Goal: Task Accomplishment & Management: Complete application form

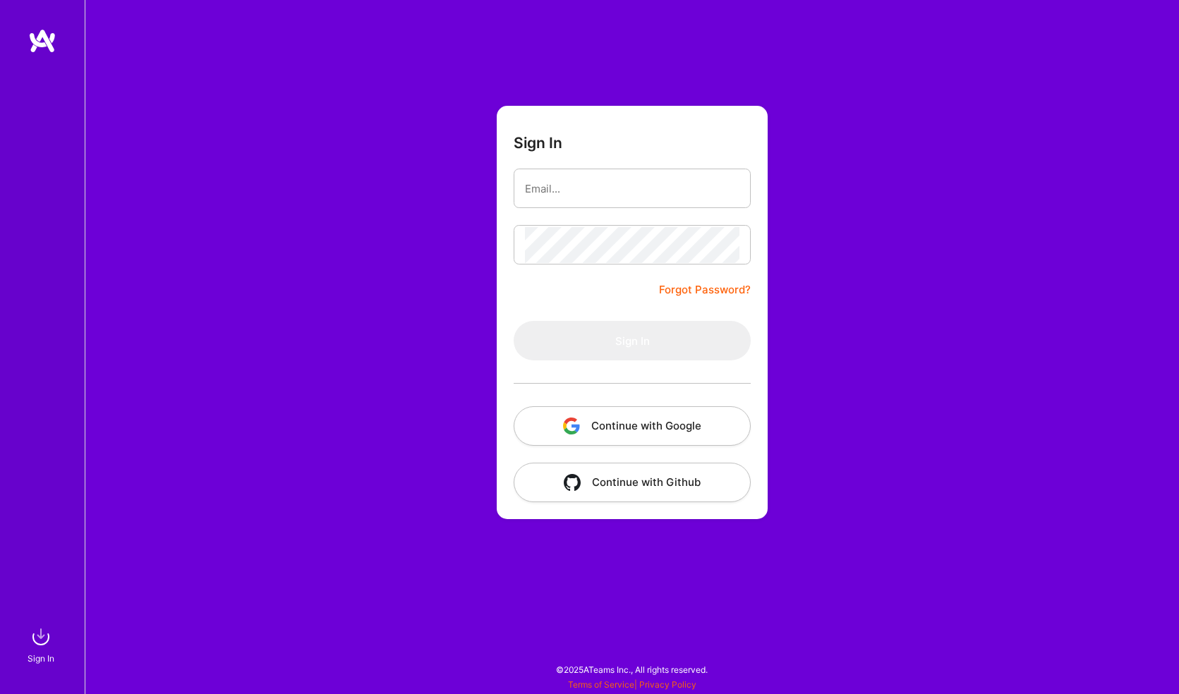
click at [653, 476] on button "Continue with Github" at bounding box center [632, 483] width 237 height 40
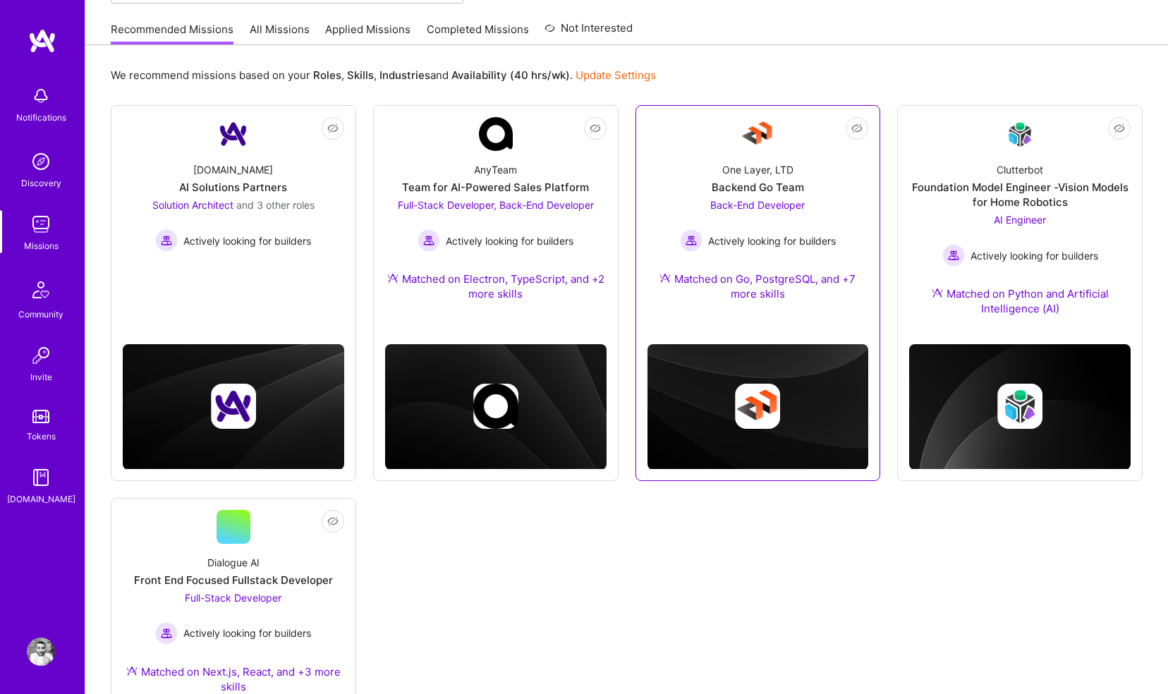
scroll to position [138, 0]
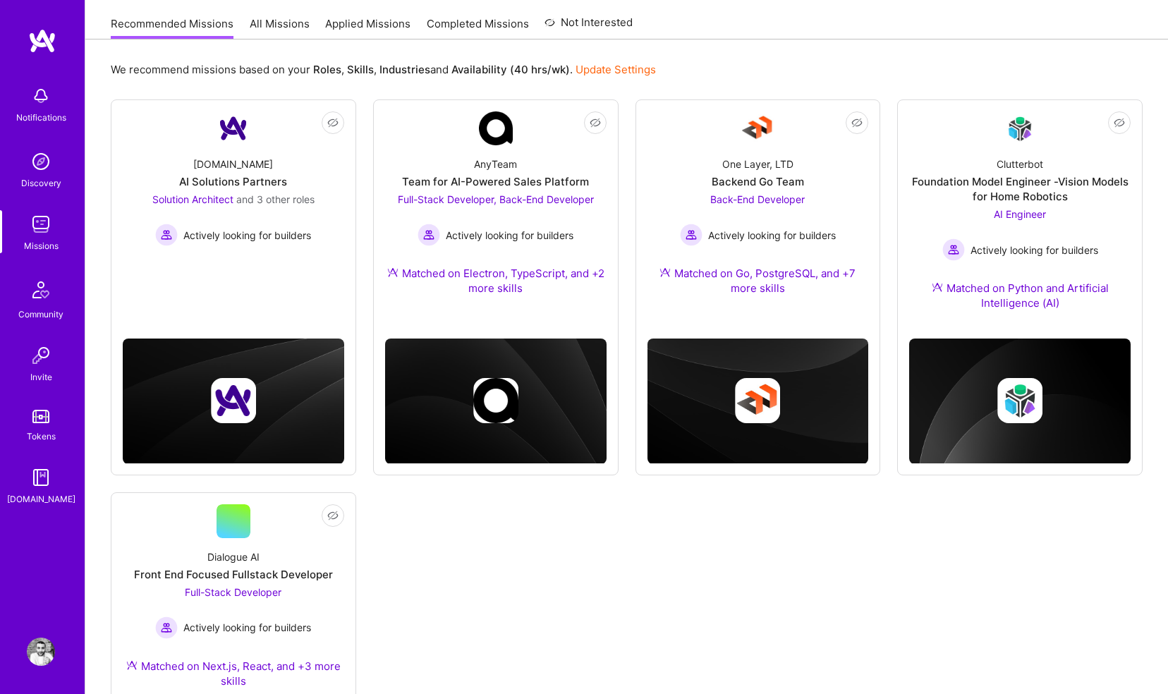
click at [255, 32] on link "All Missions" at bounding box center [280, 27] width 60 height 23
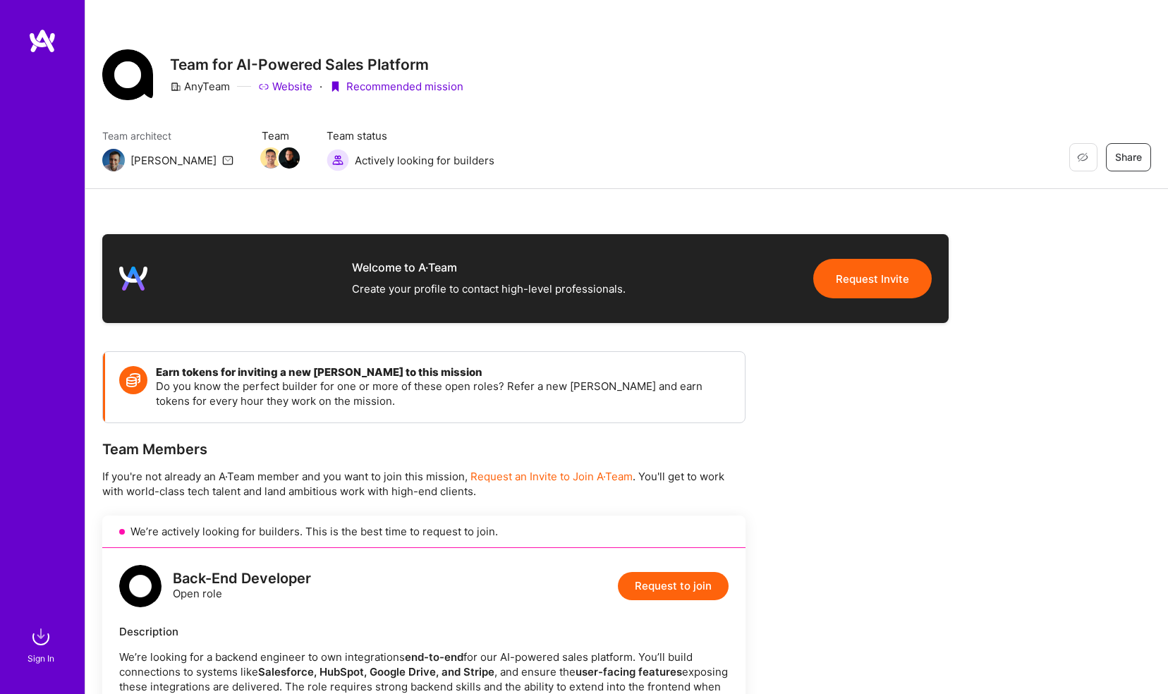
click at [42, 28] on img at bounding box center [42, 40] width 28 height 25
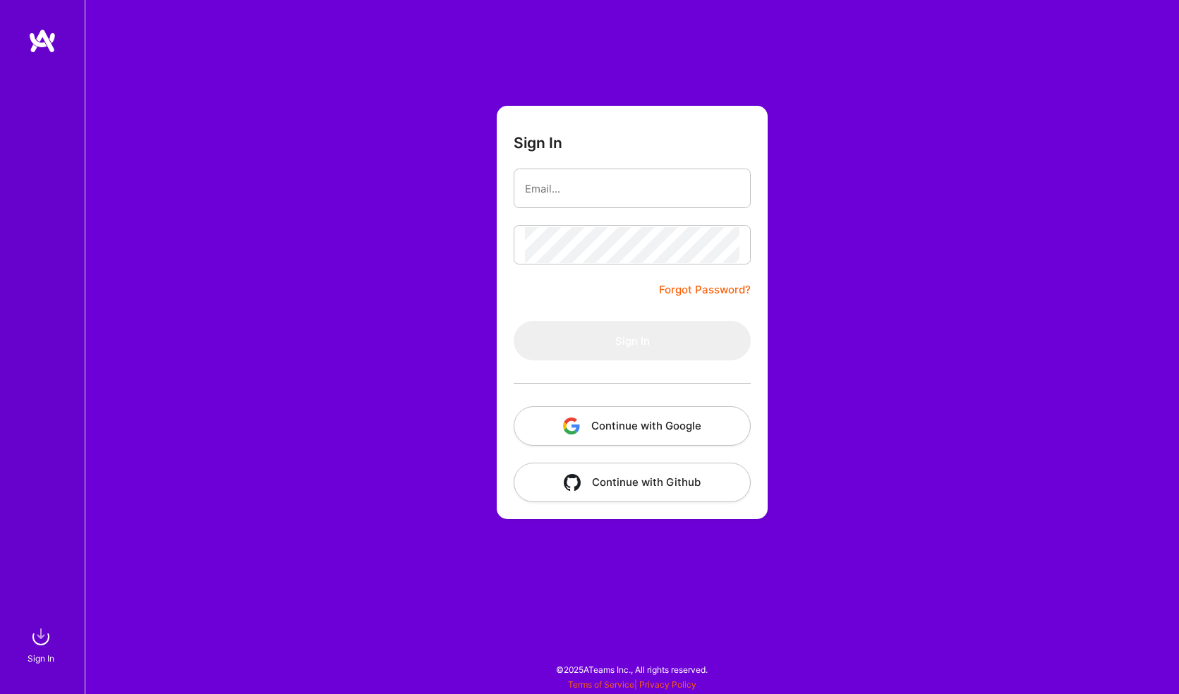
click at [568, 477] on img "button" at bounding box center [572, 482] width 17 height 17
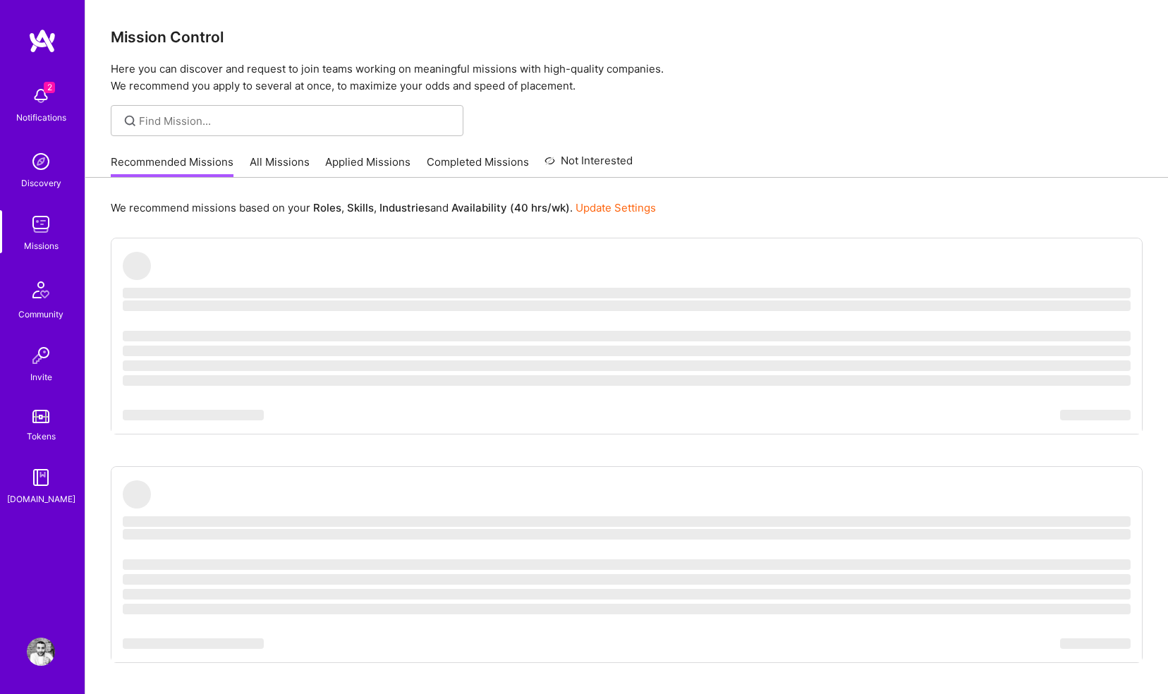
click at [42, 100] on img at bounding box center [41, 96] width 28 height 28
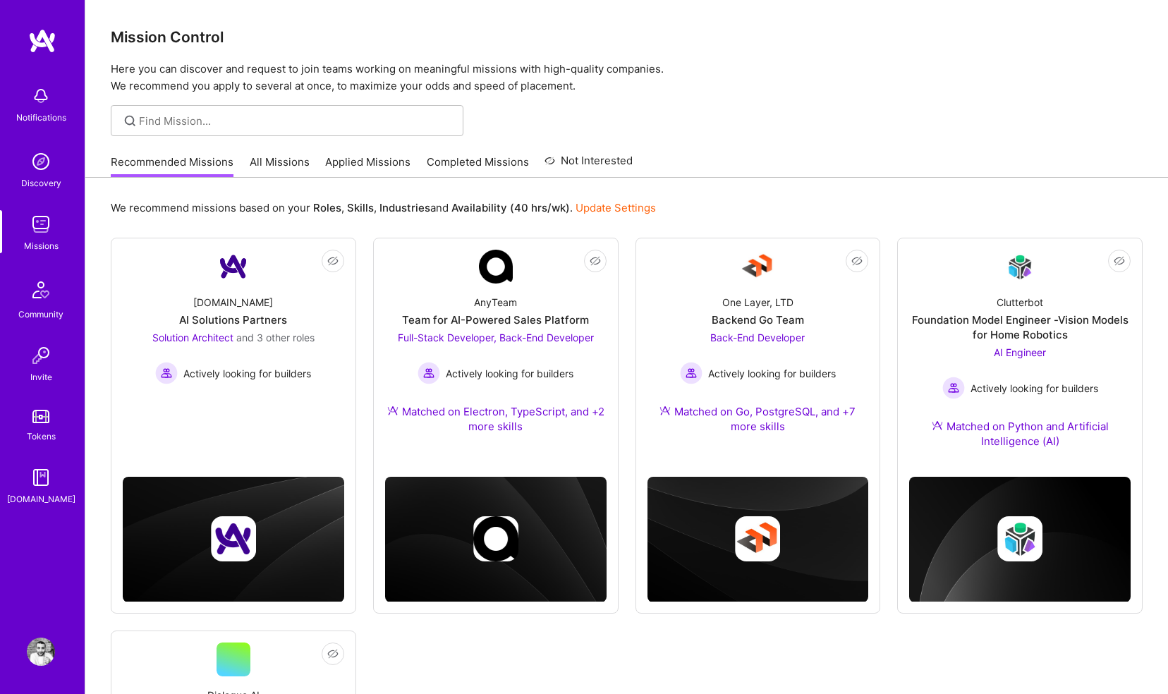
click at [554, 231] on div "Notifications Discovery Missions Community Invite Tokens A.Guide Profile Close …" at bounding box center [584, 509] width 1168 height 1018
click at [285, 154] on div "Recommended Missions All Missions Applied Missions Completed Missions Not Inter…" at bounding box center [372, 162] width 522 height 30
click at [284, 156] on link "All Missions" at bounding box center [280, 166] width 60 height 23
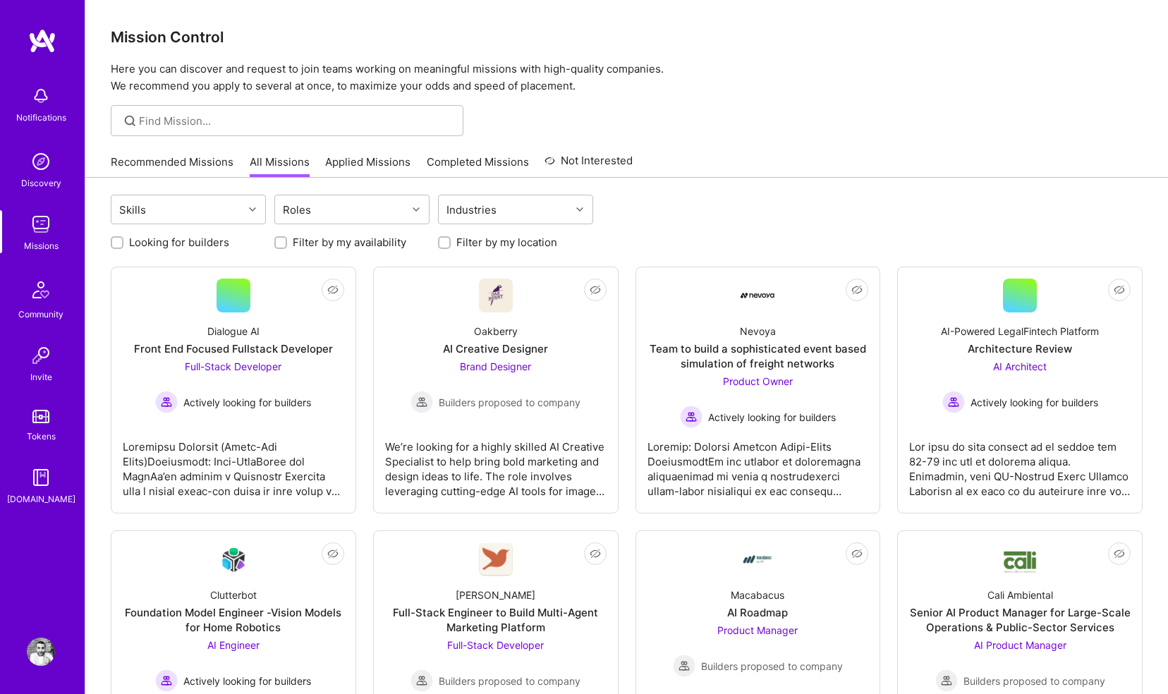
click at [331, 167] on link "Applied Missions" at bounding box center [367, 166] width 85 height 23
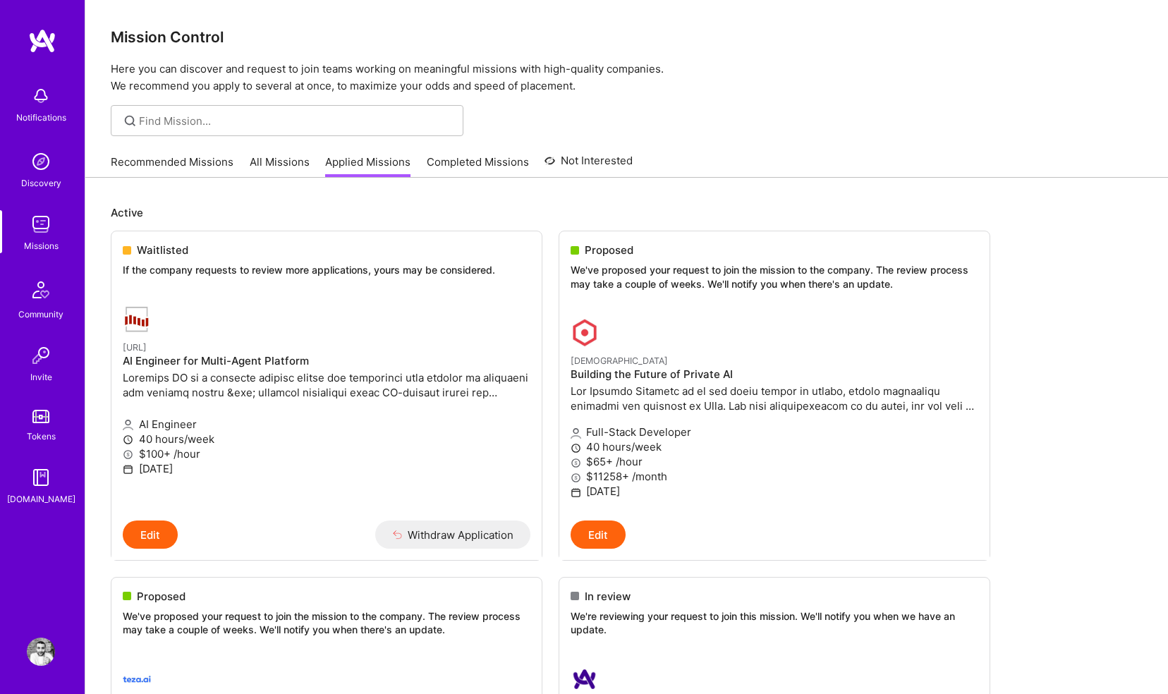
click at [459, 167] on link "Completed Missions" at bounding box center [478, 166] width 102 height 23
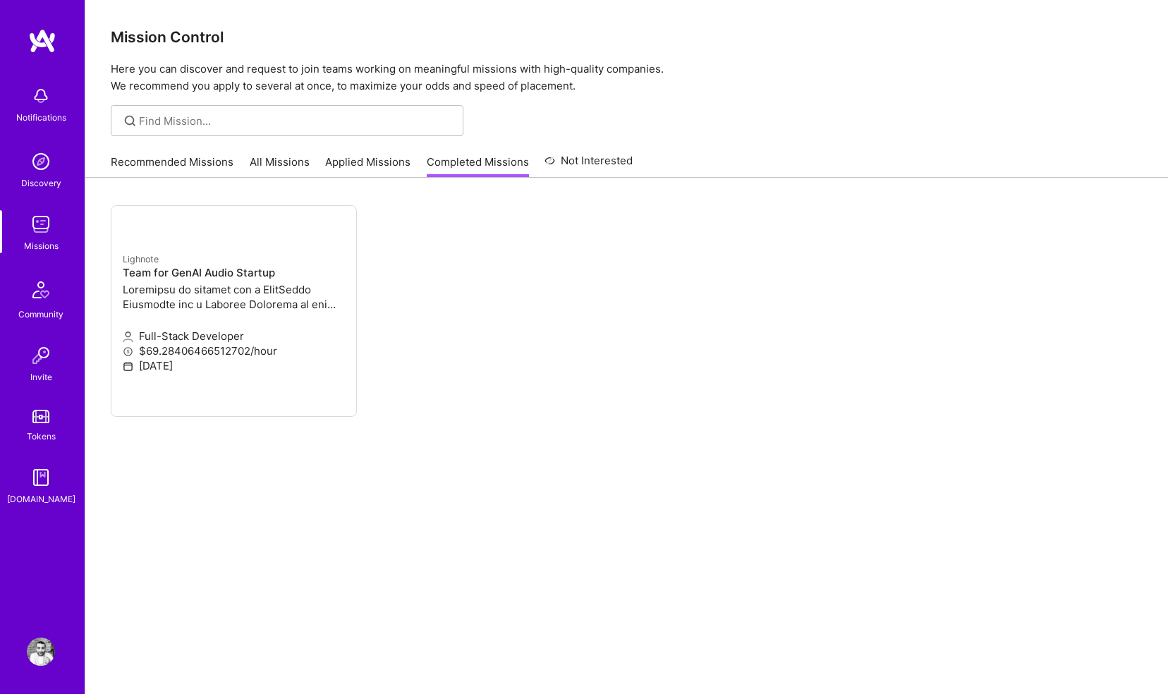
click at [545, 153] on icon at bounding box center [550, 160] width 11 height 17
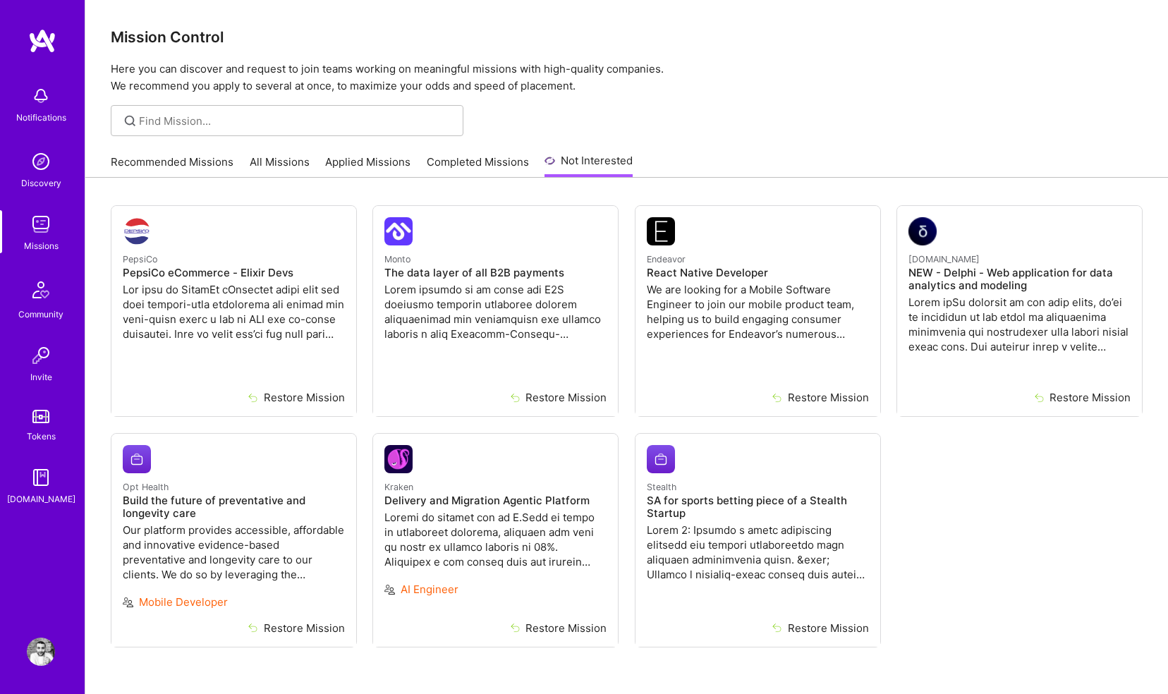
click at [255, 165] on link "All Missions" at bounding box center [280, 166] width 60 height 23
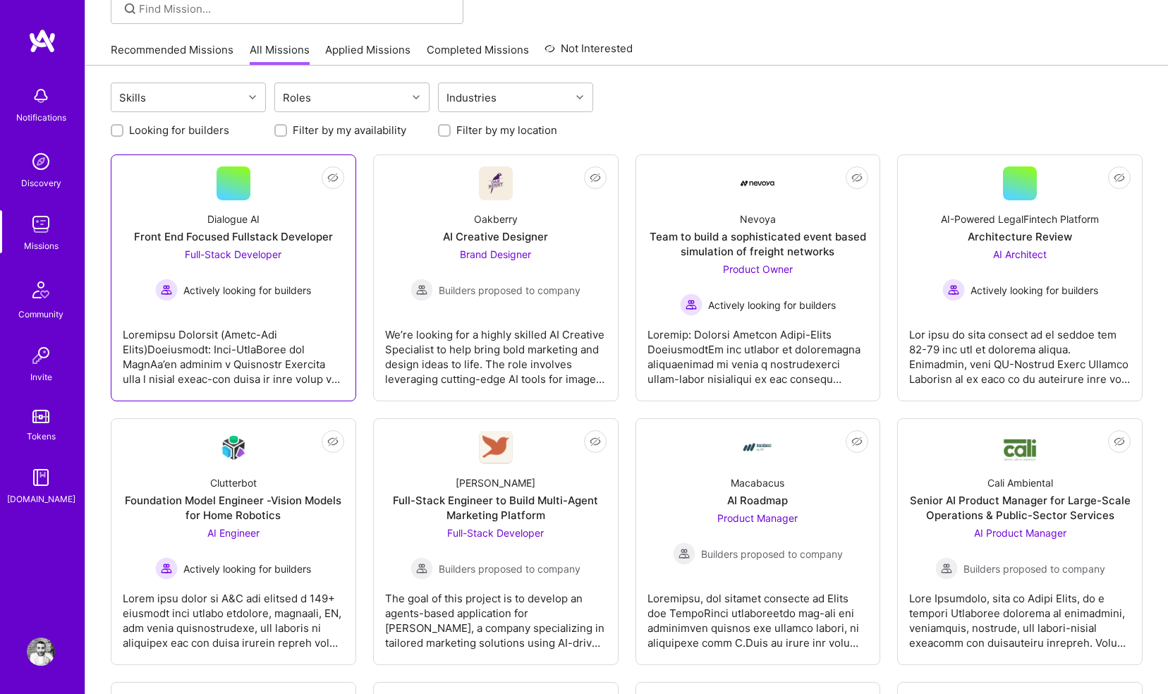
scroll to position [129, 0]
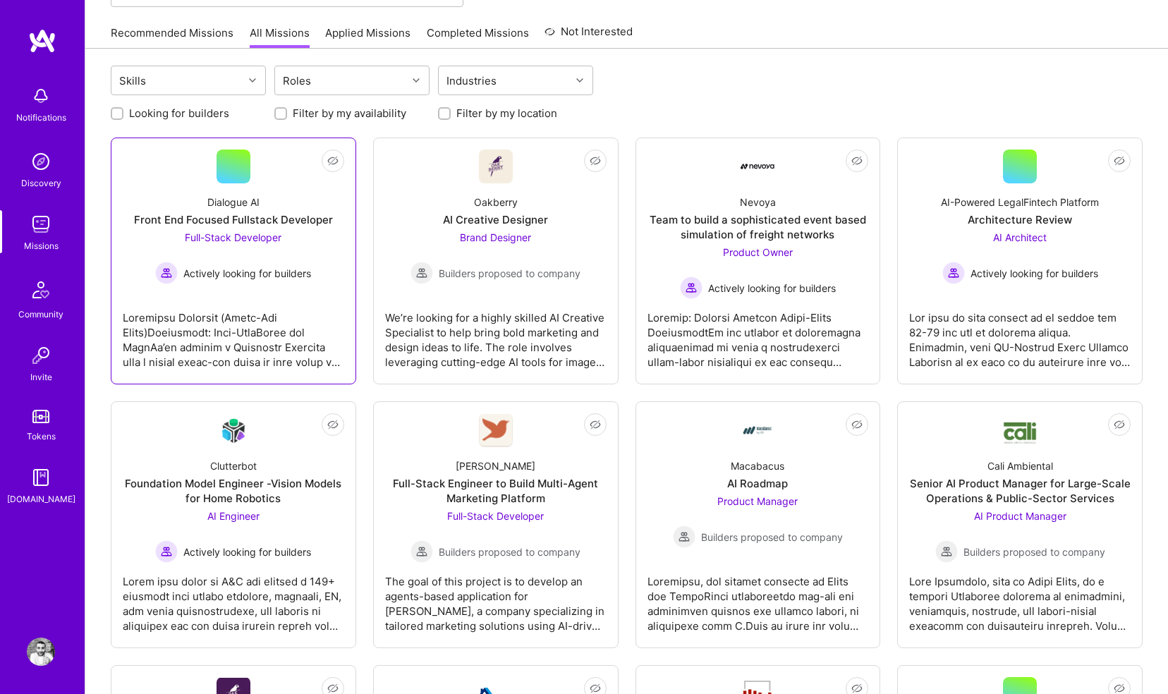
click at [201, 200] on div "Dialogue AI Front End Focused Fullstack Developer Full-Stack Developer Actively…" at bounding box center [234, 233] width 222 height 101
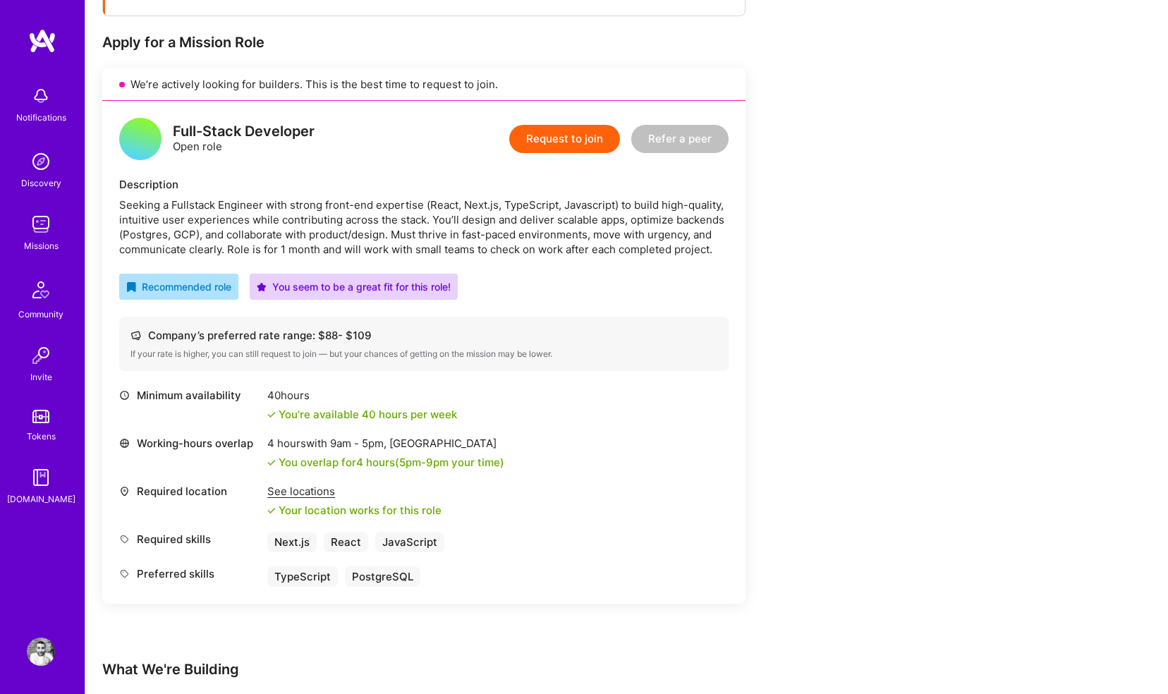
scroll to position [256, 0]
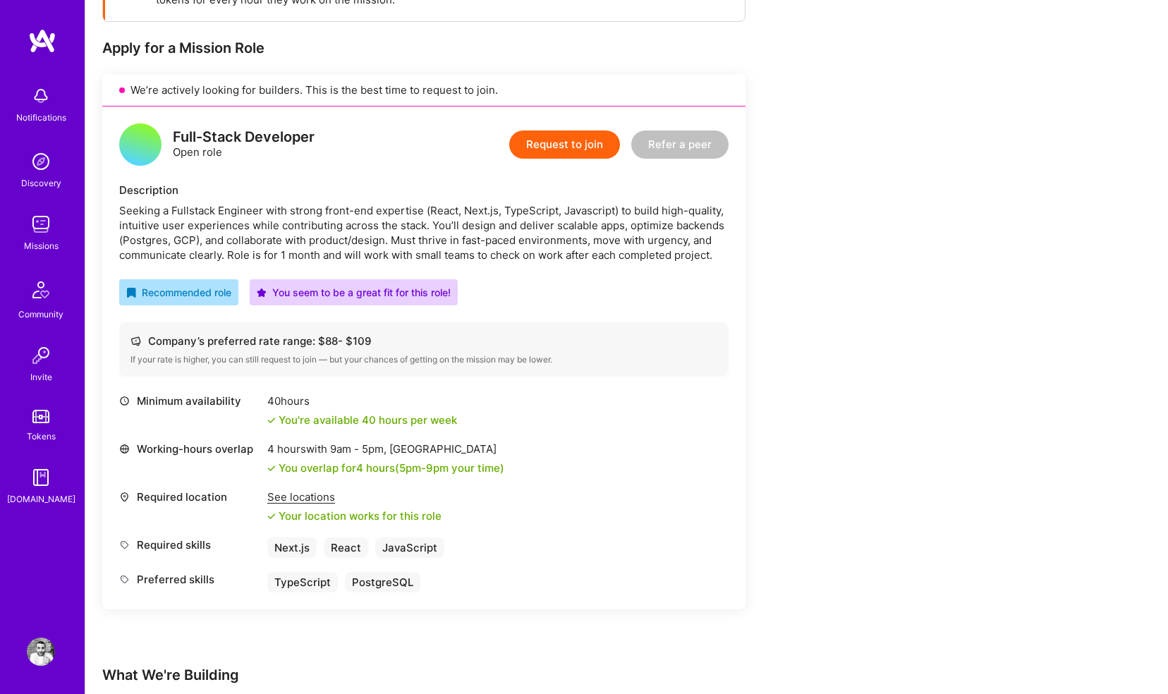
click at [546, 146] on button "Request to join" at bounding box center [564, 145] width 111 height 28
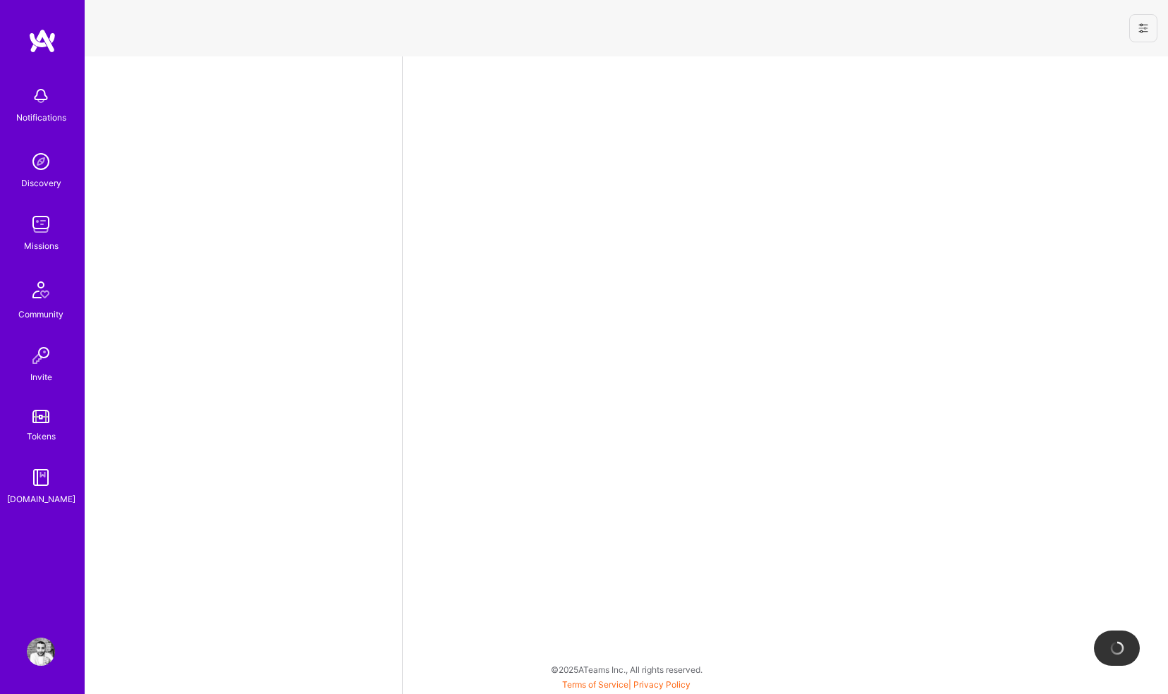
select select "GB"
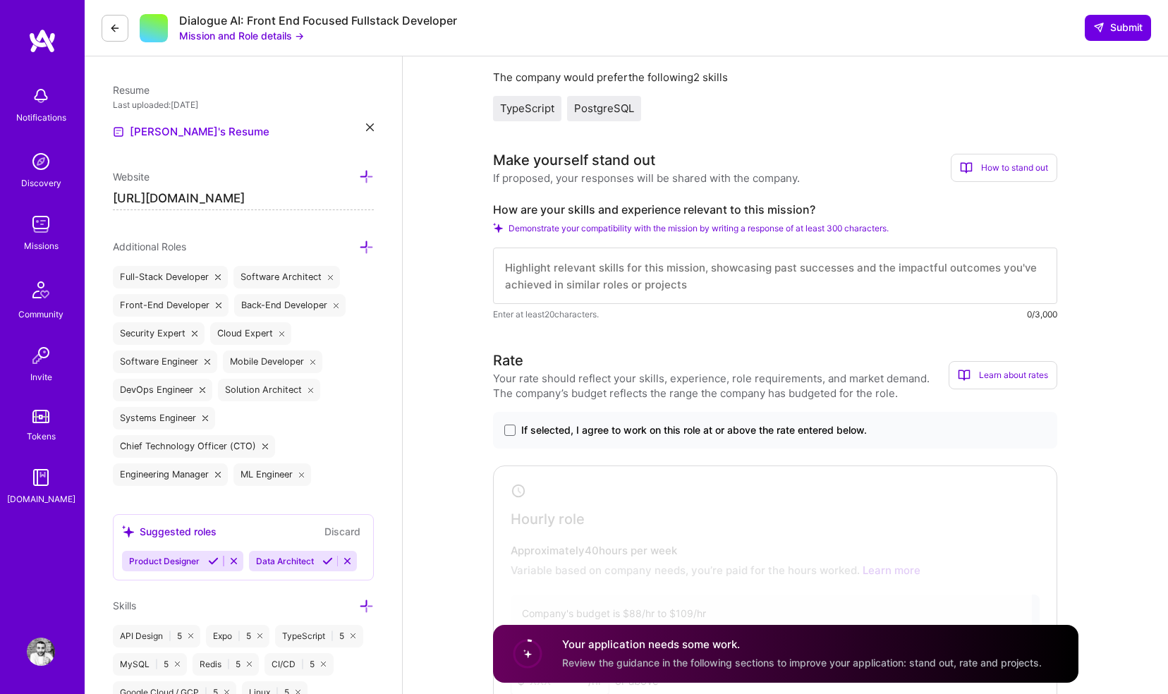
scroll to position [361, 0]
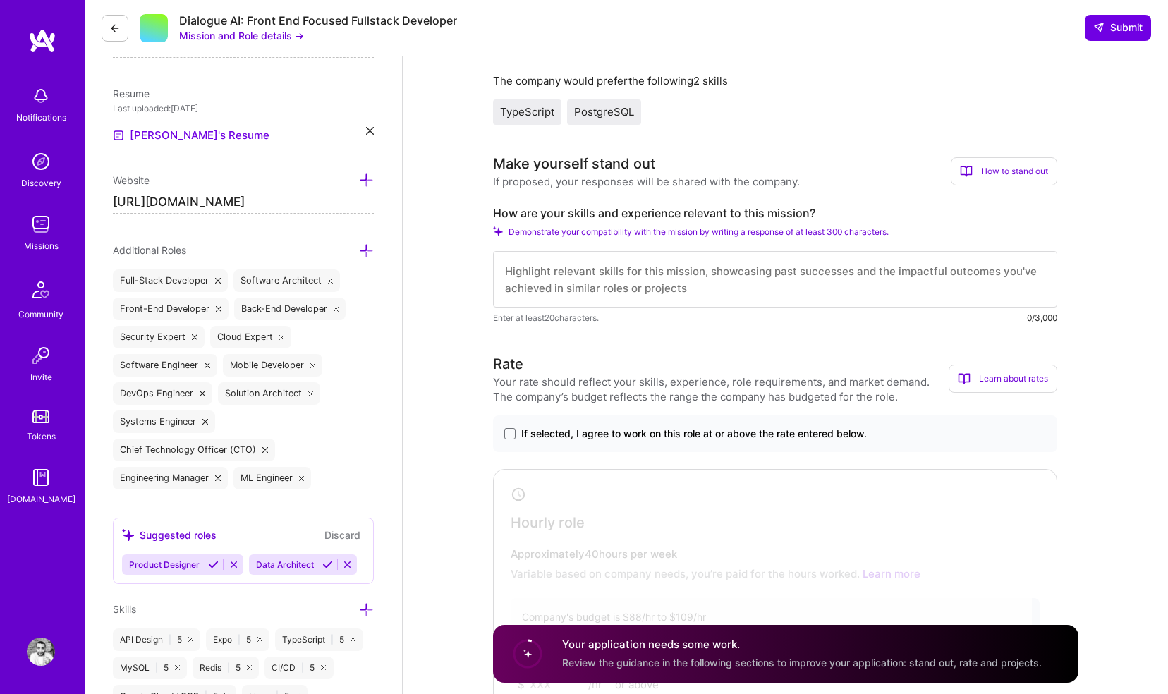
click at [639, 282] on textarea at bounding box center [775, 279] width 564 height 56
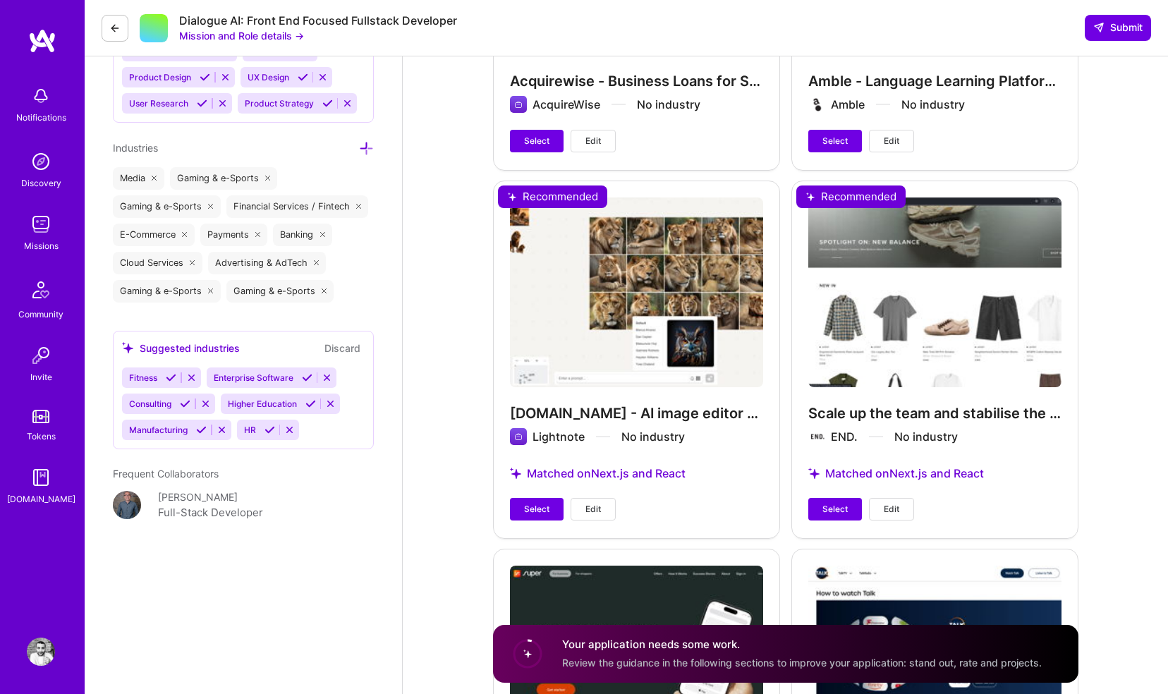
scroll to position [1791, 0]
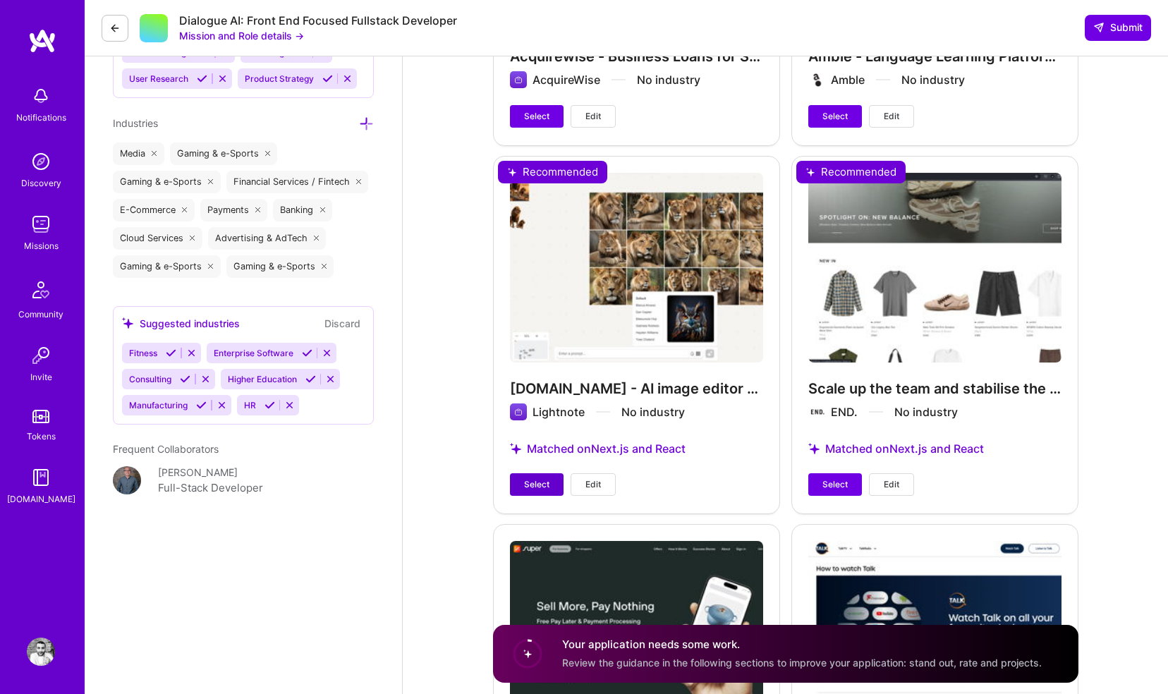
click at [532, 479] on span "Select" at bounding box center [536, 484] width 25 height 13
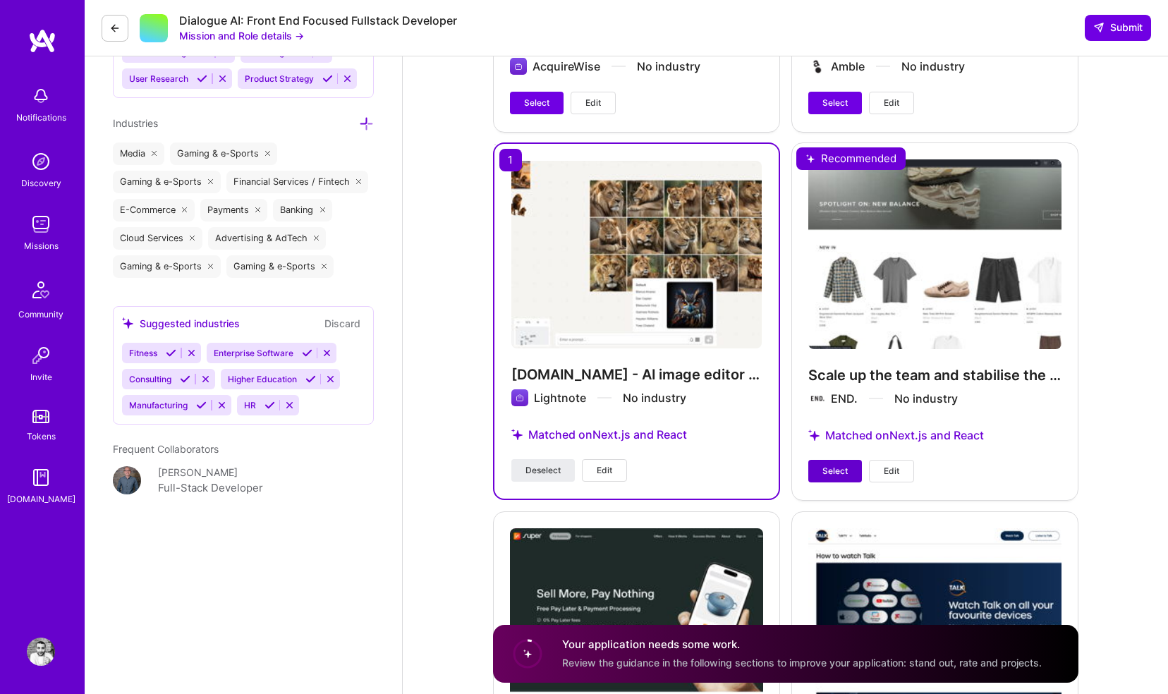
click at [836, 474] on span "Select" at bounding box center [835, 471] width 25 height 13
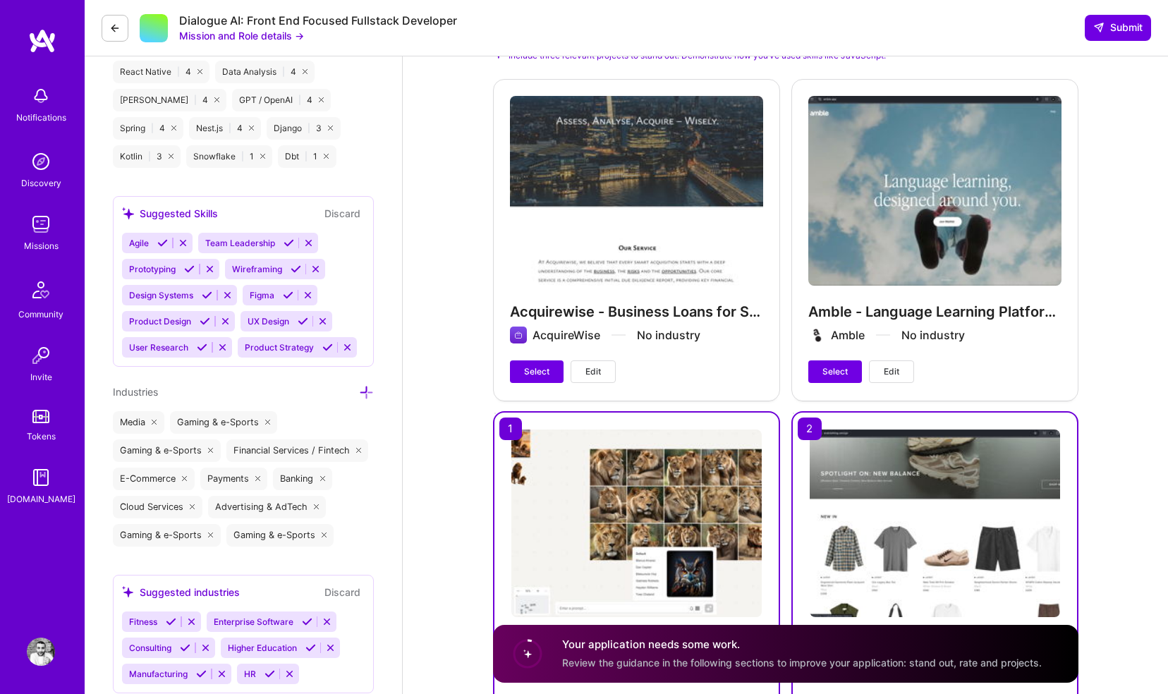
scroll to position [1519, 0]
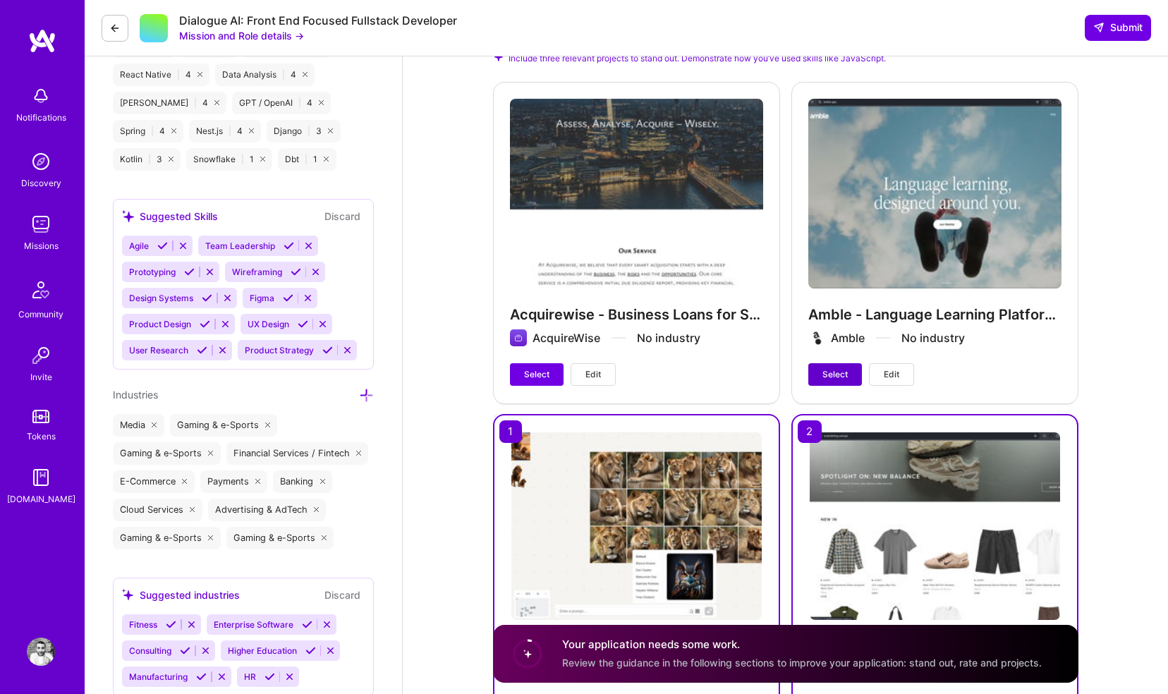
click at [834, 377] on span "Select" at bounding box center [835, 374] width 25 height 13
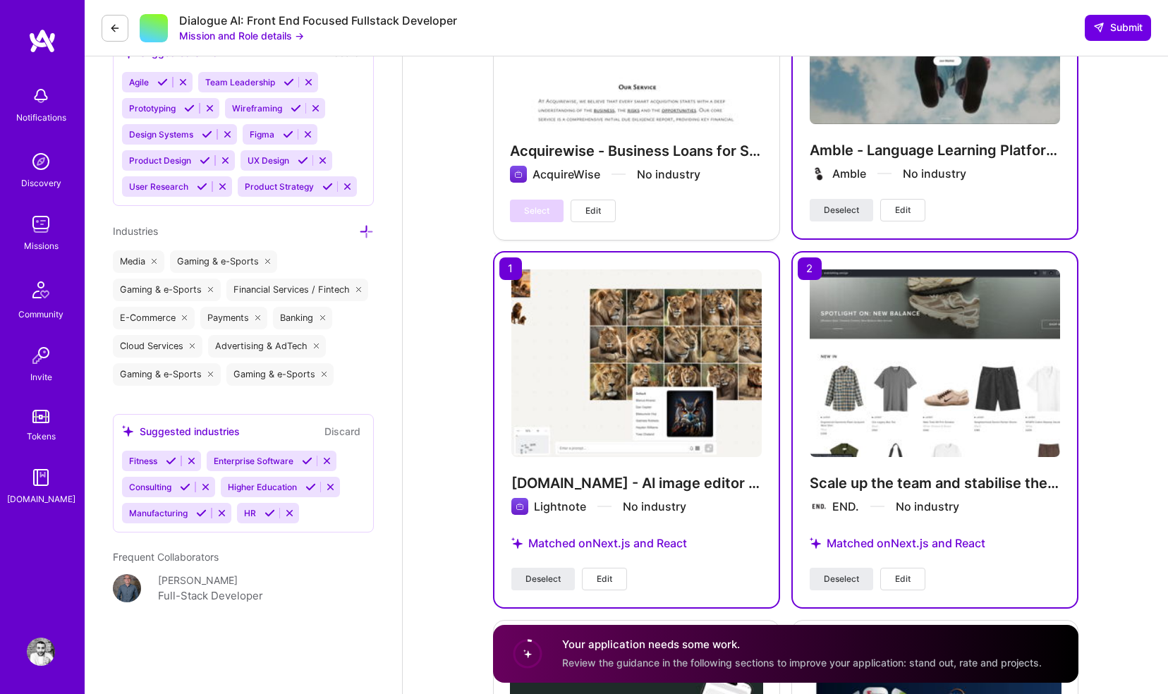
scroll to position [1677, 0]
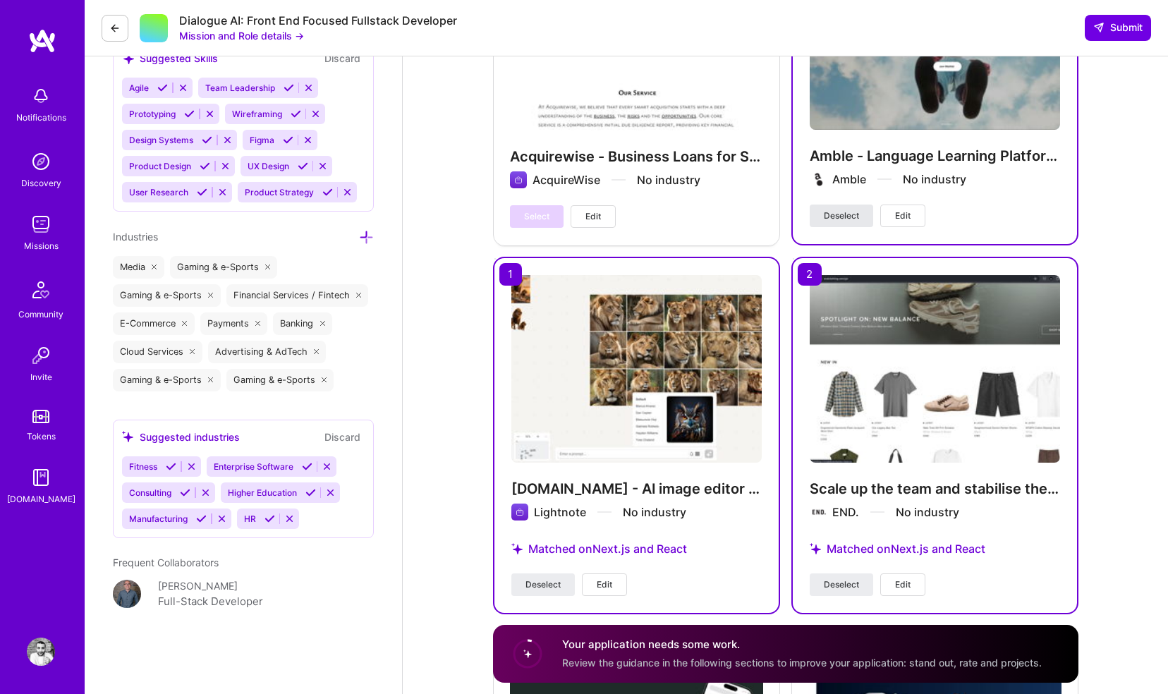
click at [826, 205] on button "Deselect" at bounding box center [842, 216] width 64 height 23
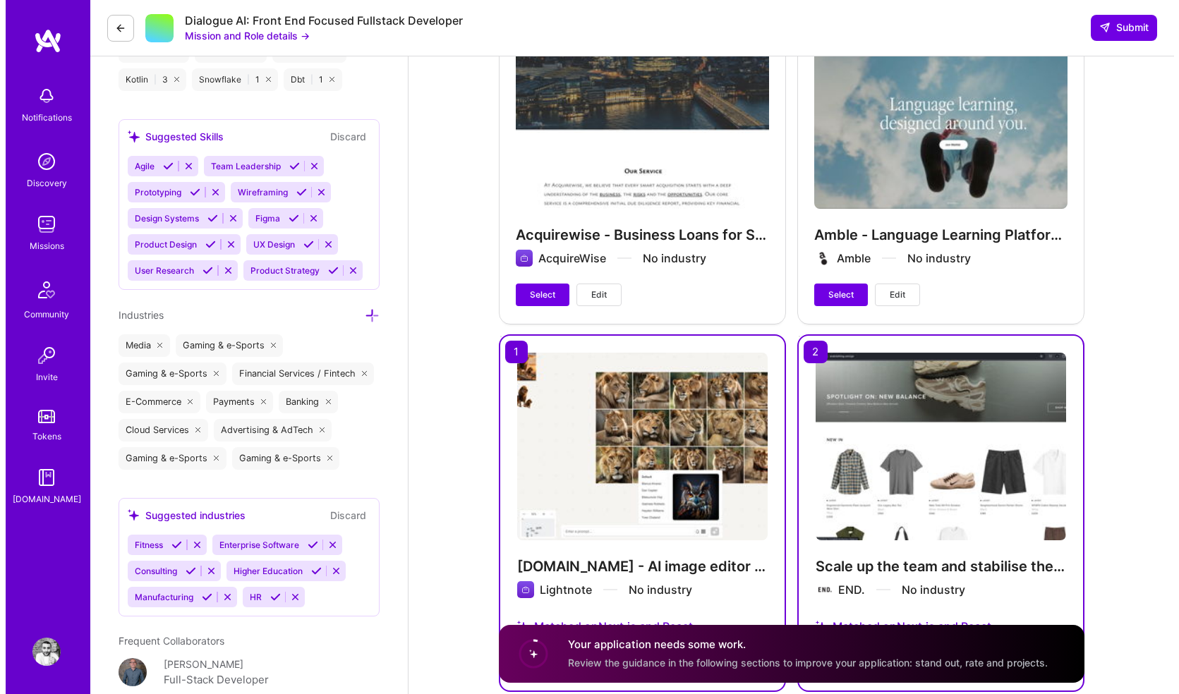
scroll to position [1571, 0]
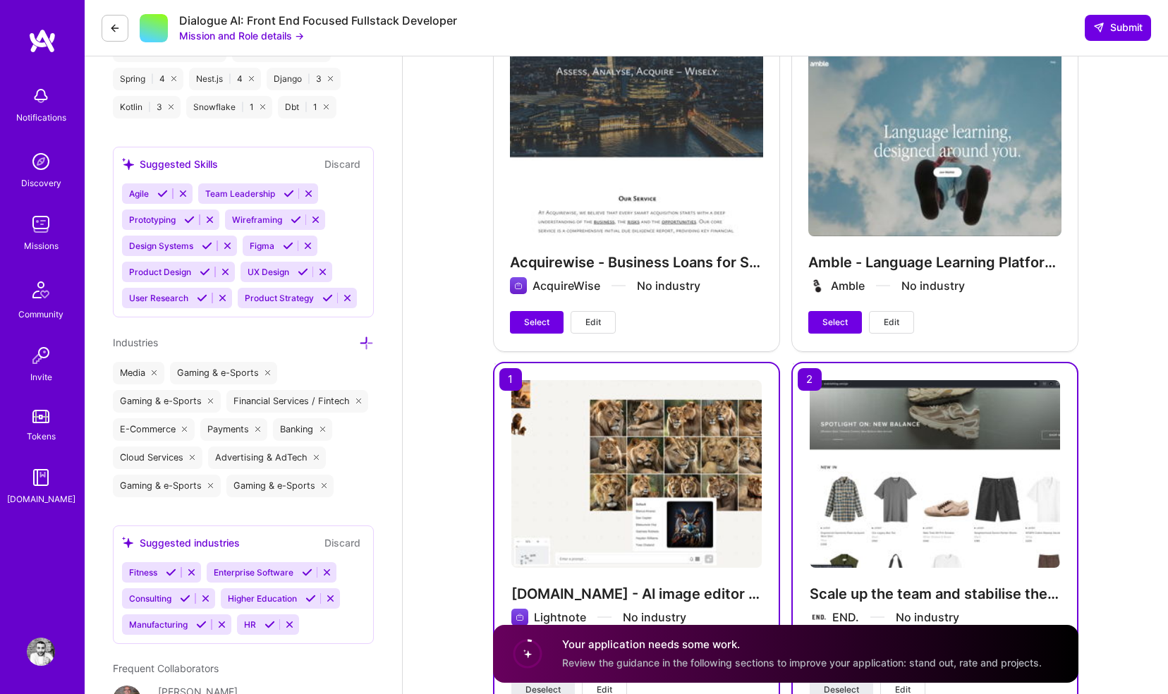
click at [894, 317] on span "Edit" at bounding box center [892, 322] width 16 height 13
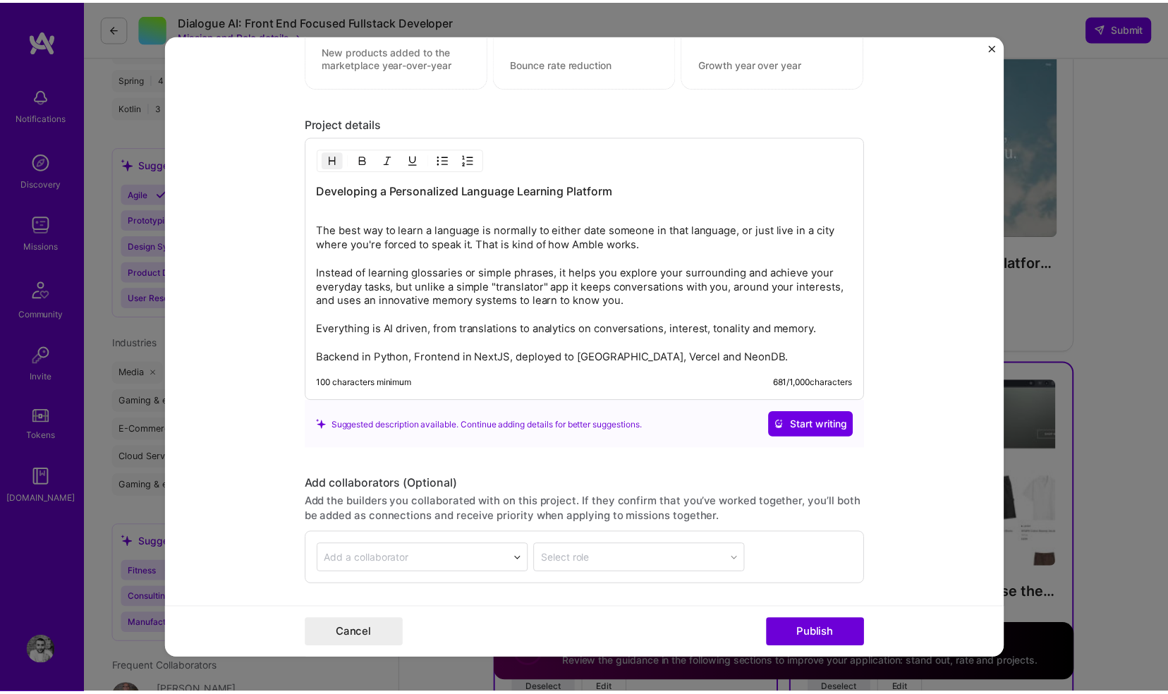
scroll to position [1425, 0]
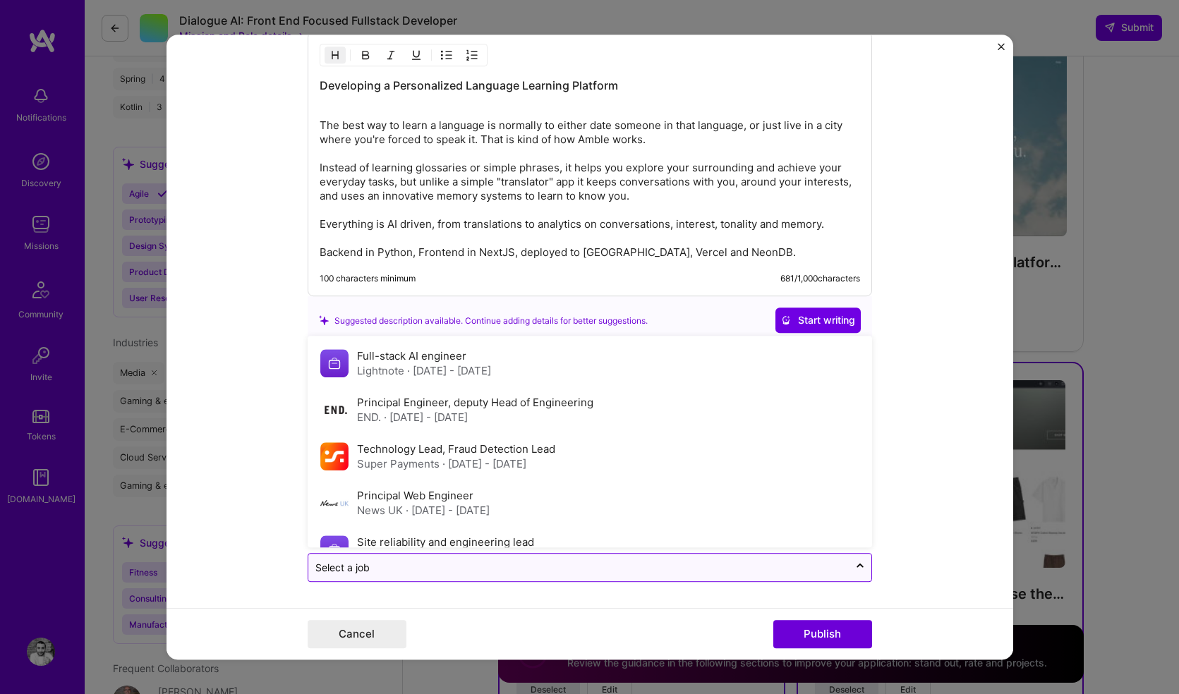
click at [476, 572] on input "text" at bounding box center [578, 568] width 526 height 15
click at [263, 408] on form "Project title Amble - Language Learning Platform Development Company Amble Proj…" at bounding box center [590, 347] width 847 height 625
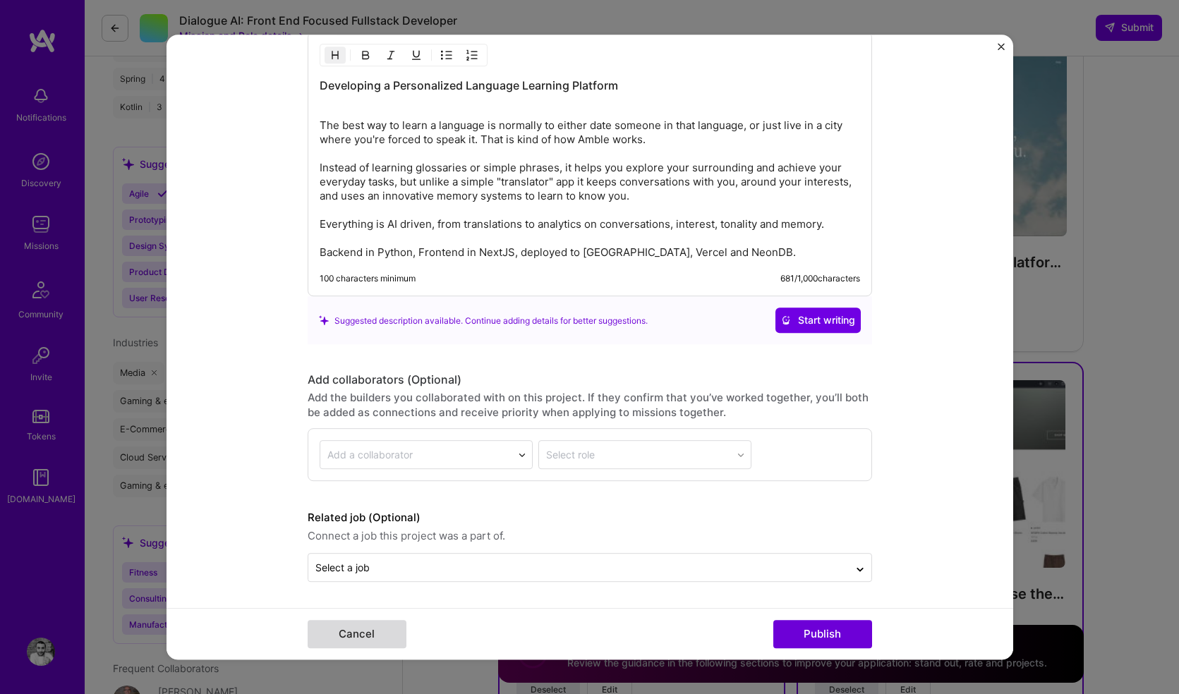
click at [366, 644] on button "Cancel" at bounding box center [357, 634] width 99 height 28
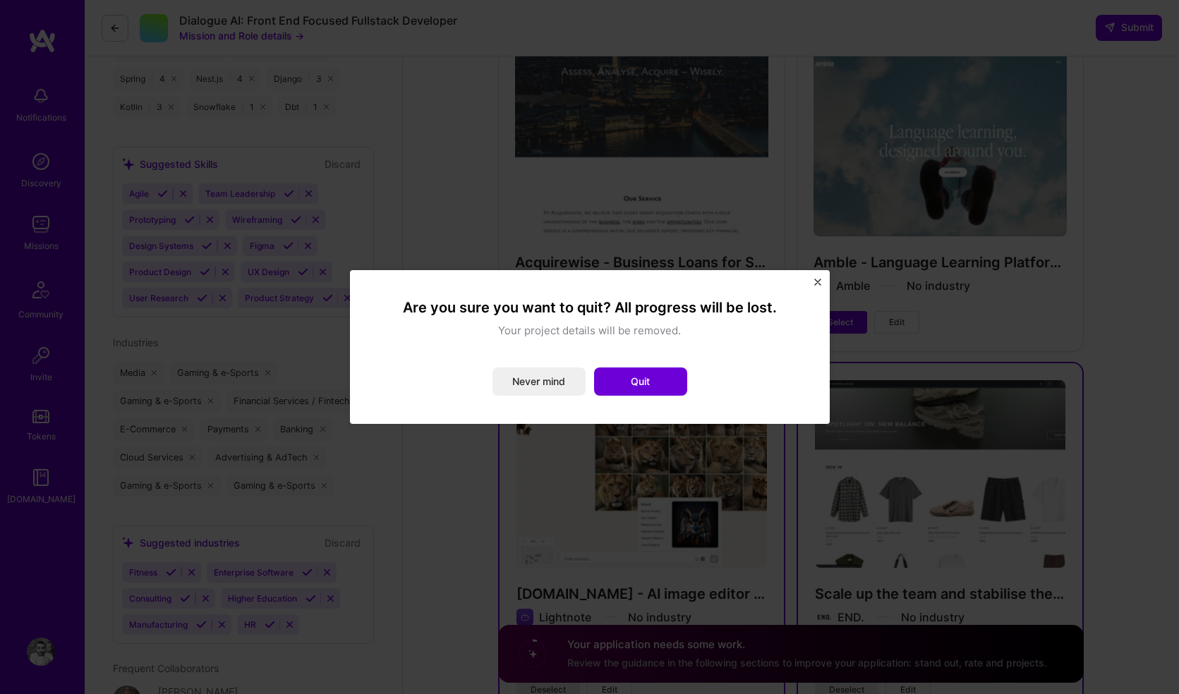
click at [821, 284] on div "Are you sure you want to quit? All progress will be lost. Your project details …" at bounding box center [590, 347] width 480 height 154
click at [528, 387] on button "Never mind" at bounding box center [539, 382] width 93 height 28
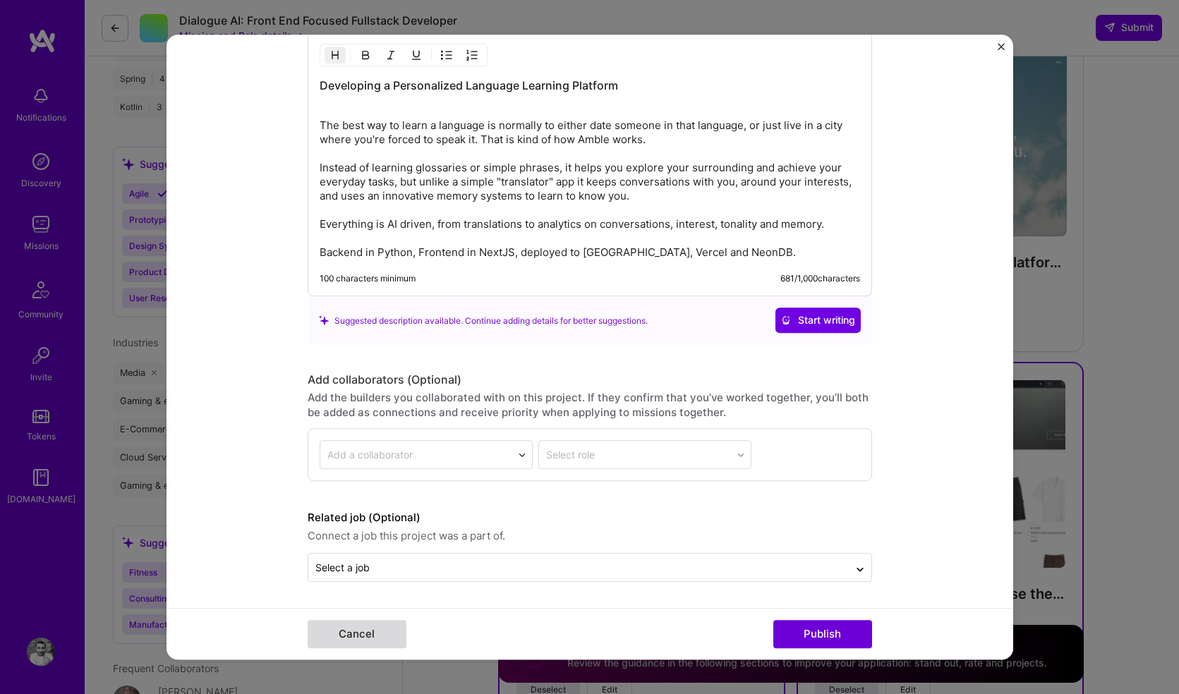
click at [382, 639] on button "Cancel" at bounding box center [357, 634] width 99 height 28
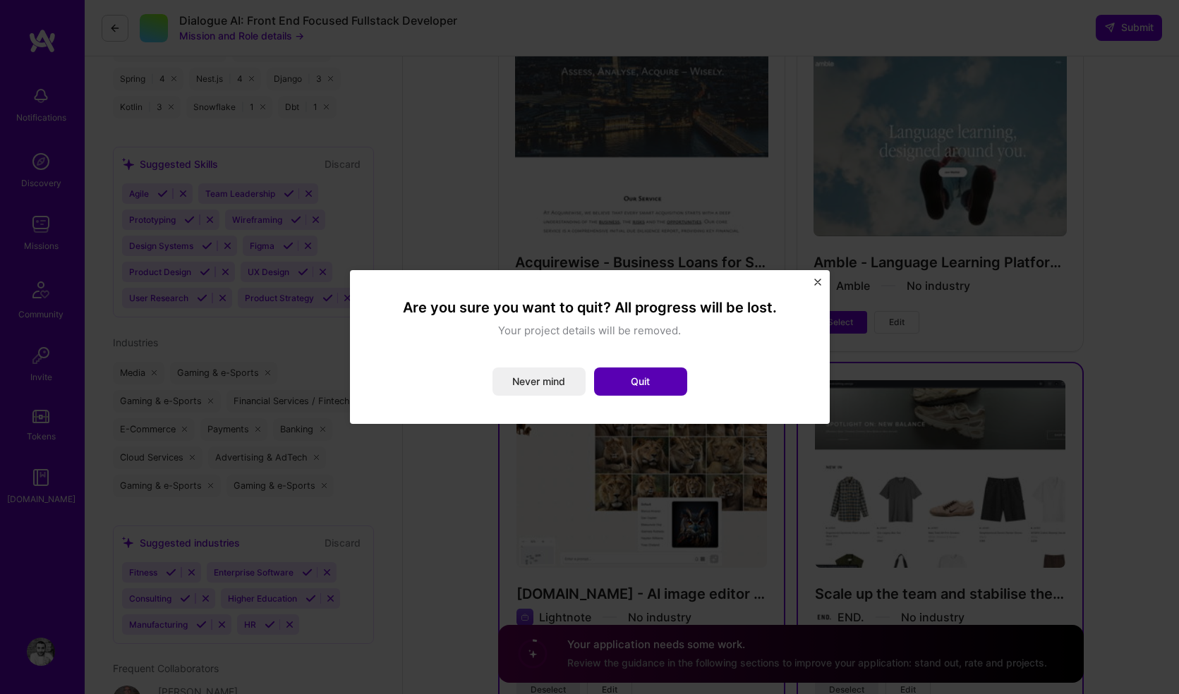
click at [642, 371] on button "Quit" at bounding box center [640, 382] width 93 height 28
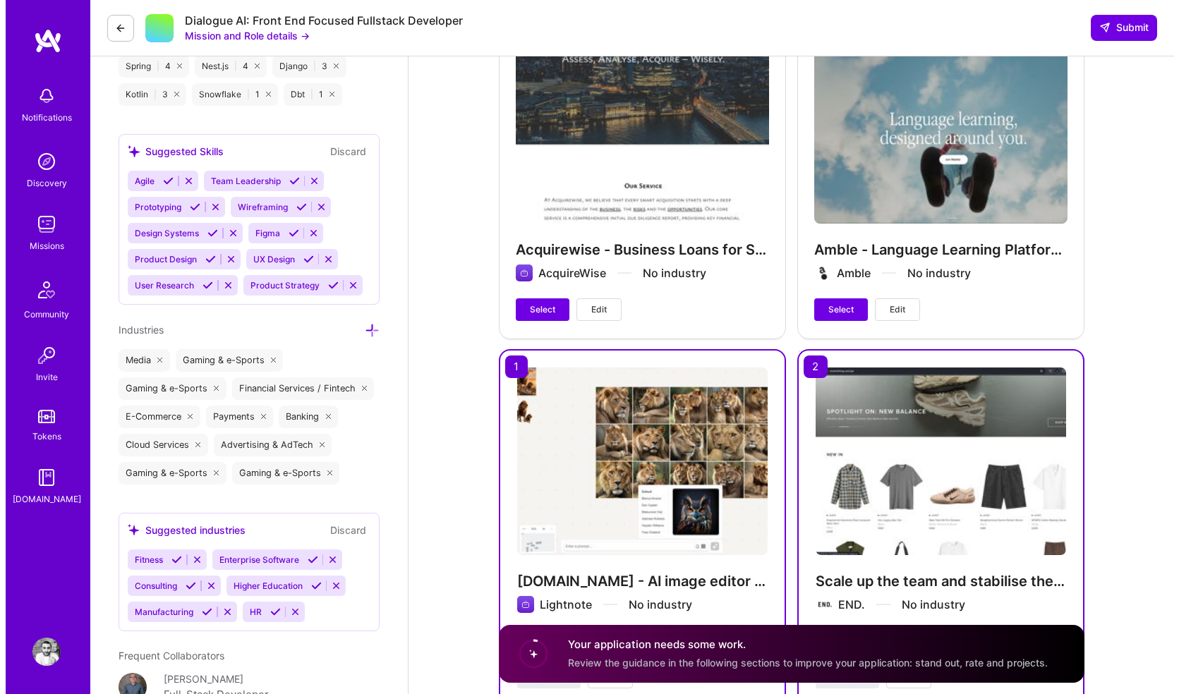
scroll to position [1502, 0]
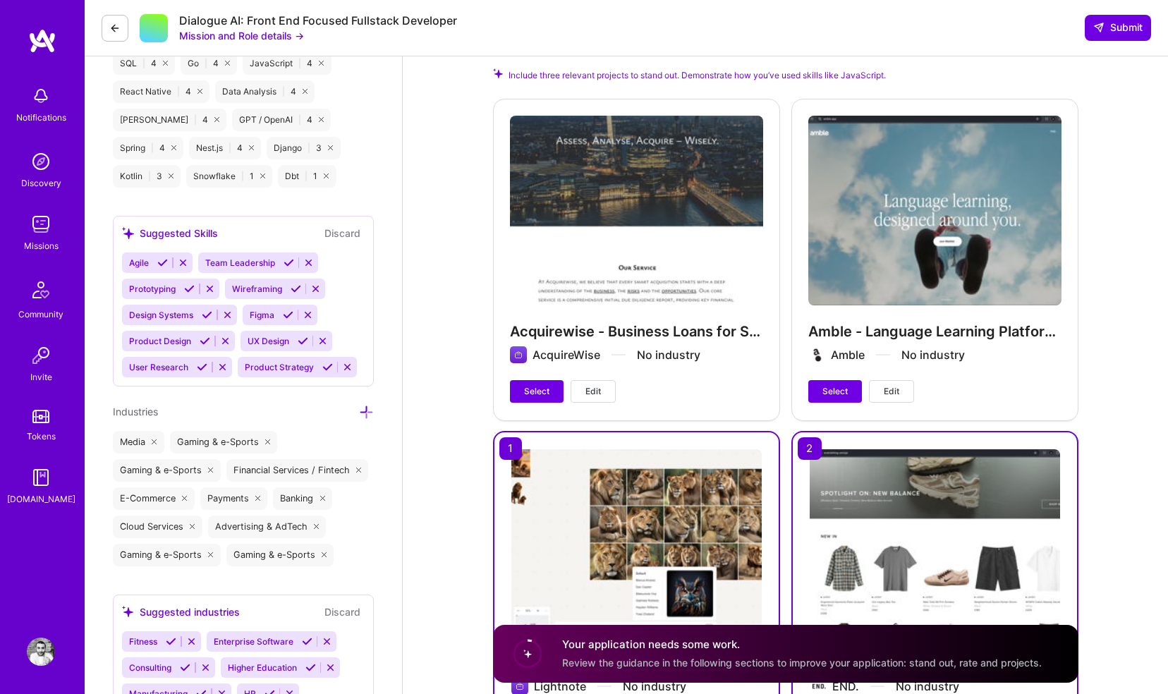
click at [605, 388] on button "Edit" at bounding box center [593, 391] width 45 height 23
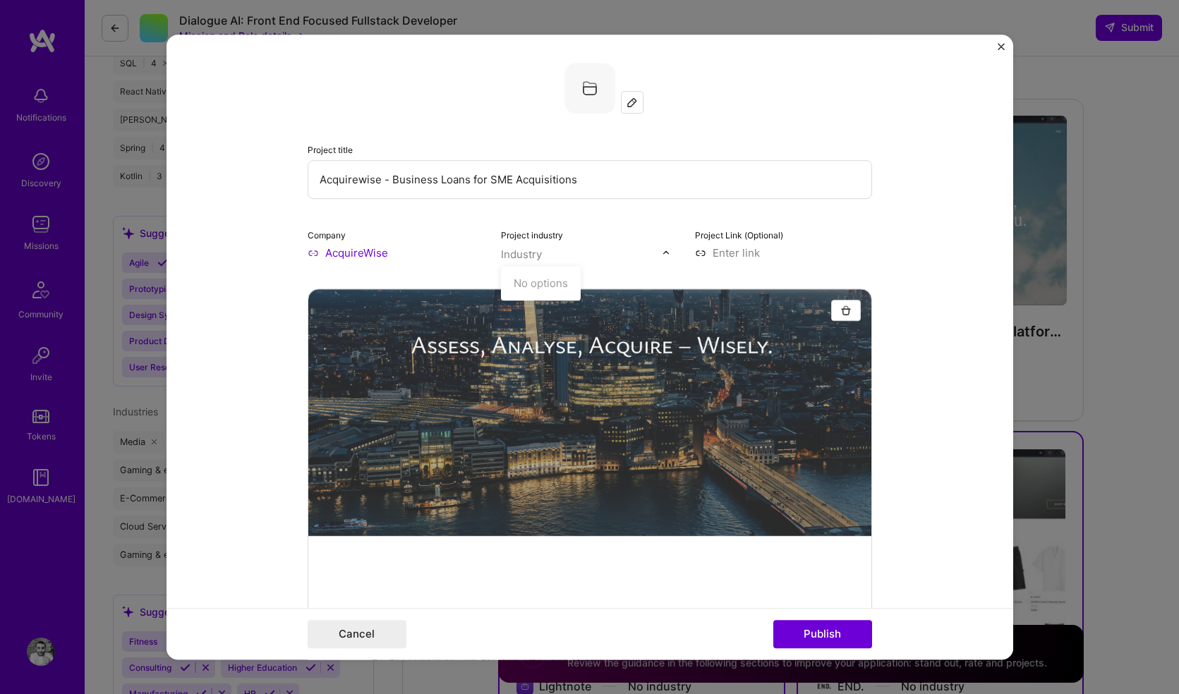
click at [663, 252] on img at bounding box center [666, 253] width 8 height 8
type input "f"
type input "l"
type input "Fintech"
click at [716, 254] on input at bounding box center [783, 253] width 177 height 15
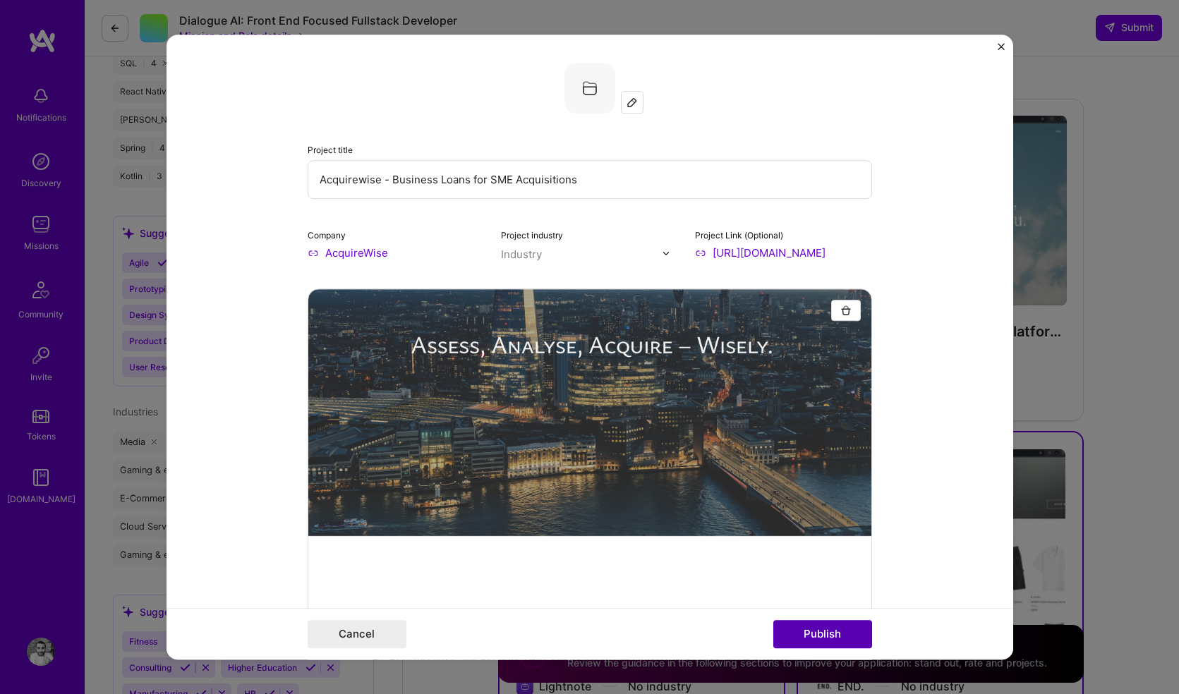
type input "https://acquirewise.co.uk"
click at [814, 627] on button "Publish" at bounding box center [822, 634] width 99 height 28
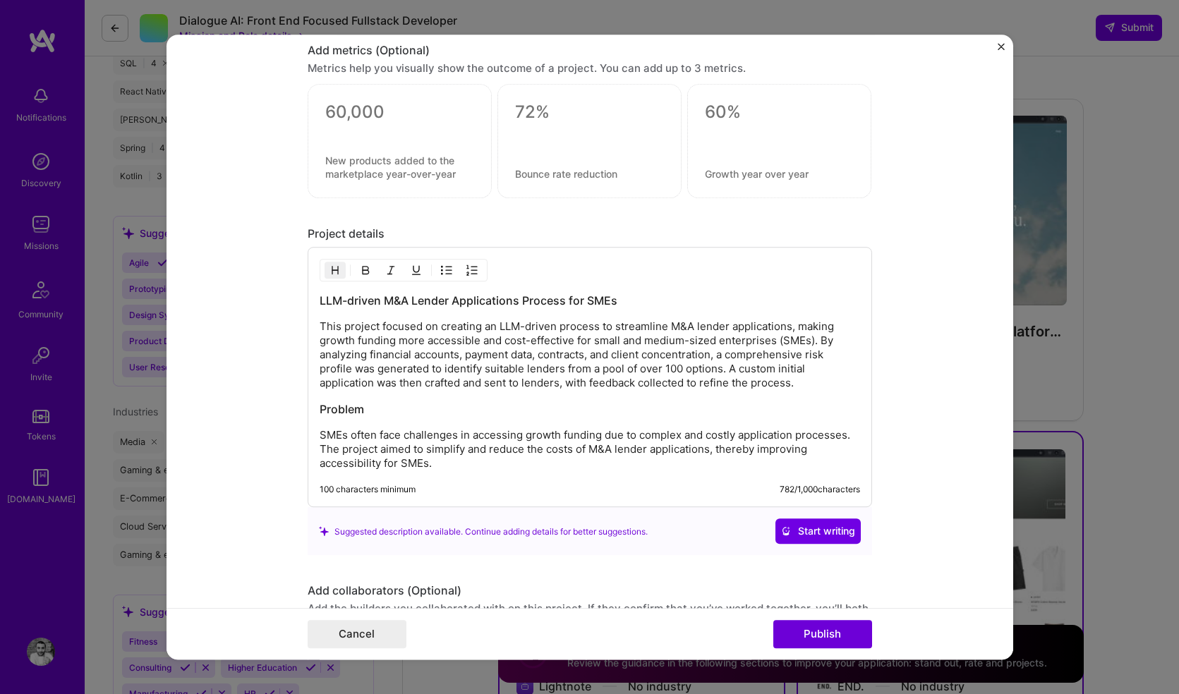
scroll to position [1461, 0]
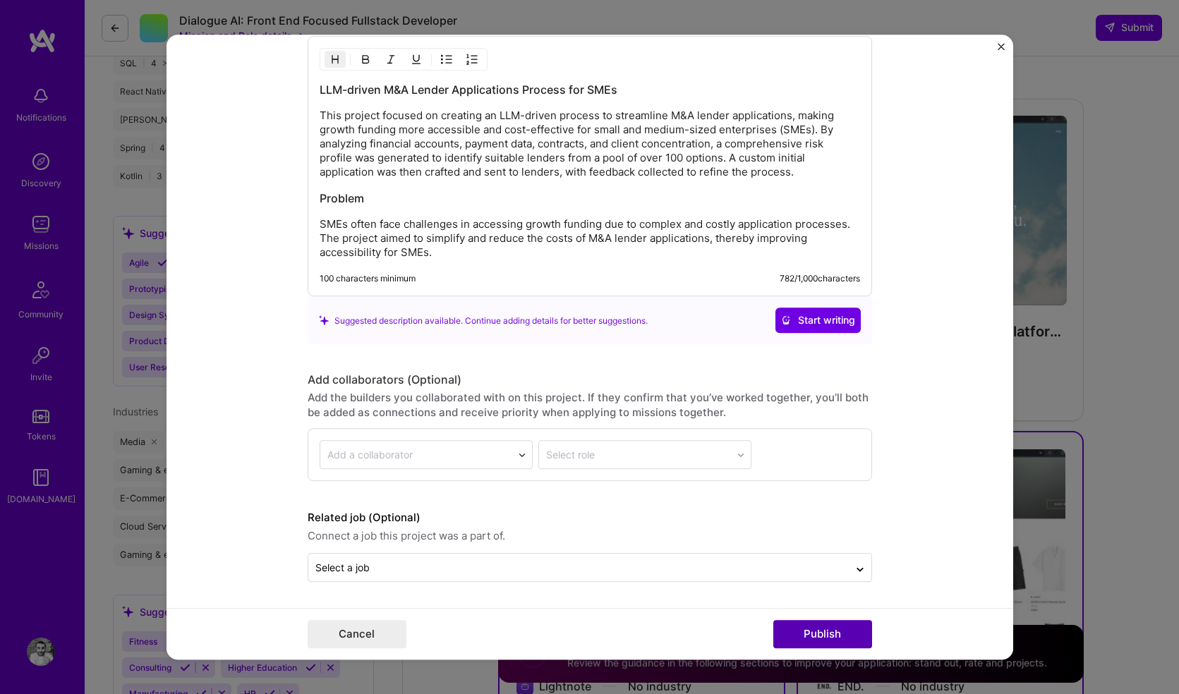
click at [821, 632] on button "Publish" at bounding box center [822, 634] width 99 height 28
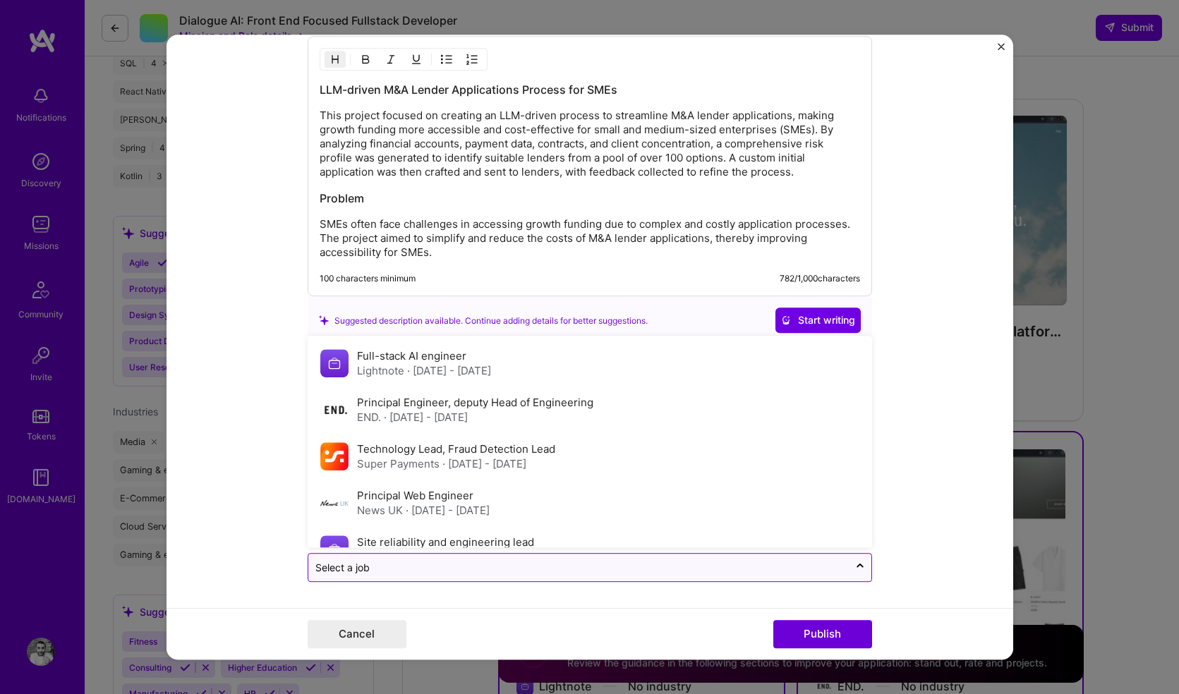
click at [681, 578] on div "Select a job" at bounding box center [578, 569] width 540 height 28
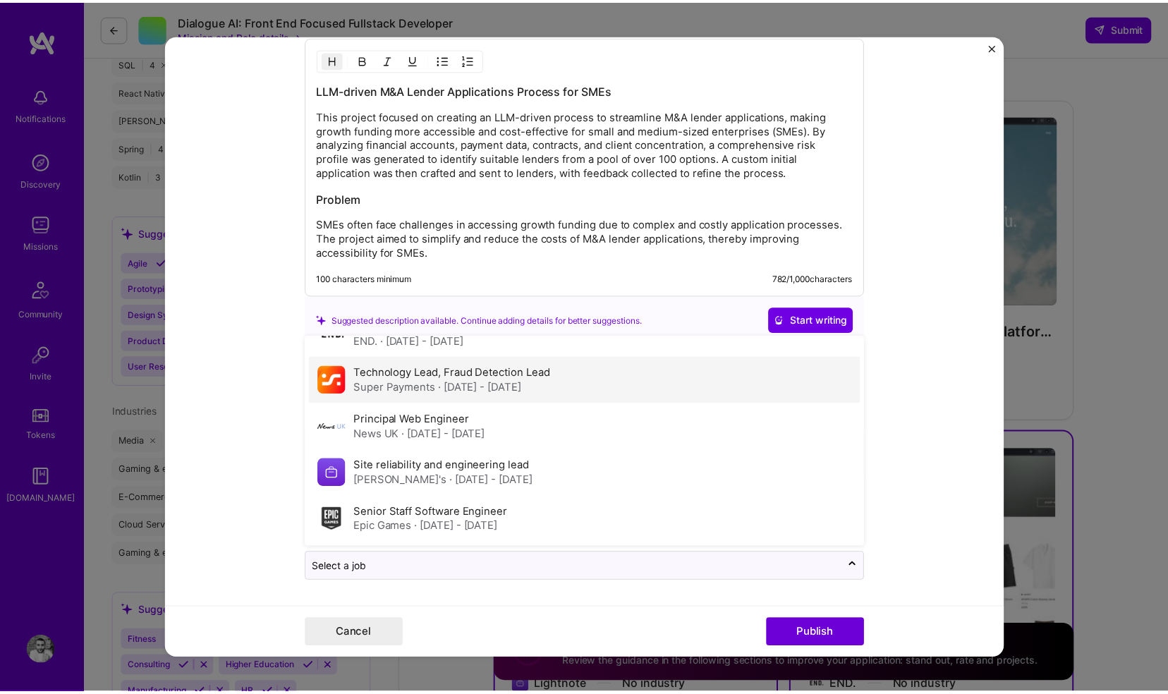
scroll to position [0, 0]
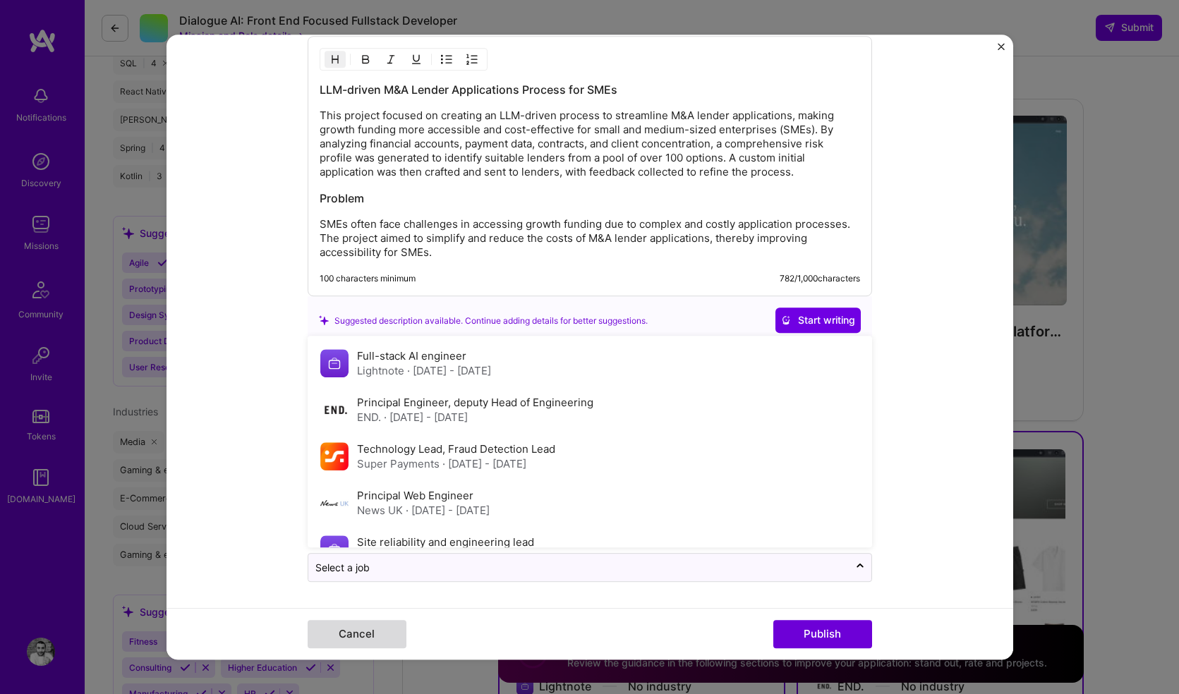
click at [396, 627] on button "Cancel" at bounding box center [357, 634] width 99 height 28
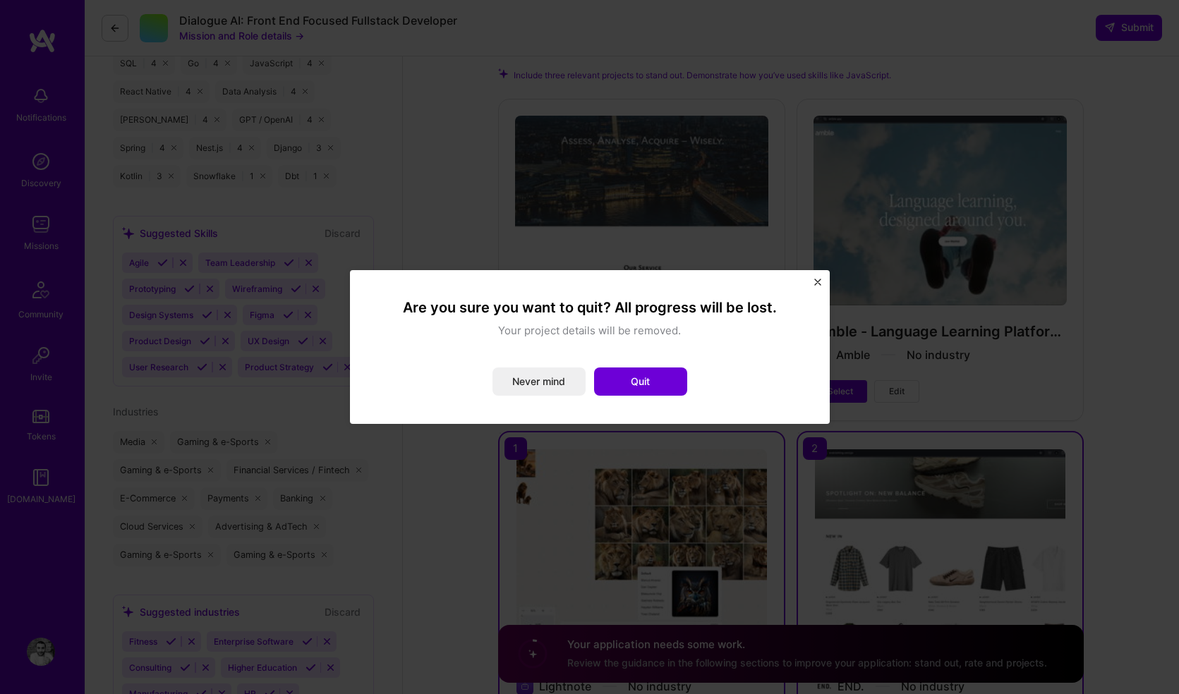
click at [810, 287] on div "Are you sure you want to quit? All progress will be lost. Your project details …" at bounding box center [590, 347] width 446 height 120
click at [818, 282] on img "Close" at bounding box center [817, 282] width 7 height 7
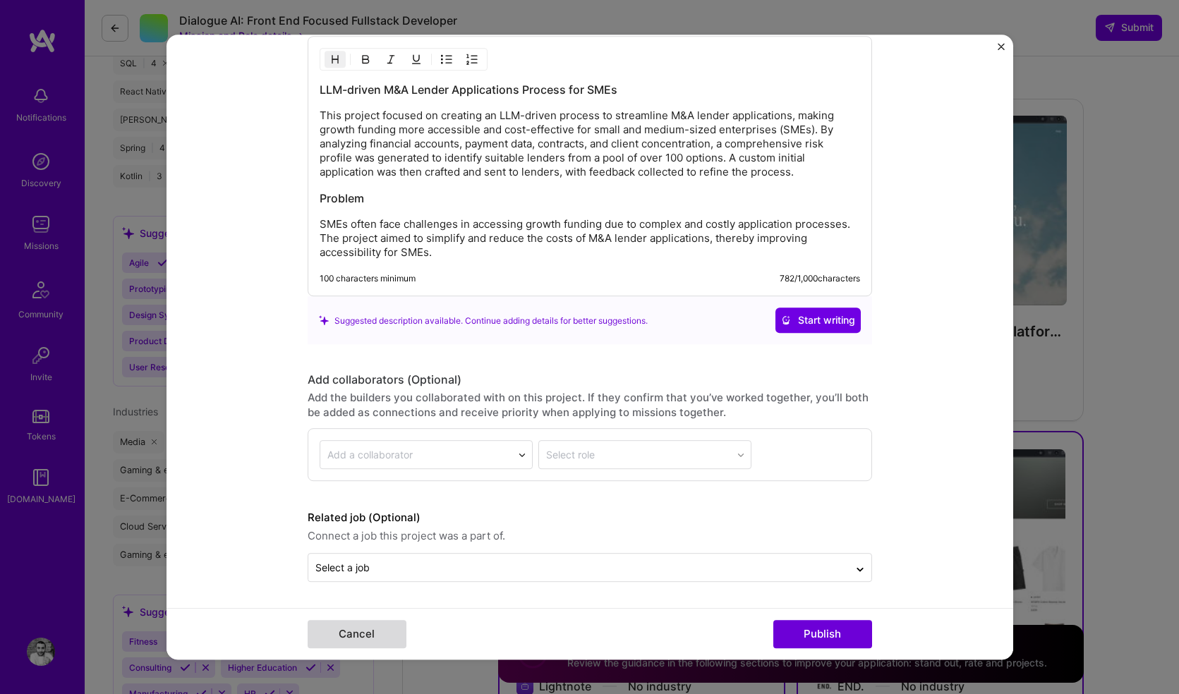
click at [344, 632] on button "Cancel" at bounding box center [357, 634] width 99 height 28
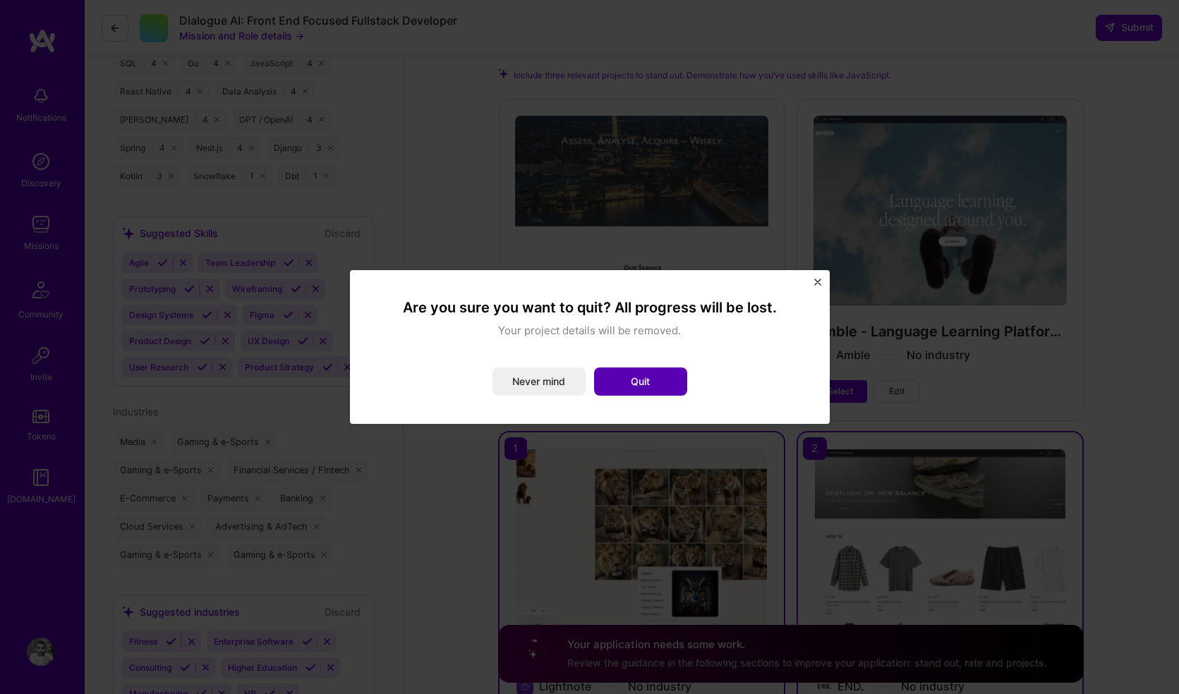
click at [612, 378] on button "Quit" at bounding box center [640, 382] width 93 height 28
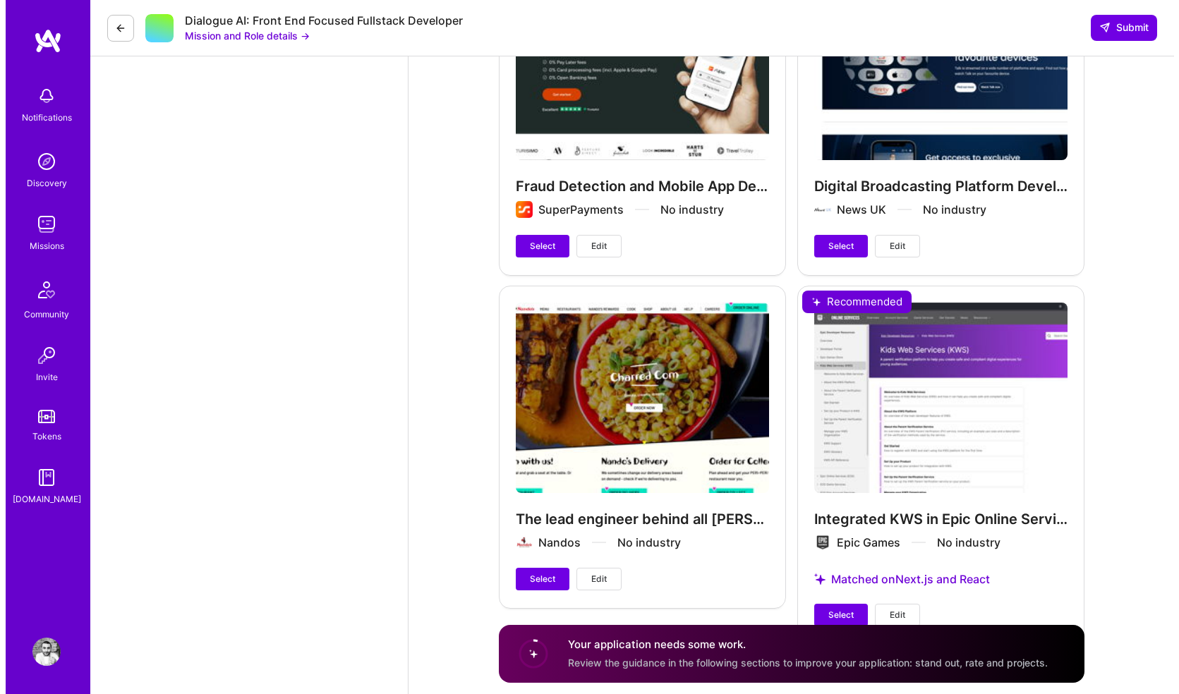
scroll to position [2398, 0]
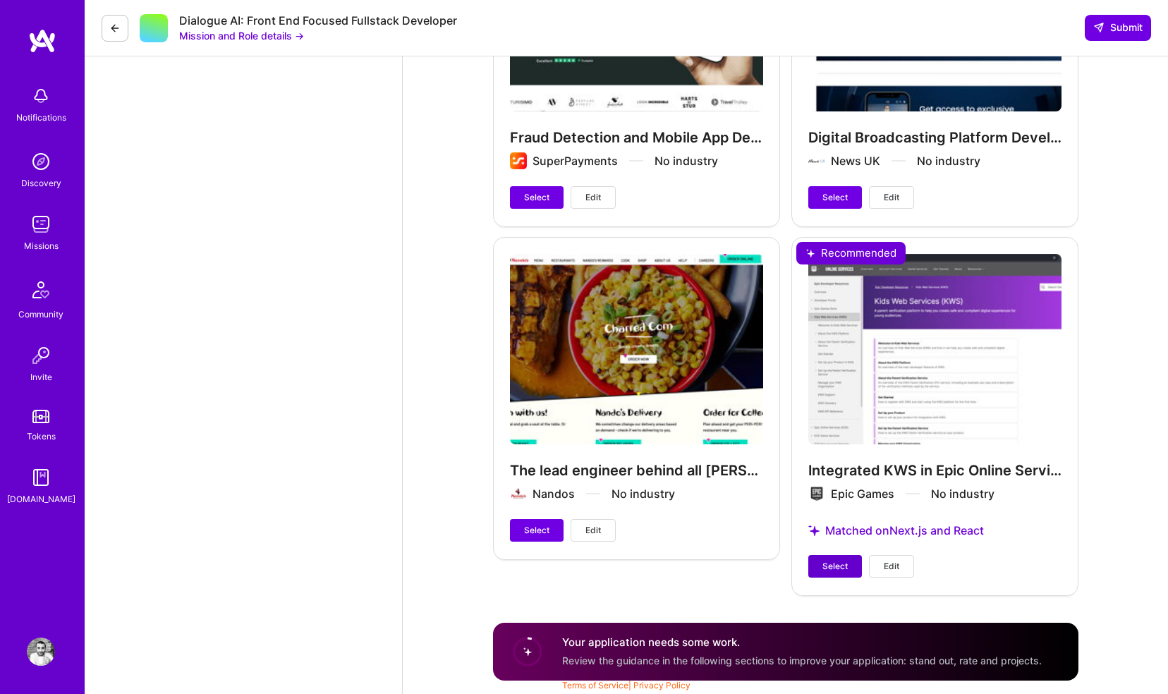
click at [842, 567] on span "Select" at bounding box center [835, 566] width 25 height 13
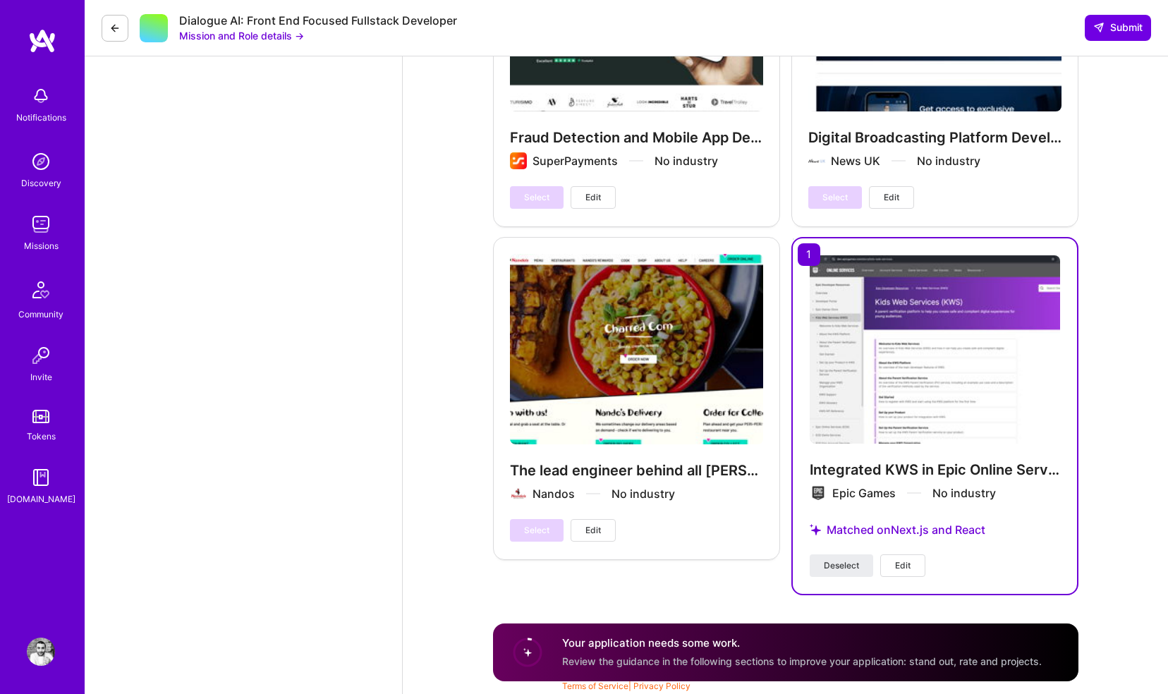
click at [919, 563] on button "Edit" at bounding box center [903, 566] width 45 height 23
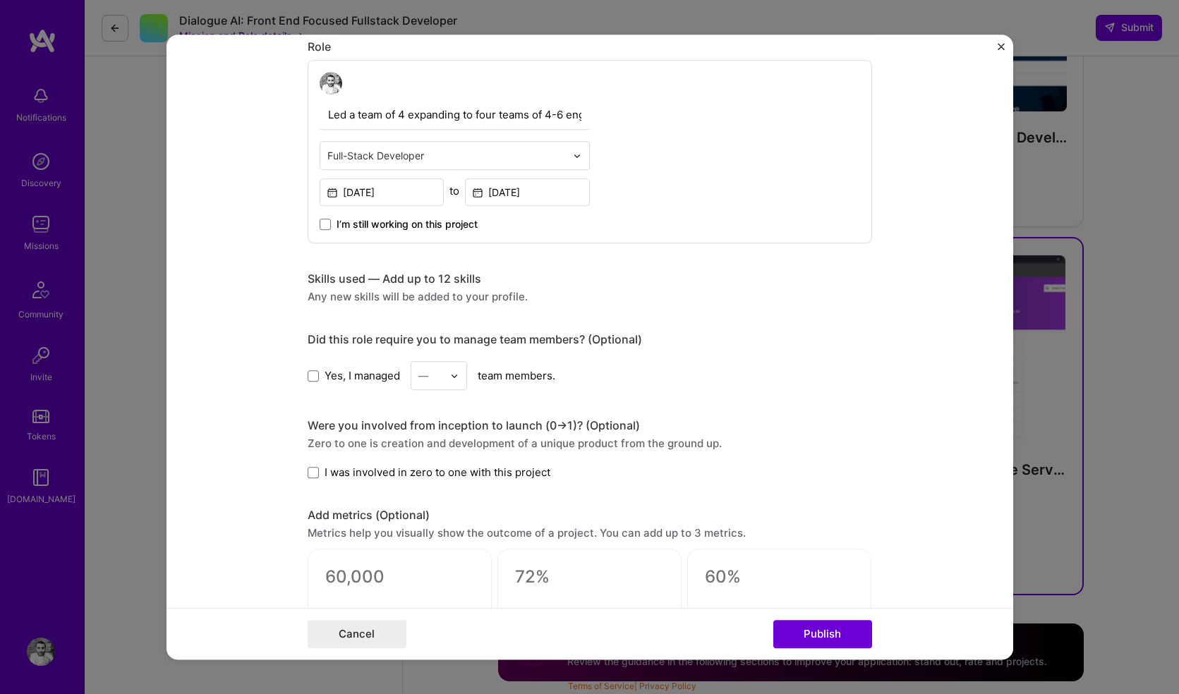
scroll to position [761, 0]
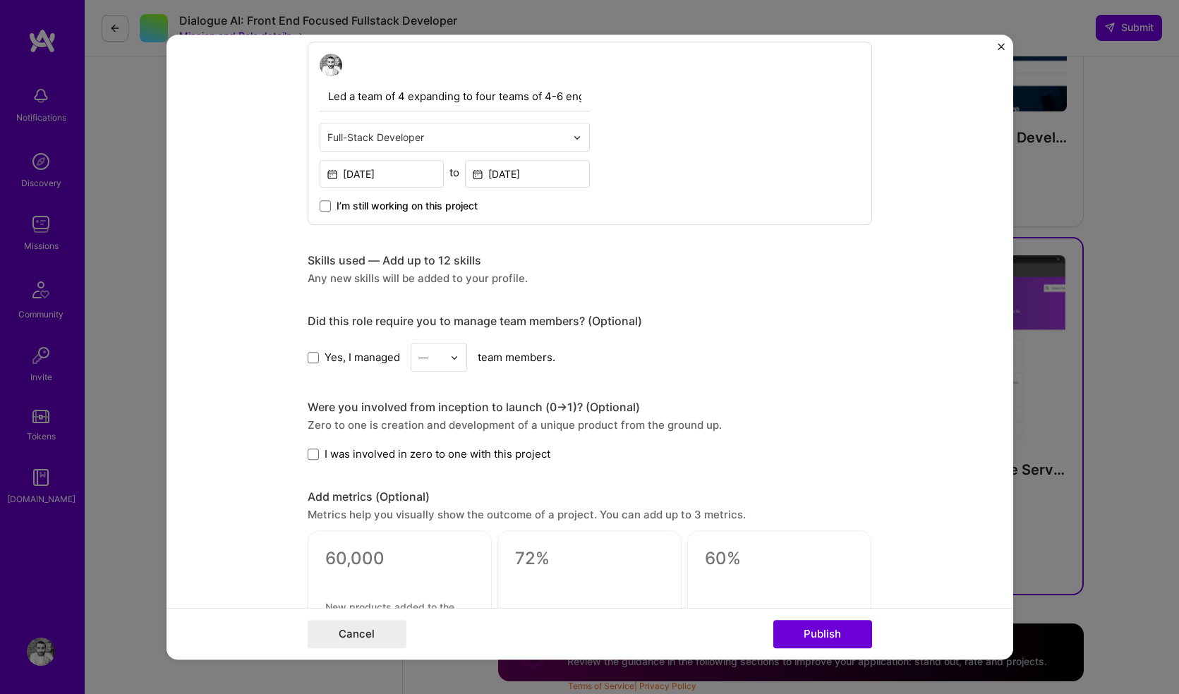
click at [325, 366] on div "Yes, I managed — team members." at bounding box center [590, 357] width 564 height 29
click at [311, 356] on span at bounding box center [313, 357] width 11 height 11
click at [0, 0] on input "Yes, I managed" at bounding box center [0, 0] width 0 height 0
click at [441, 342] on div "Did this role require you to manage team members? (Optional) Yes, I managed — t…" at bounding box center [590, 343] width 564 height 58
click at [452, 355] on img at bounding box center [454, 358] width 8 height 8
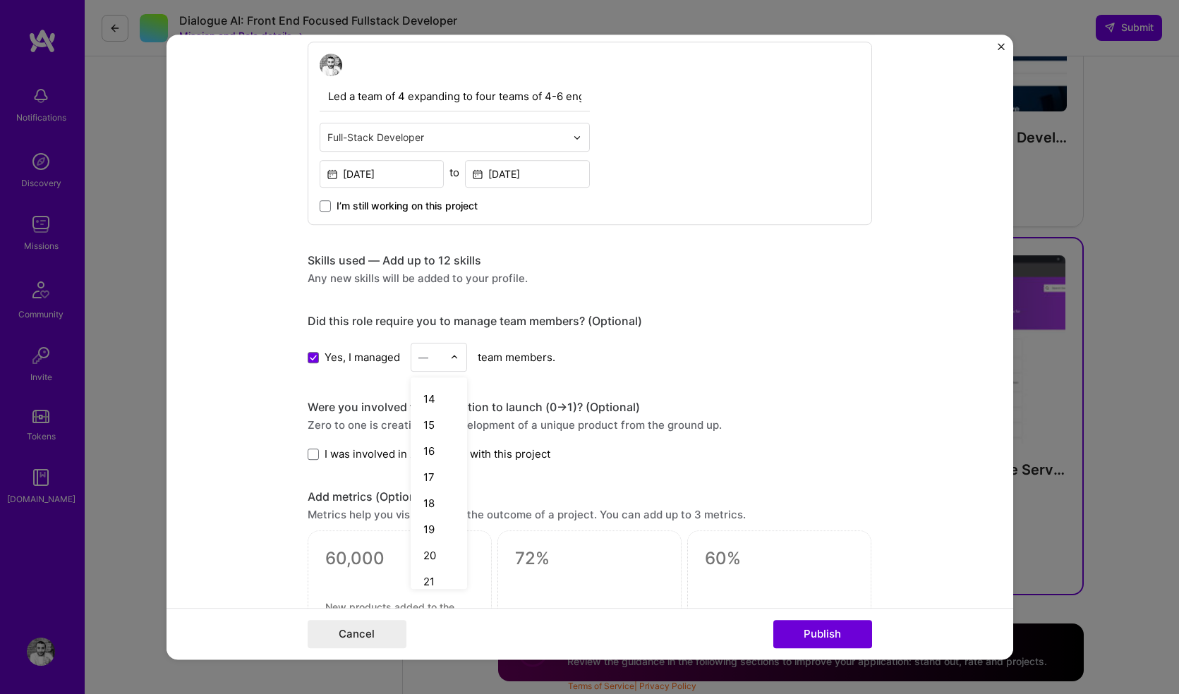
scroll to position [334, 0]
click at [436, 461] on div "16" at bounding box center [439, 453] width 48 height 26
click at [827, 642] on button "Publish" at bounding box center [822, 634] width 99 height 28
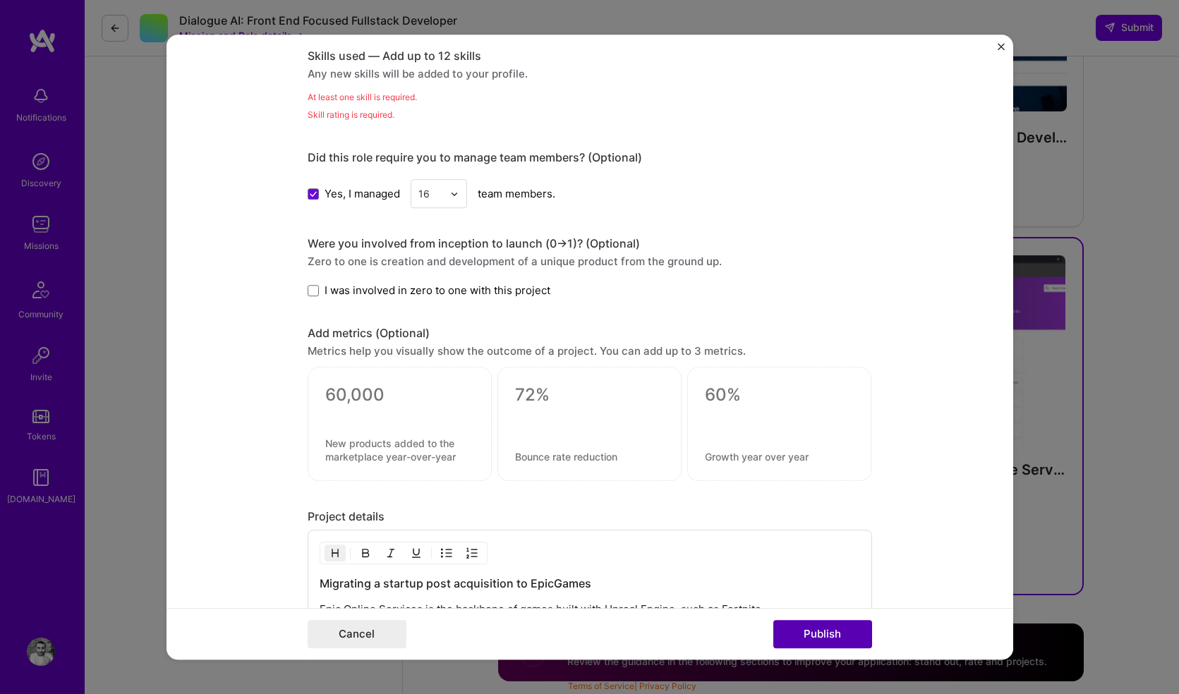
scroll to position [981, 0]
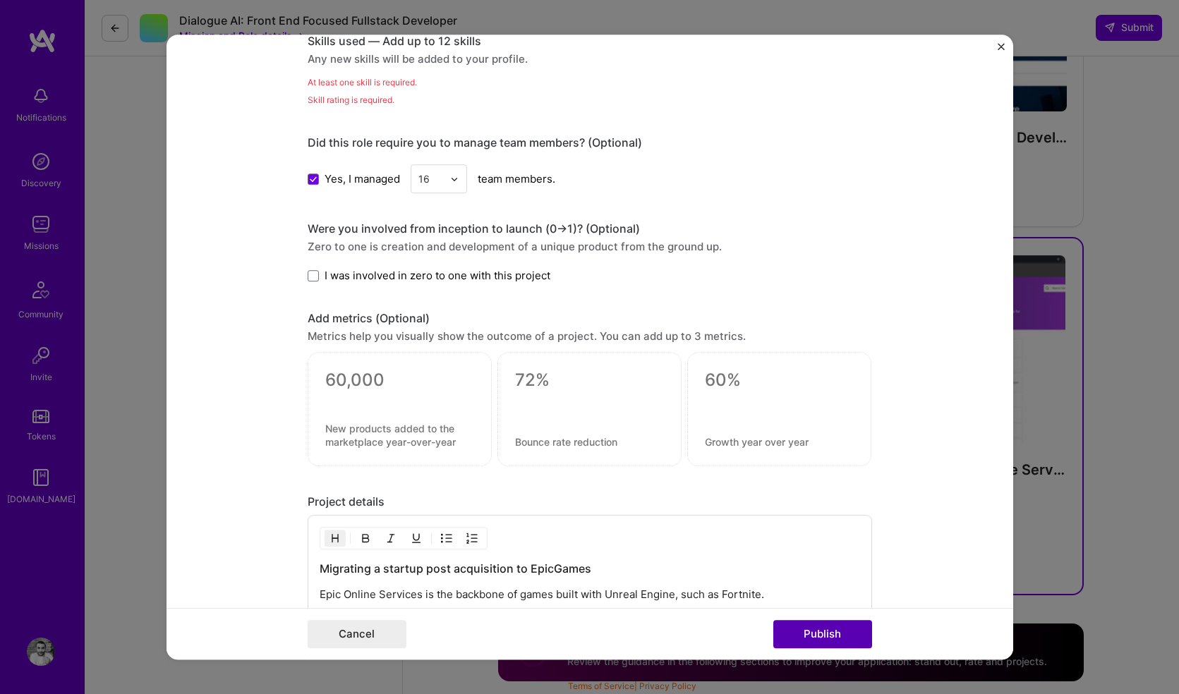
click at [819, 631] on button "Publish" at bounding box center [822, 634] width 99 height 28
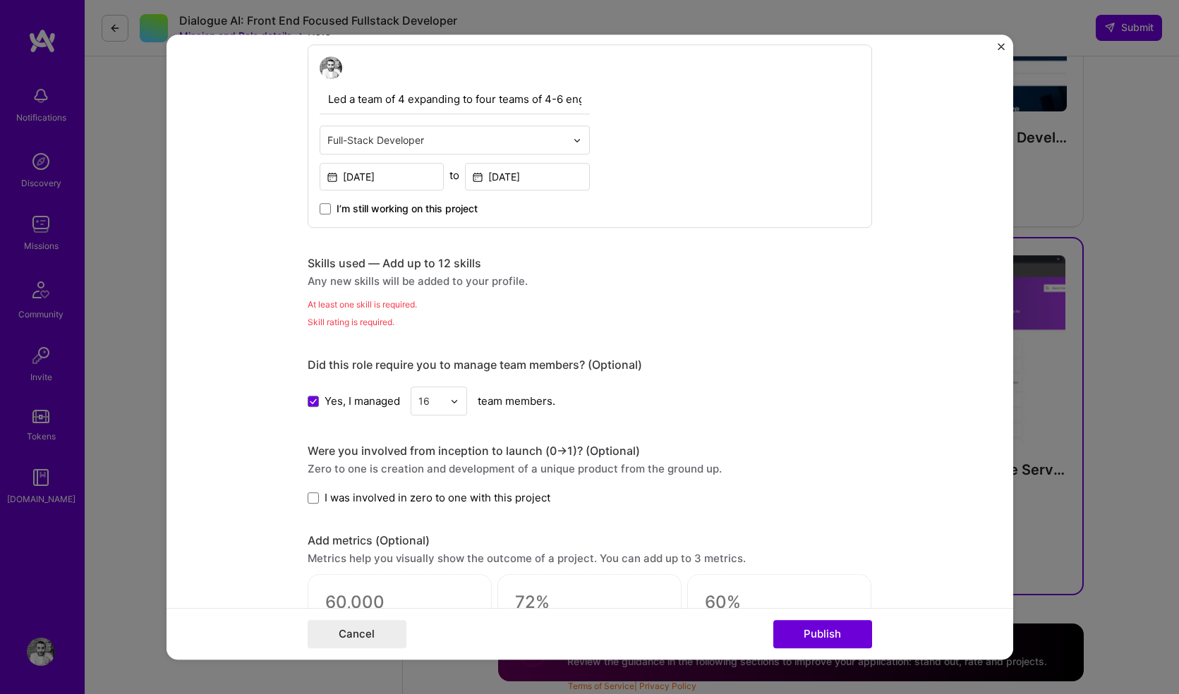
scroll to position [749, 0]
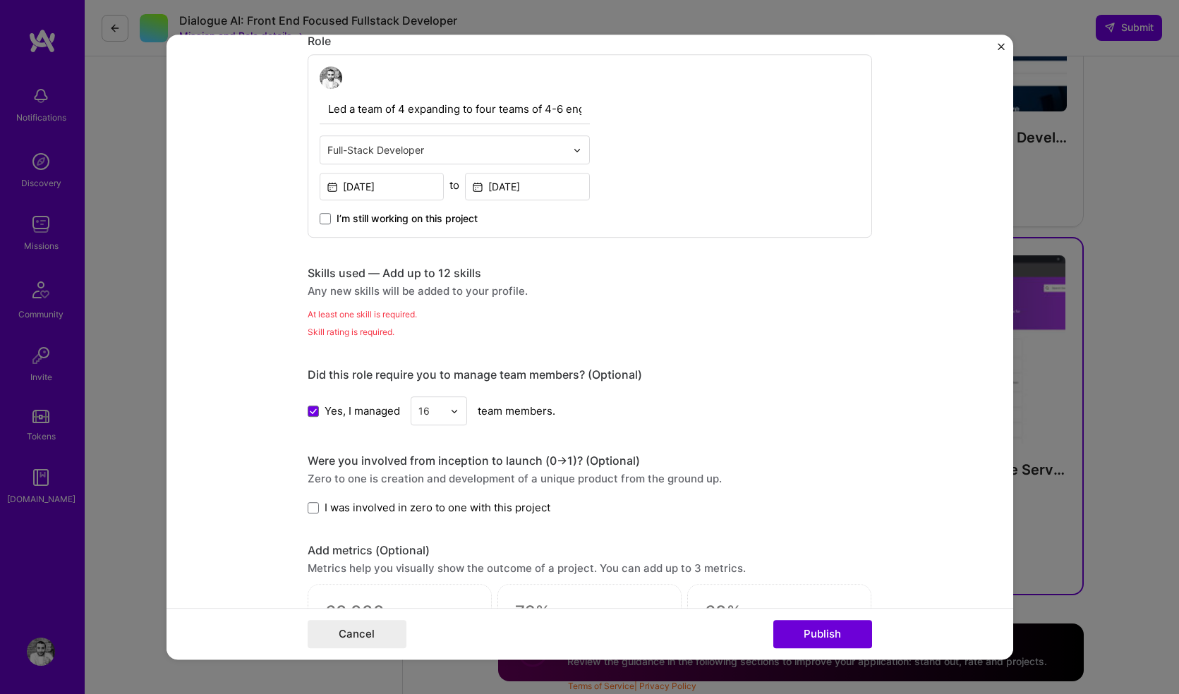
click at [389, 294] on div "Any new skills will be added to your profile." at bounding box center [590, 291] width 564 height 15
click at [412, 270] on div "Skills used — Add up to 12 skills" at bounding box center [590, 273] width 564 height 15
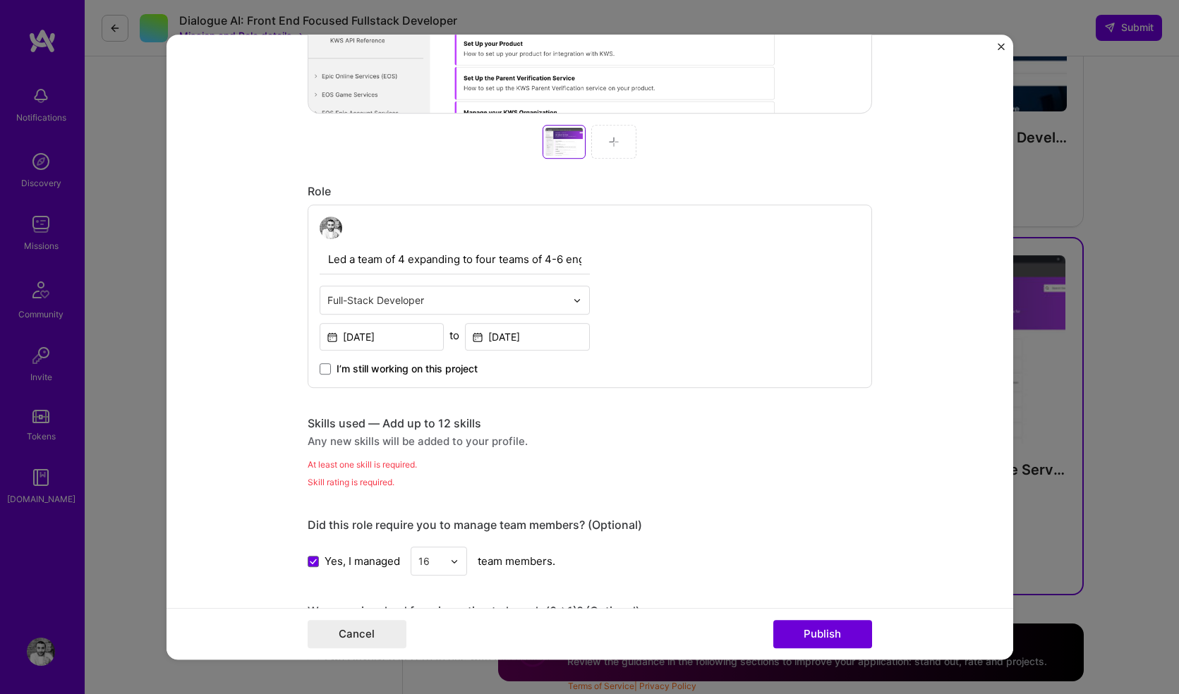
scroll to position [598, 0]
click at [342, 464] on div "At least one skill is required." at bounding box center [590, 465] width 564 height 15
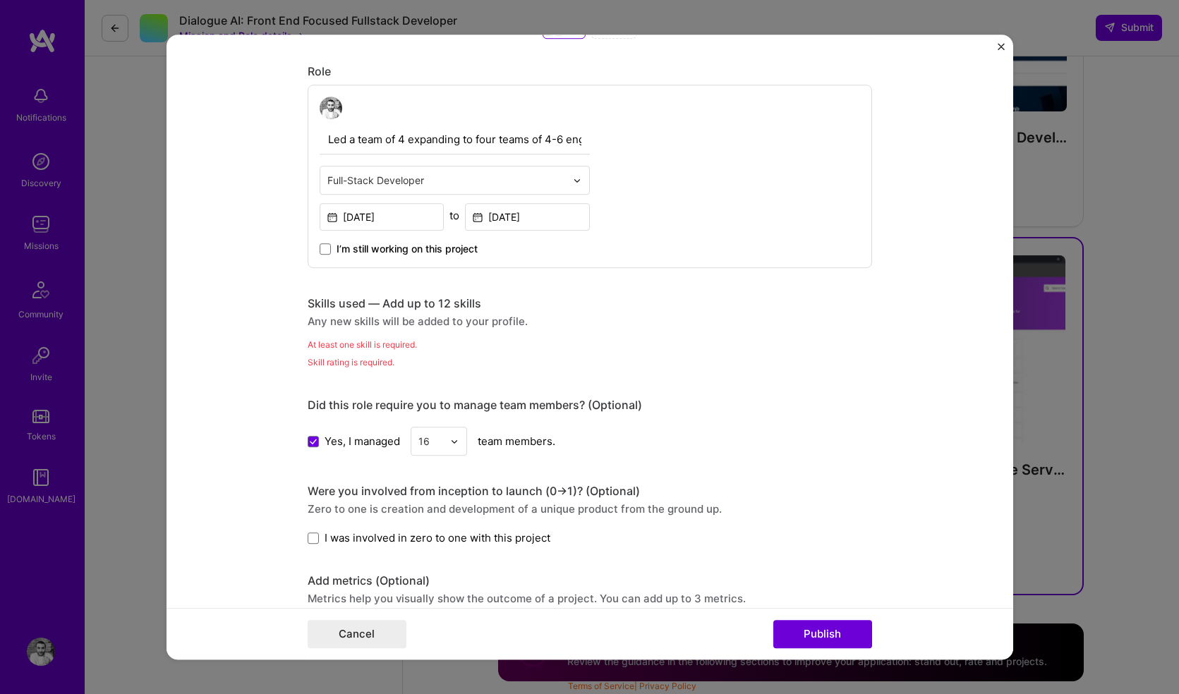
scroll to position [898, 0]
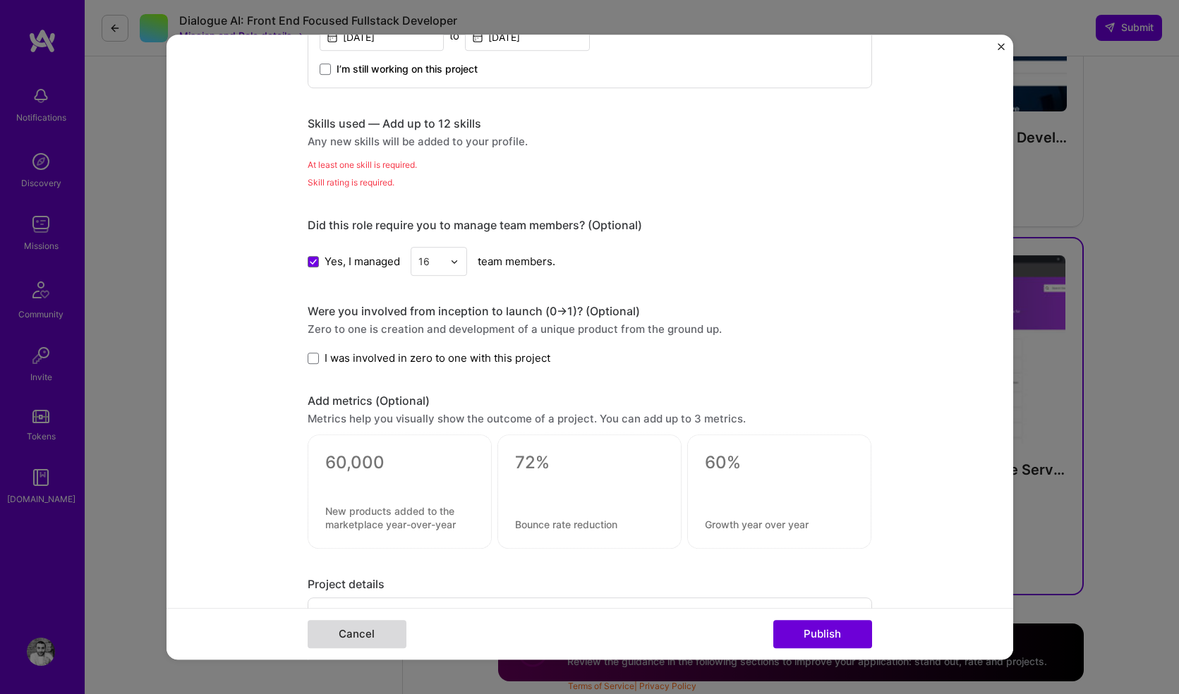
click at [332, 627] on button "Cancel" at bounding box center [357, 634] width 99 height 28
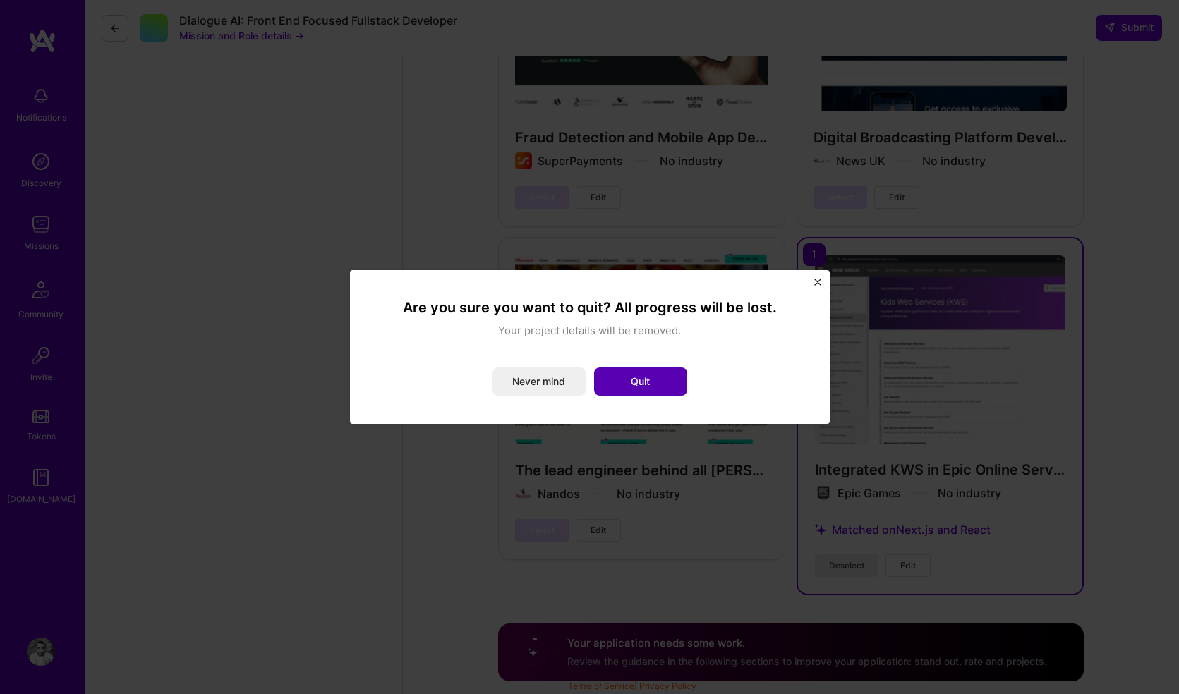
click at [614, 374] on button "Quit" at bounding box center [640, 382] width 93 height 28
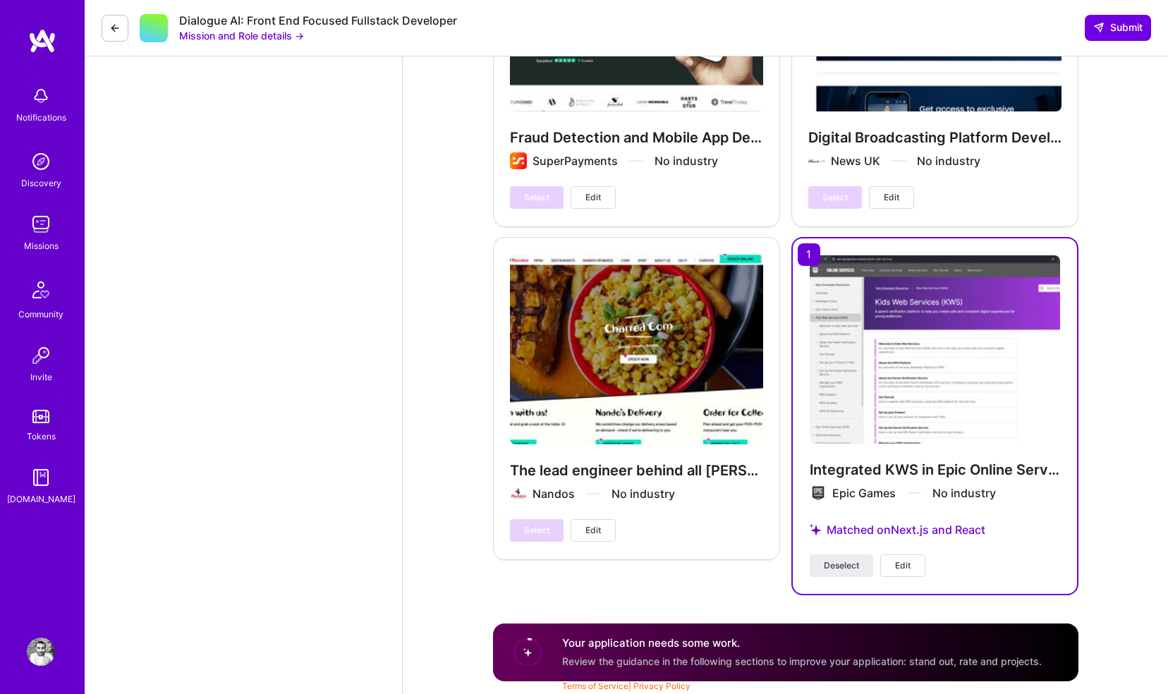
click at [900, 562] on span "Edit" at bounding box center [903, 566] width 16 height 13
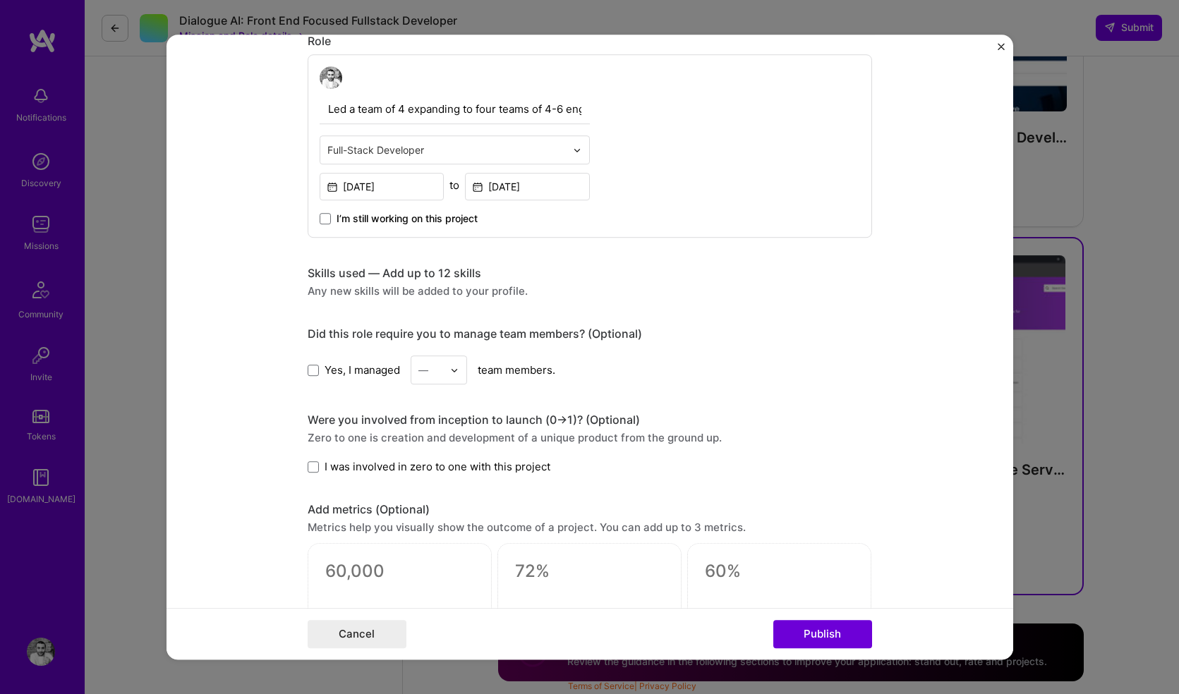
scroll to position [735, 0]
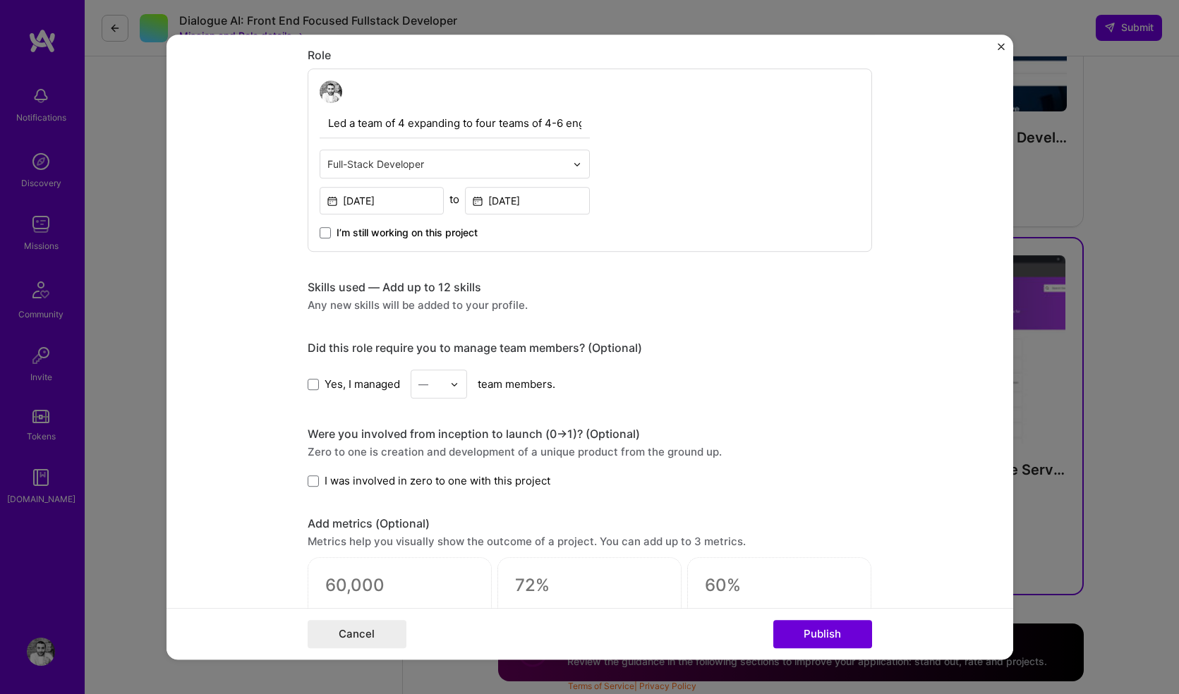
click at [320, 300] on div "Any new skills will be added to your profile." at bounding box center [590, 305] width 564 height 15
click at [308, 382] on span at bounding box center [313, 384] width 11 height 11
click at [0, 0] on input "Yes, I managed" at bounding box center [0, 0] width 0 height 0
click at [826, 641] on button "Publish" at bounding box center [822, 634] width 99 height 28
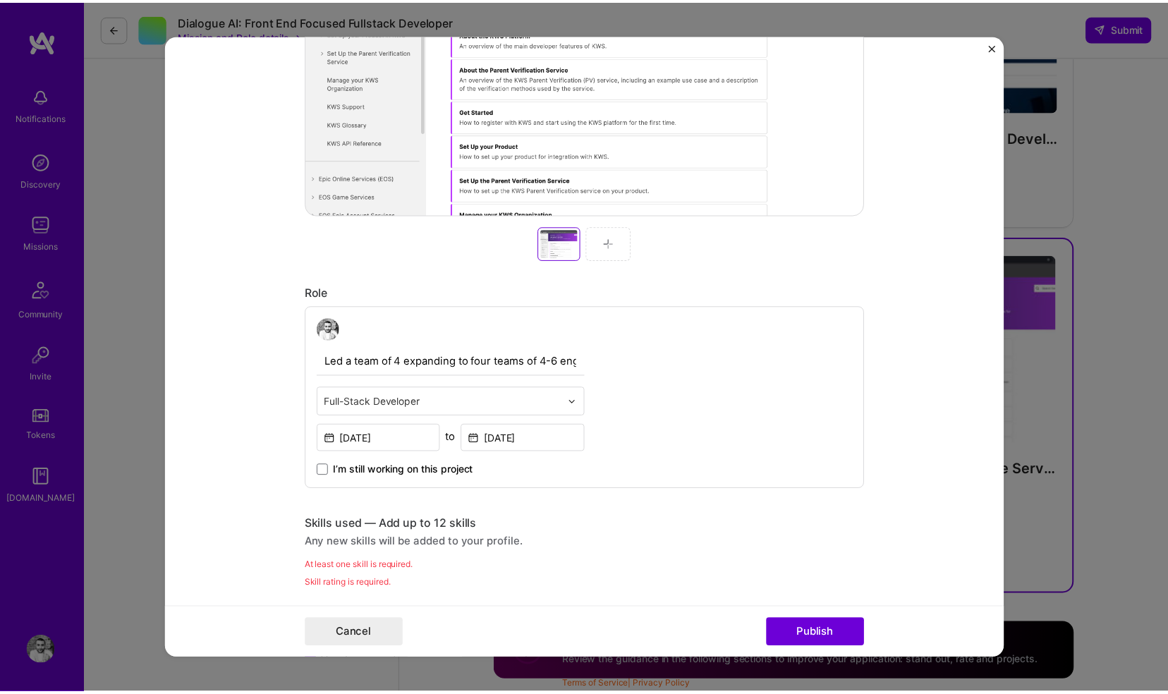
scroll to position [440, 0]
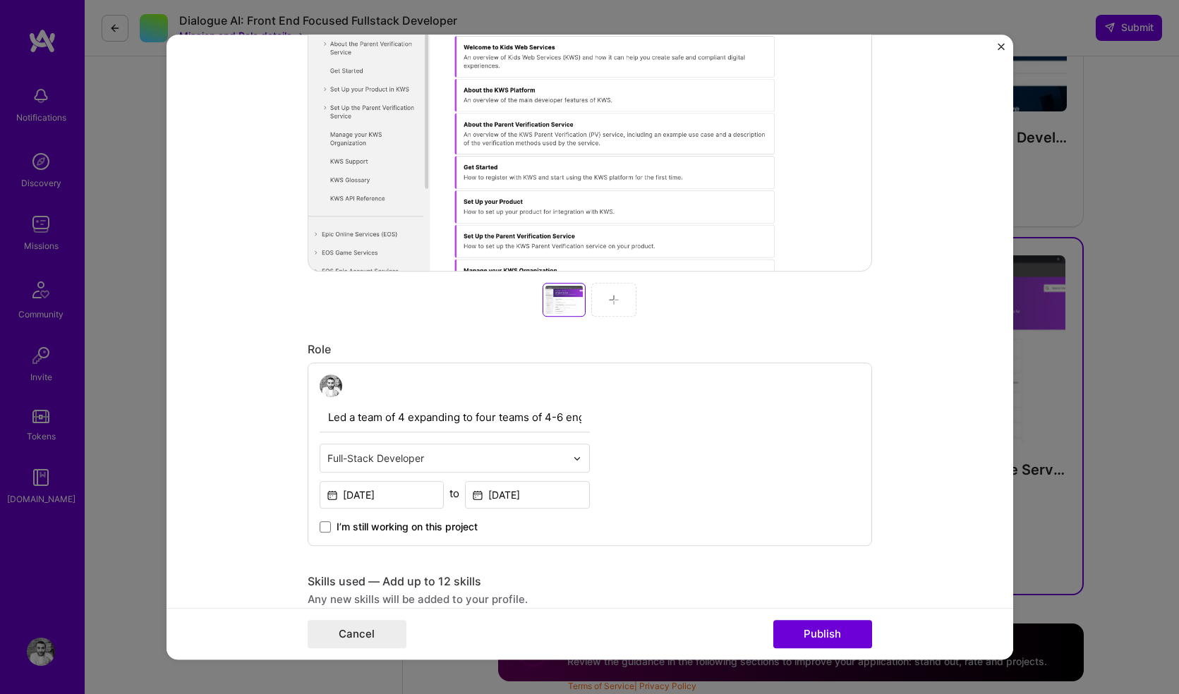
click at [998, 48] on img "Close" at bounding box center [1001, 46] width 7 height 7
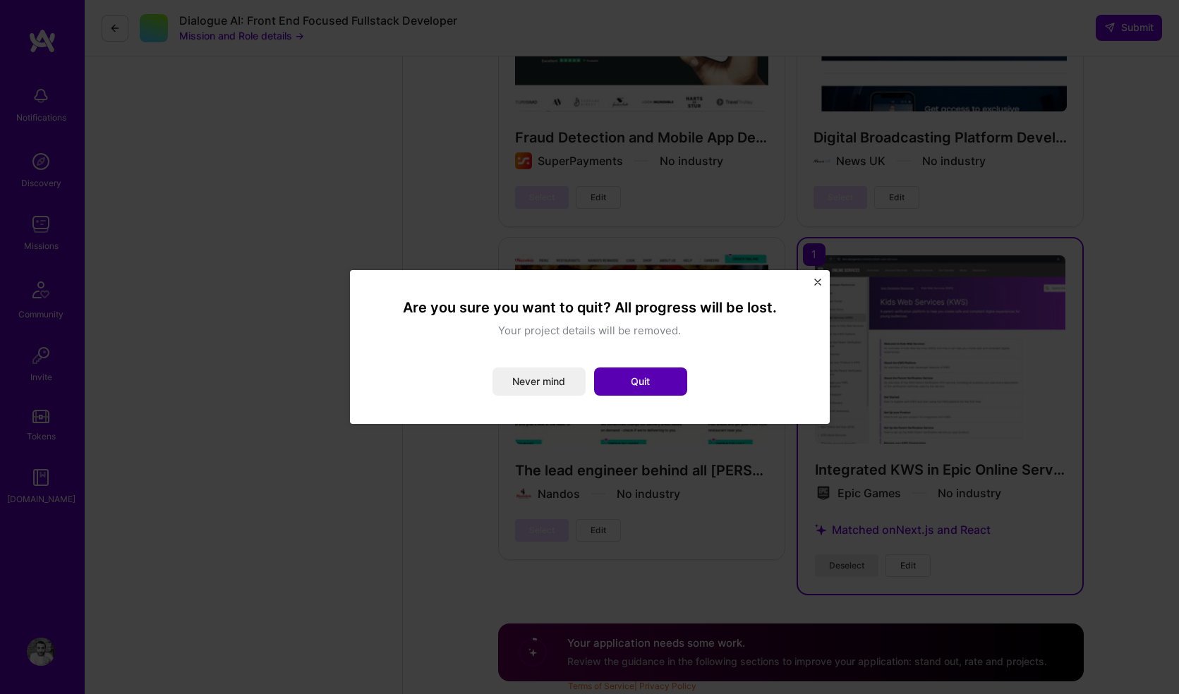
click at [629, 376] on button "Quit" at bounding box center [640, 382] width 93 height 28
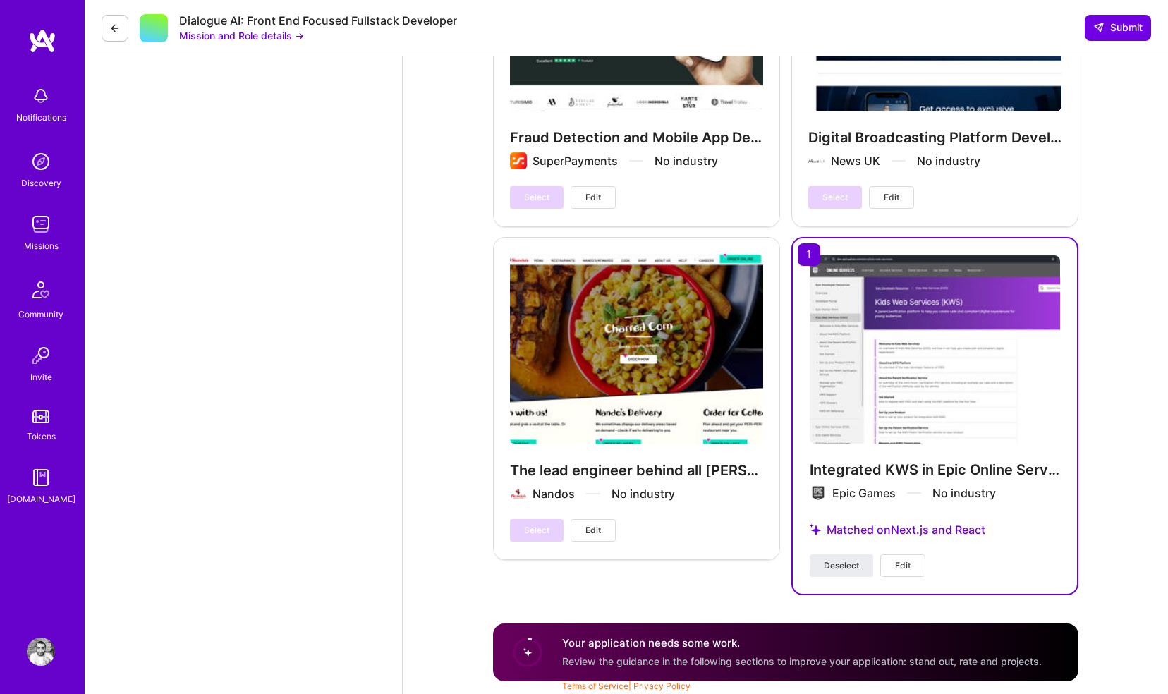
click at [42, 661] on img at bounding box center [41, 652] width 28 height 28
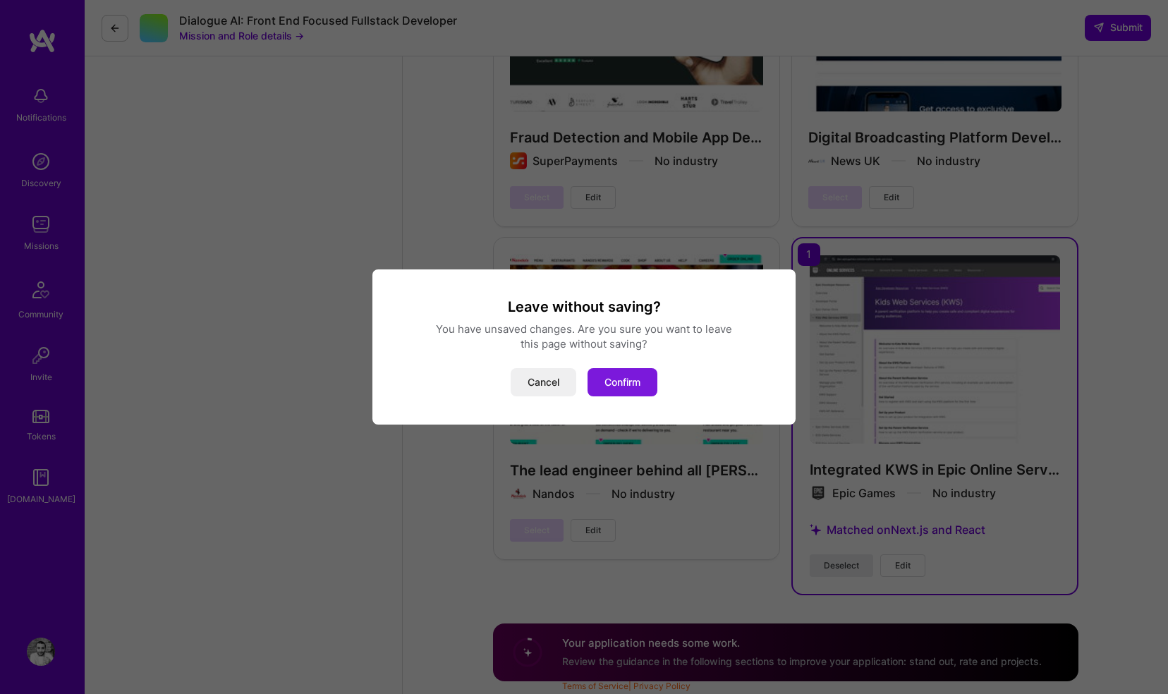
click at [614, 378] on button "Confirm" at bounding box center [623, 382] width 70 height 28
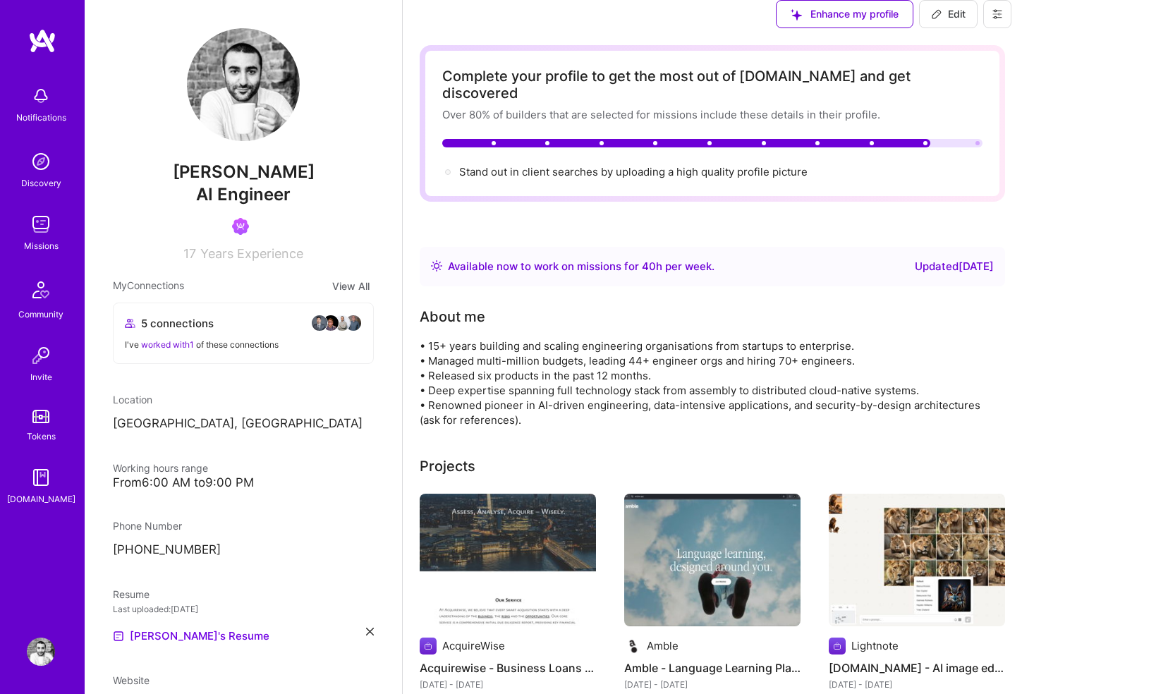
scroll to position [766, 0]
click at [41, 229] on img at bounding box center [41, 224] width 28 height 28
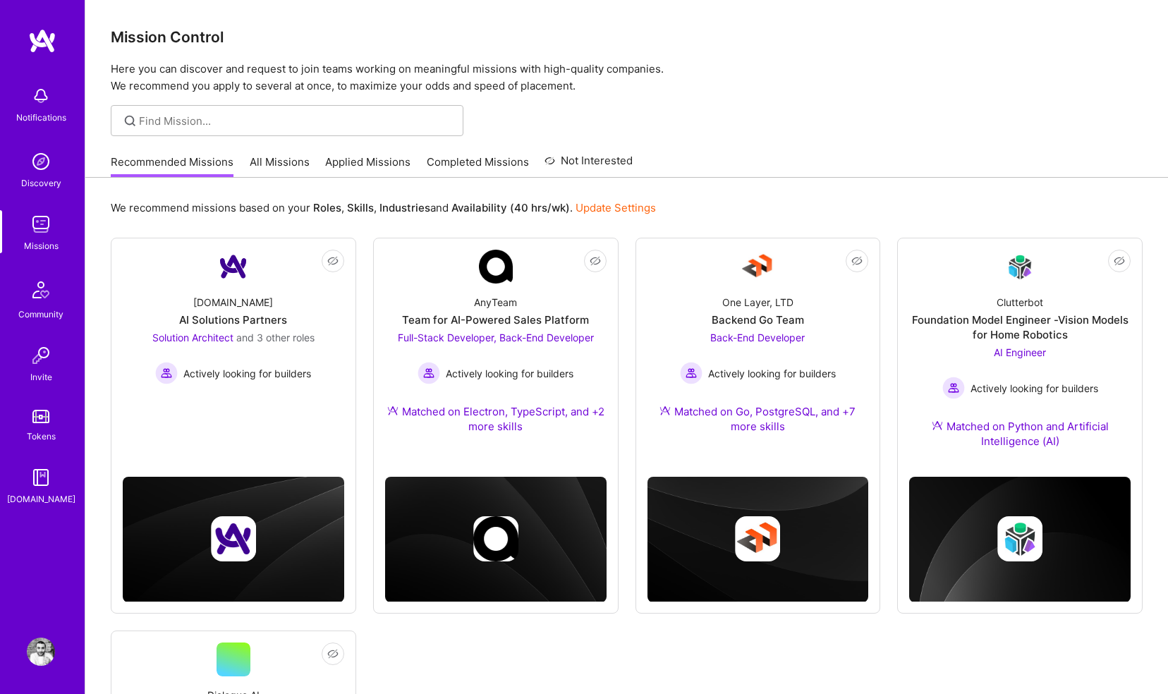
click at [42, 105] on img at bounding box center [41, 96] width 28 height 28
click at [33, 648] on img at bounding box center [41, 652] width 28 height 28
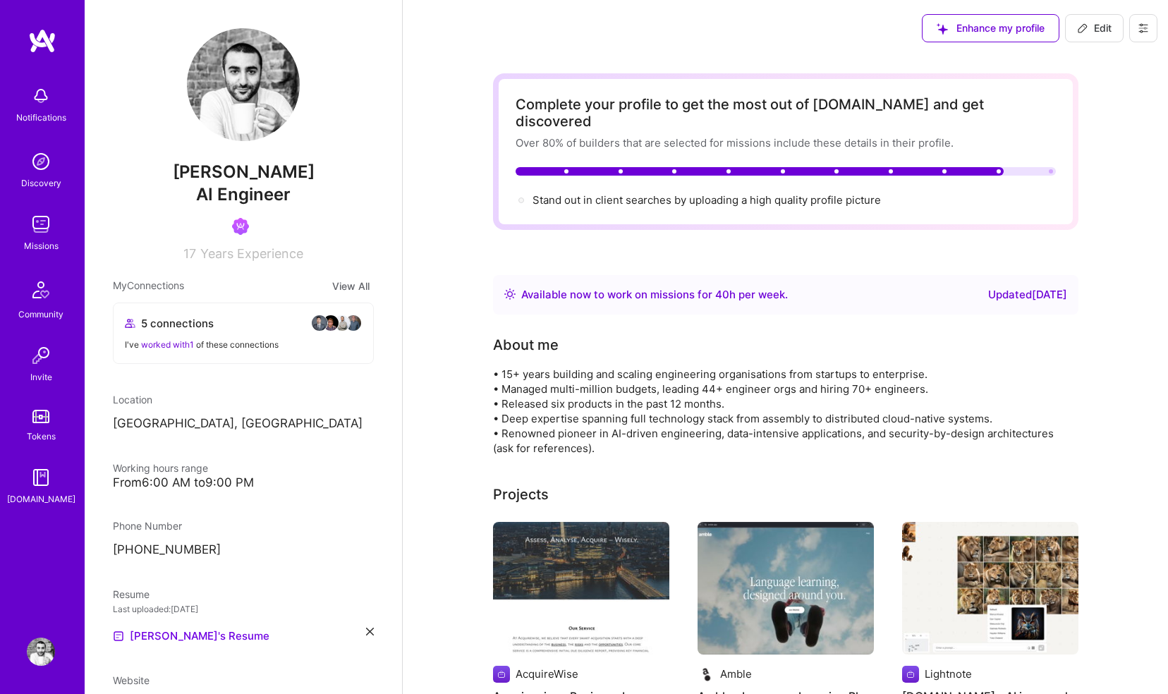
click at [328, 285] on button "View All" at bounding box center [351, 286] width 46 height 16
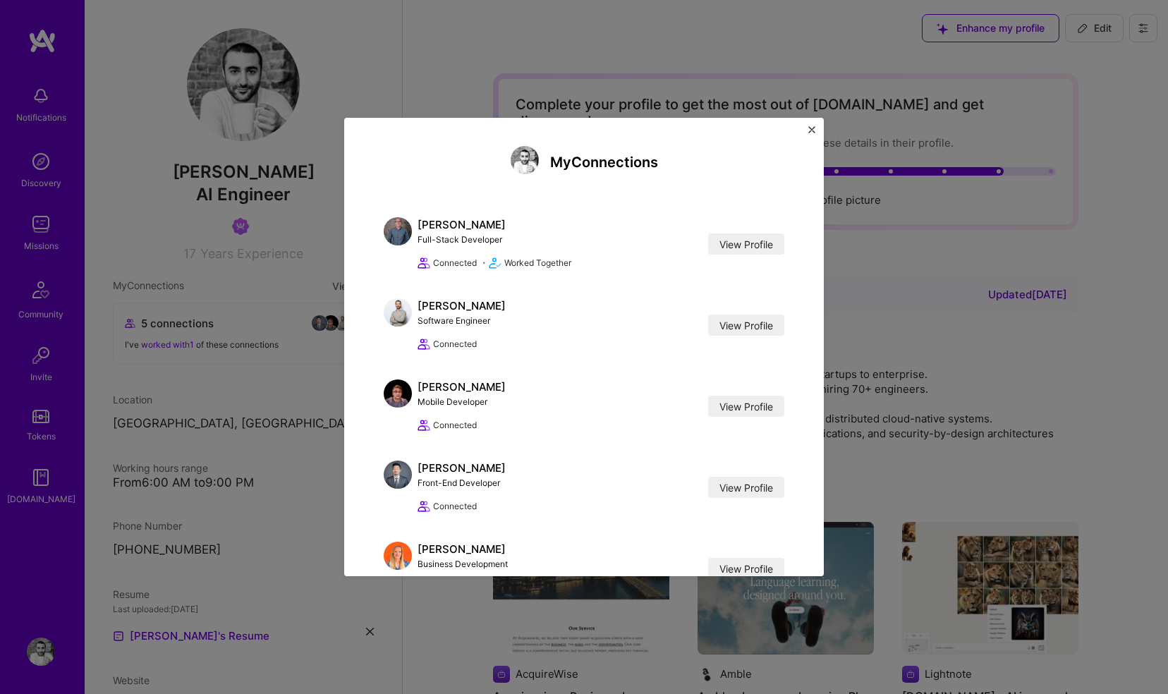
click at [248, 295] on div "My Connections Ian Pridham Full-Stack Developer View Profile Connected • Worked…" at bounding box center [584, 347] width 1168 height 694
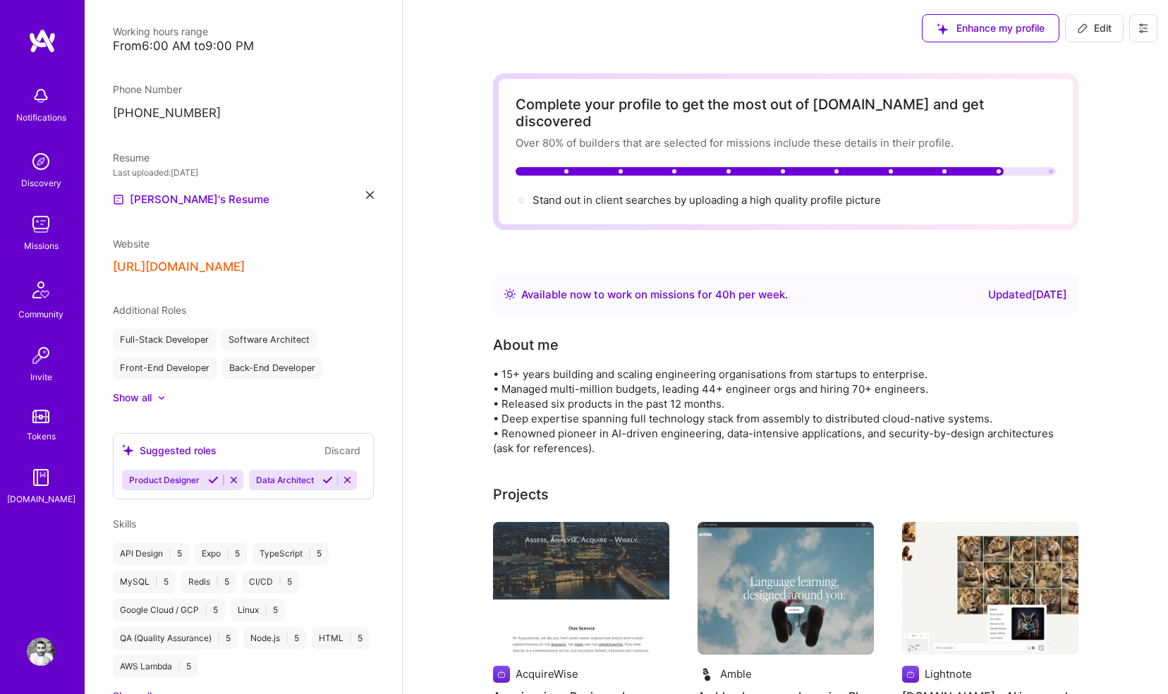
scroll to position [444, 0]
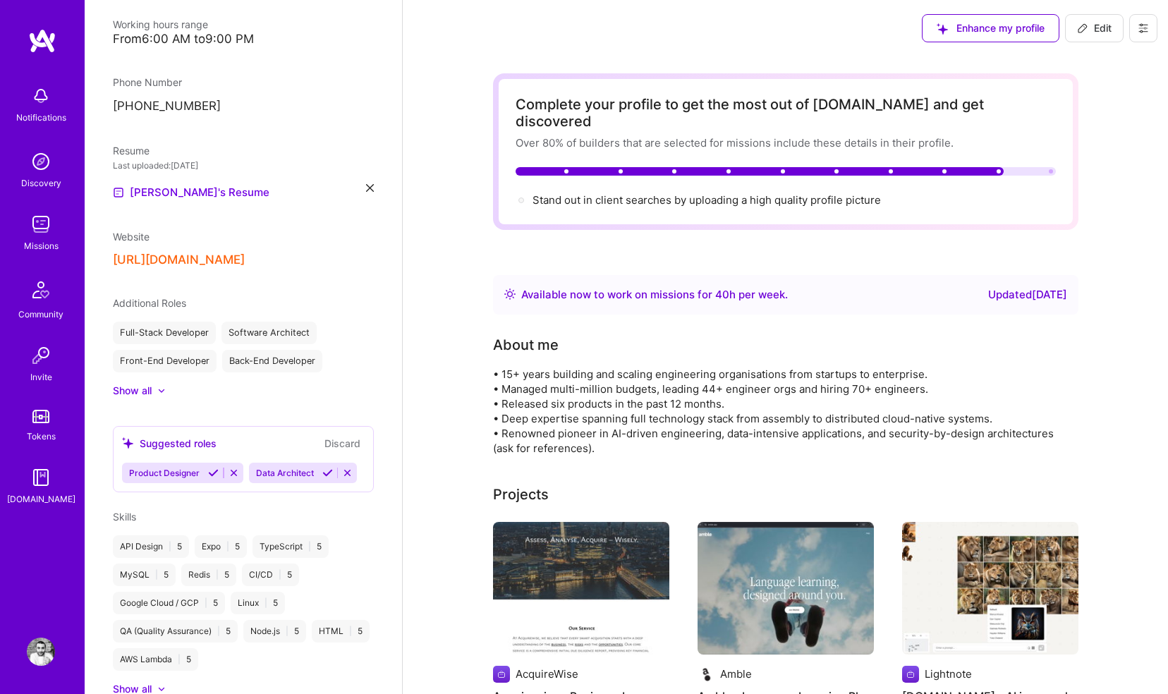
click at [166, 389] on div "Show all" at bounding box center [243, 391] width 261 height 14
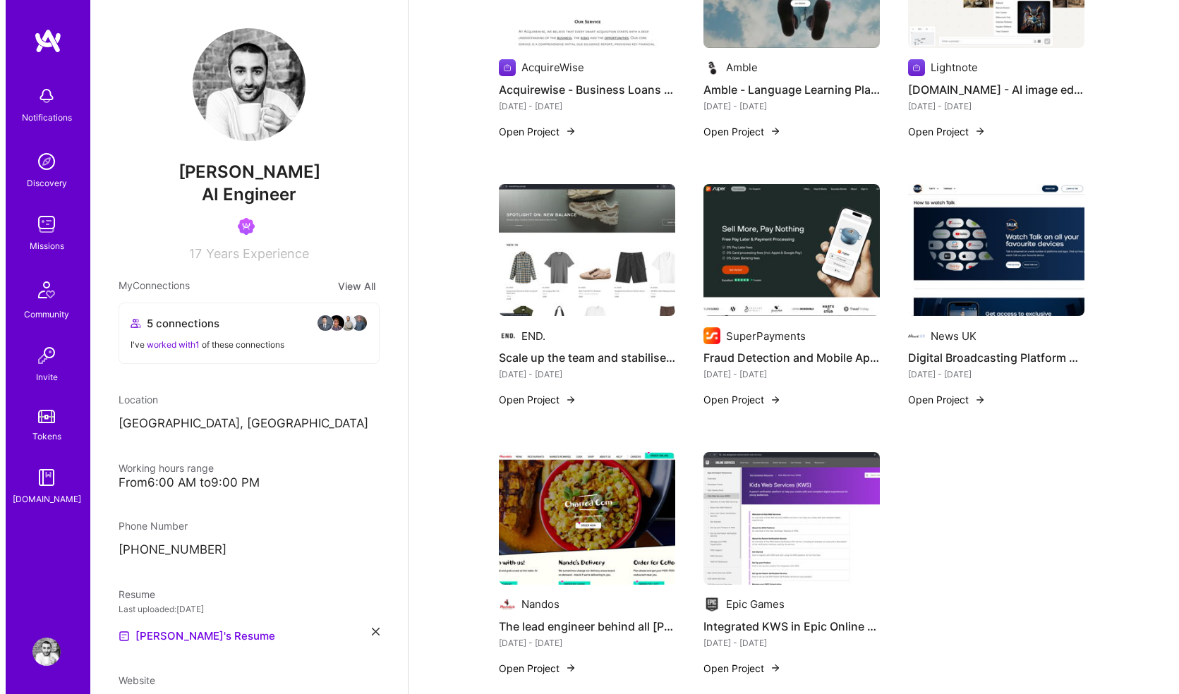
scroll to position [604, 0]
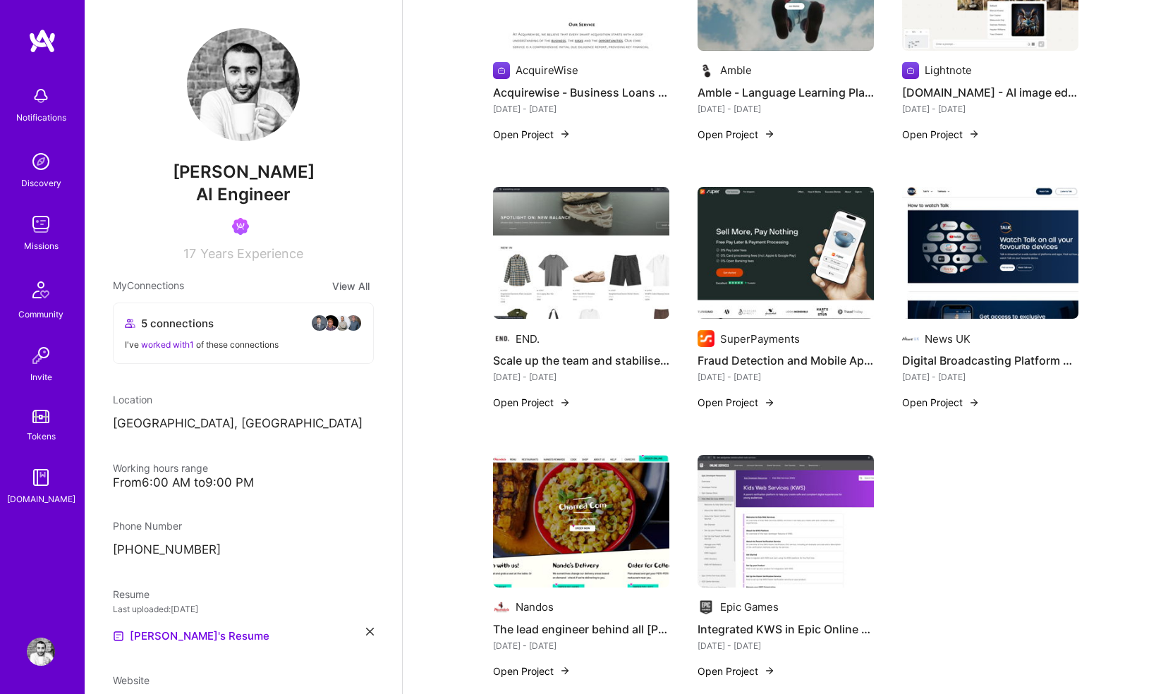
click at [749, 664] on button "Open Project" at bounding box center [737, 671] width 78 height 15
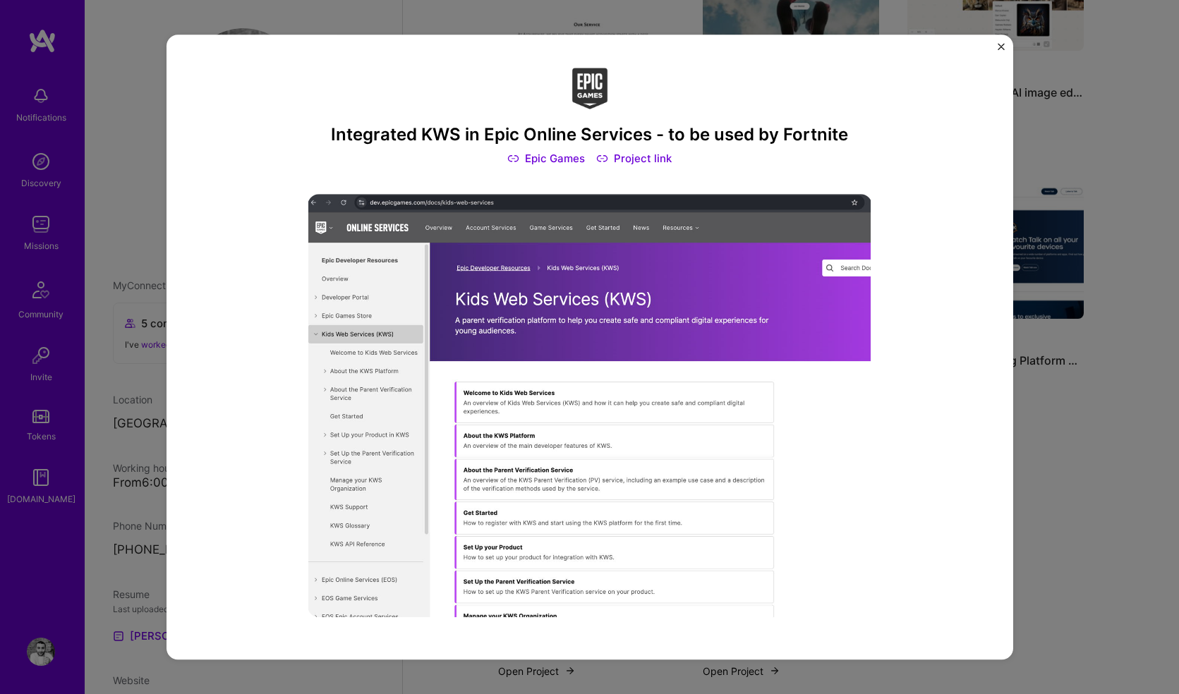
click at [615, 156] on link "Project link" at bounding box center [633, 158] width 75 height 15
click at [998, 46] on img "Close" at bounding box center [1001, 46] width 7 height 7
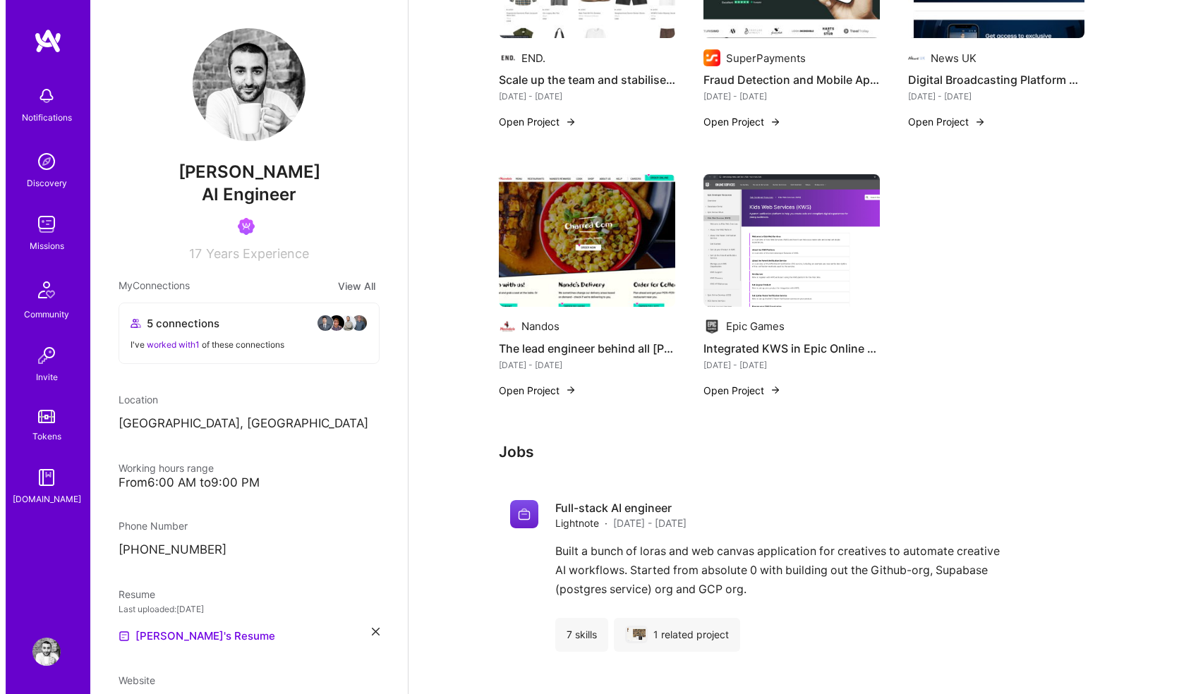
scroll to position [905, 0]
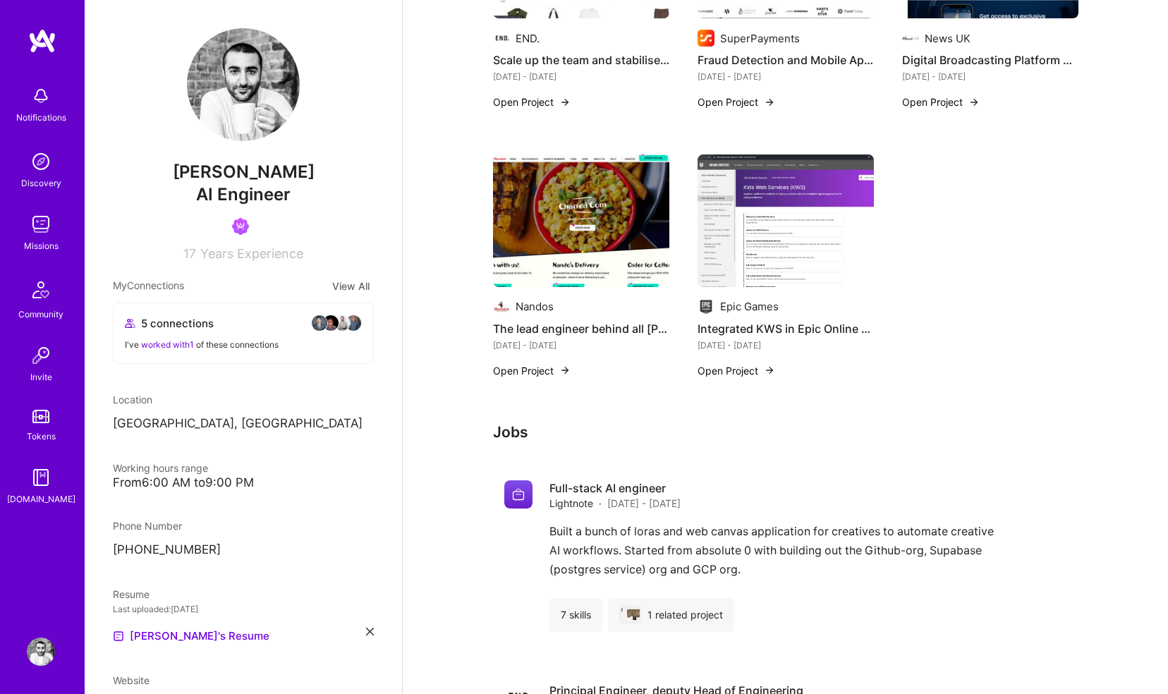
click at [771, 365] on img at bounding box center [769, 370] width 11 height 11
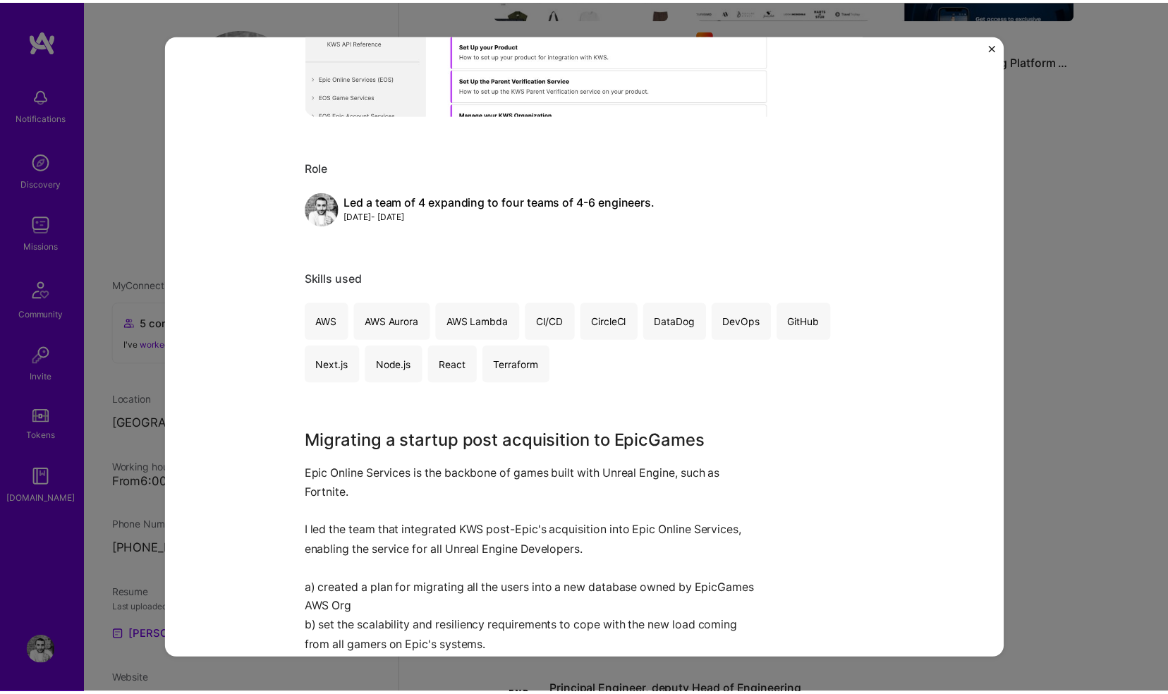
scroll to position [457, 0]
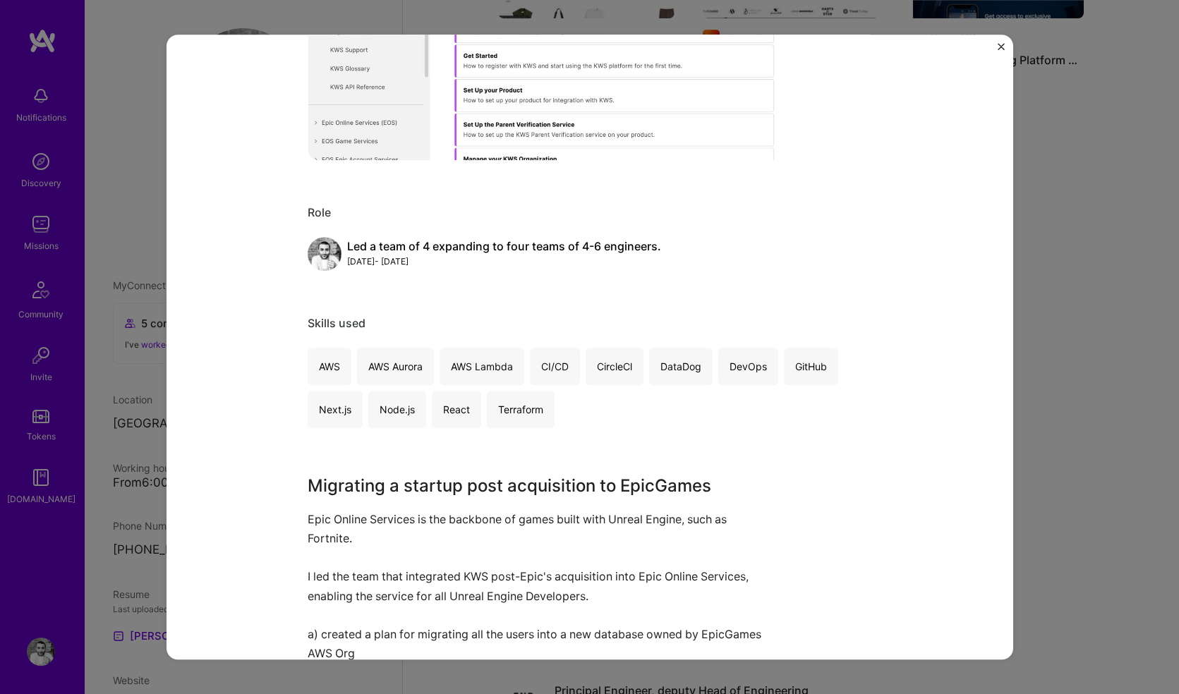
click at [998, 45] on img "Close" at bounding box center [1001, 46] width 7 height 7
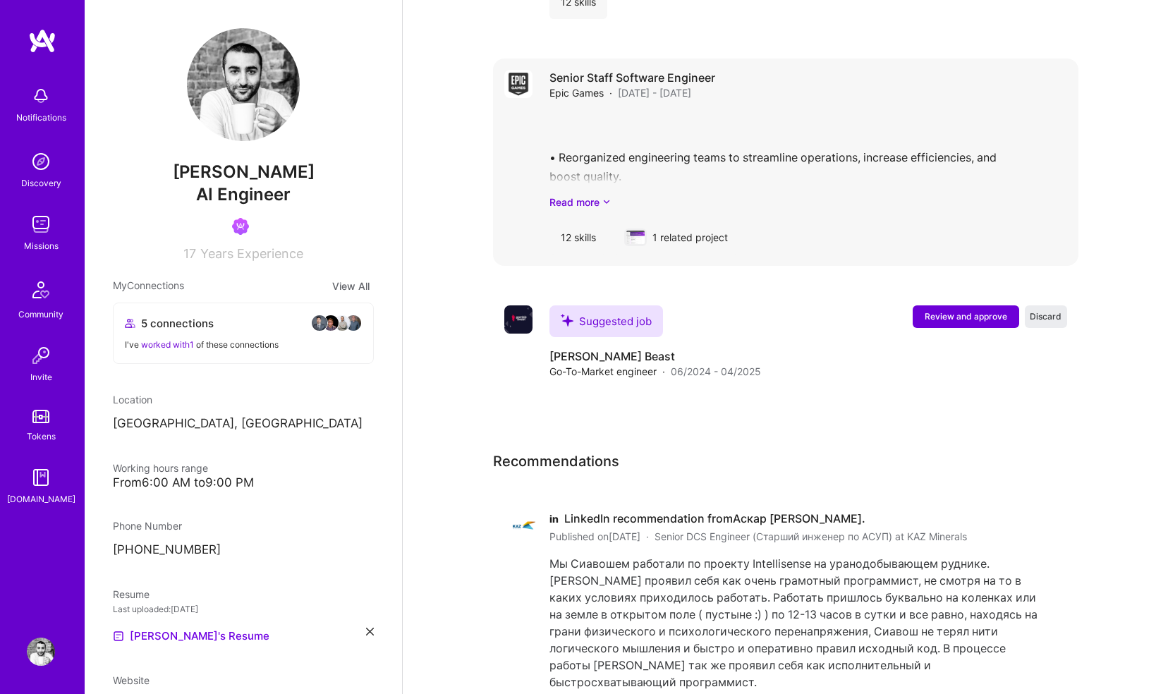
scroll to position [2352, 0]
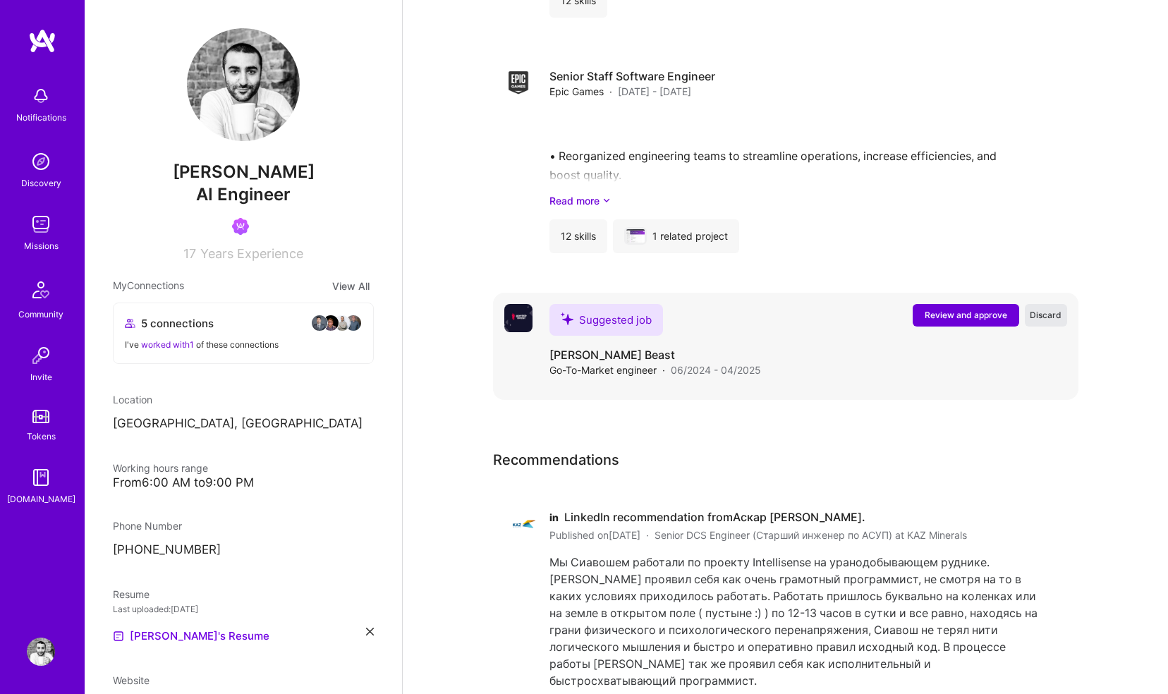
click at [1053, 309] on span "Discard" at bounding box center [1046, 315] width 32 height 12
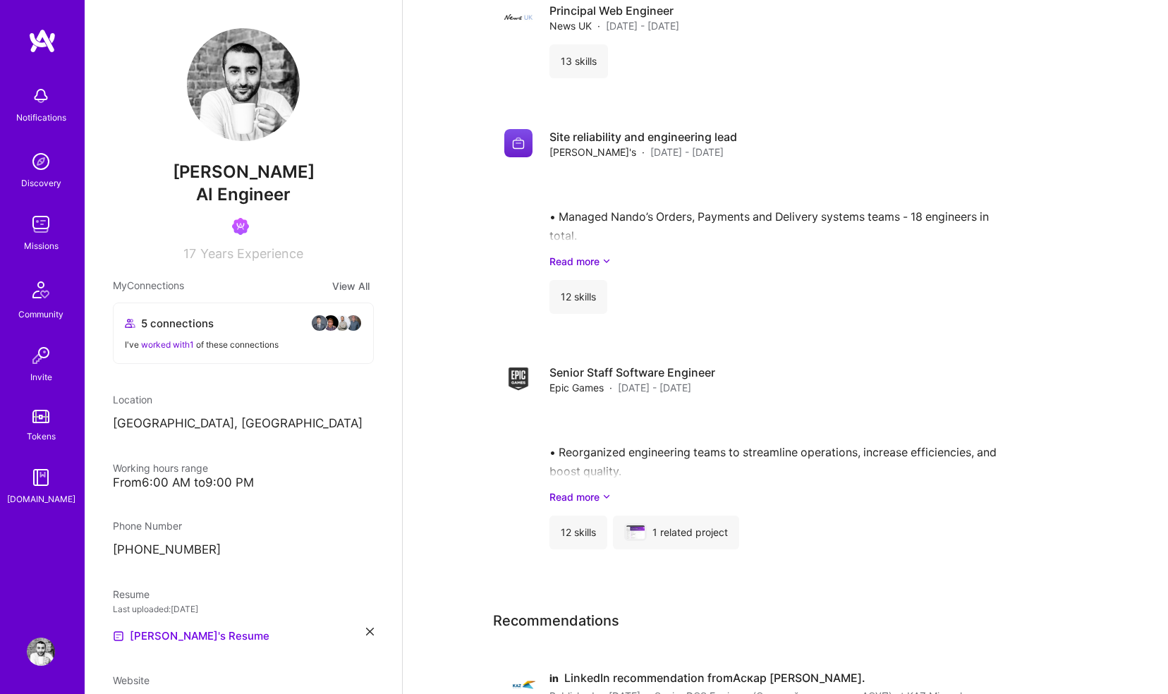
scroll to position [2129, 0]
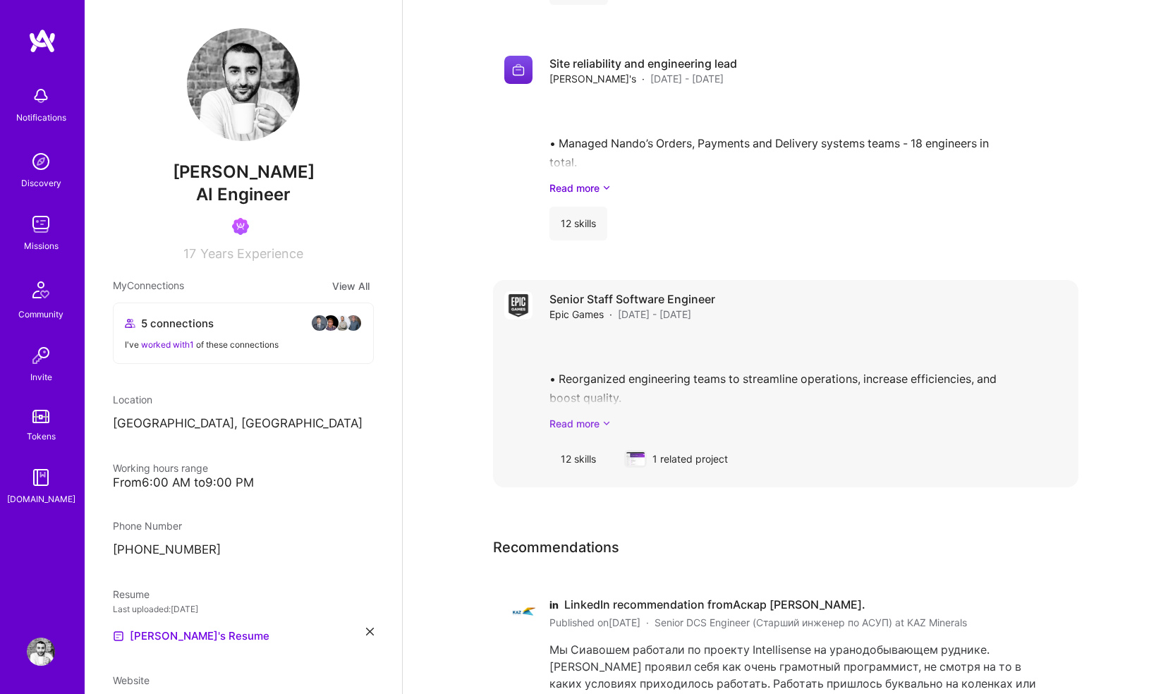
click at [608, 416] on icon at bounding box center [607, 423] width 8 height 15
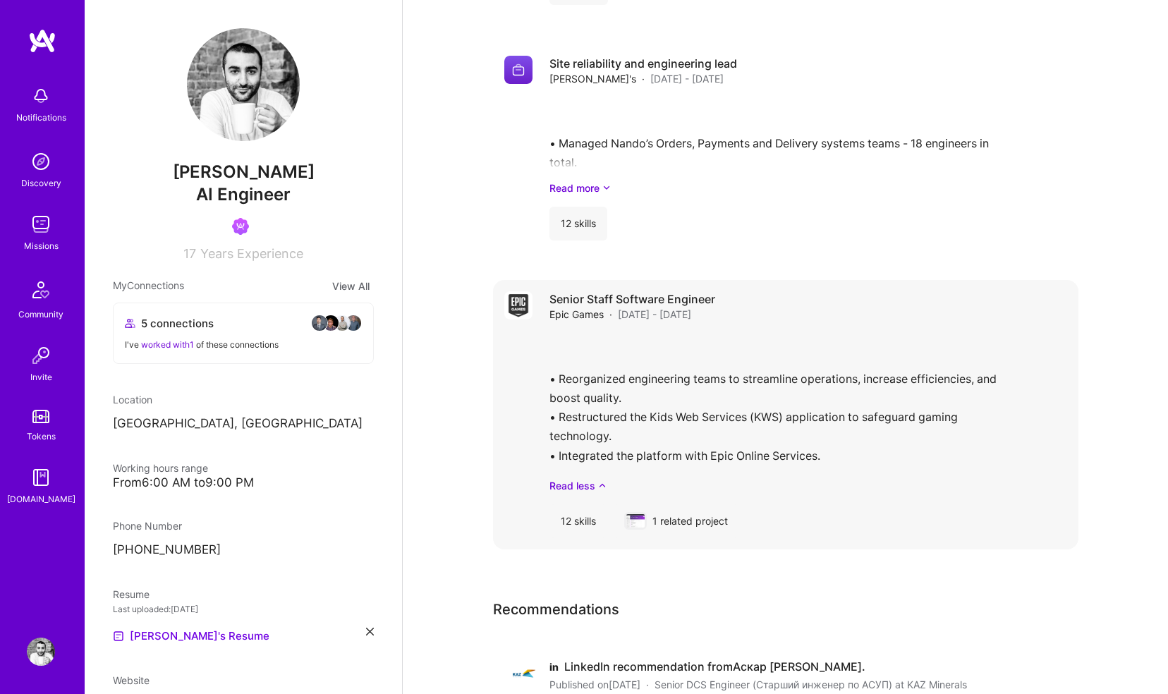
click at [578, 506] on div "12 skills" at bounding box center [579, 522] width 58 height 34
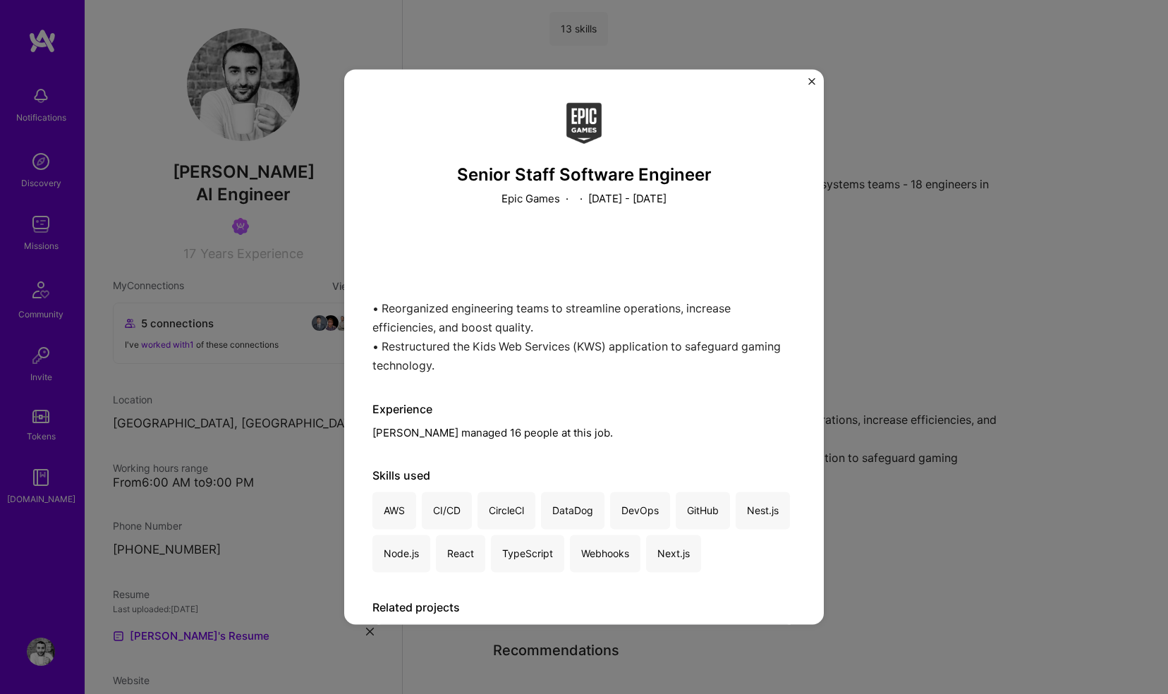
scroll to position [2082, 0]
click at [807, 78] on div "Senior Staff Software Engineer Epic Games · · September 2020 - April 2021 • Reo…" at bounding box center [584, 346] width 480 height 555
click at [809, 84] on img "Close" at bounding box center [812, 81] width 7 height 7
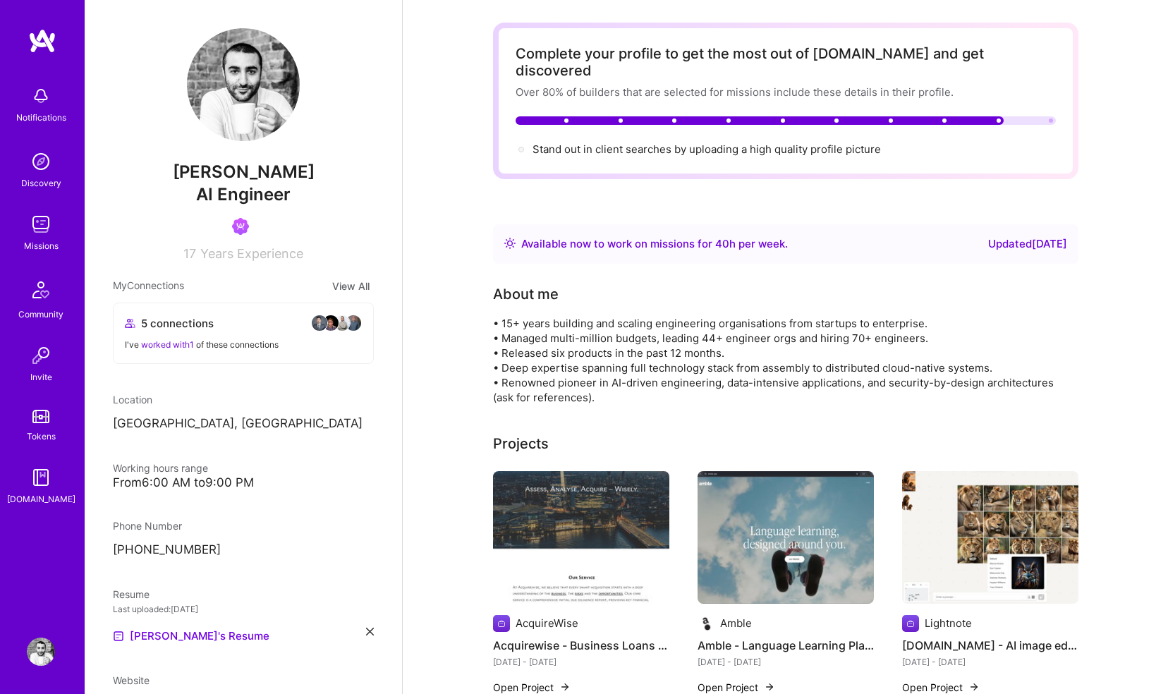
scroll to position [26, 0]
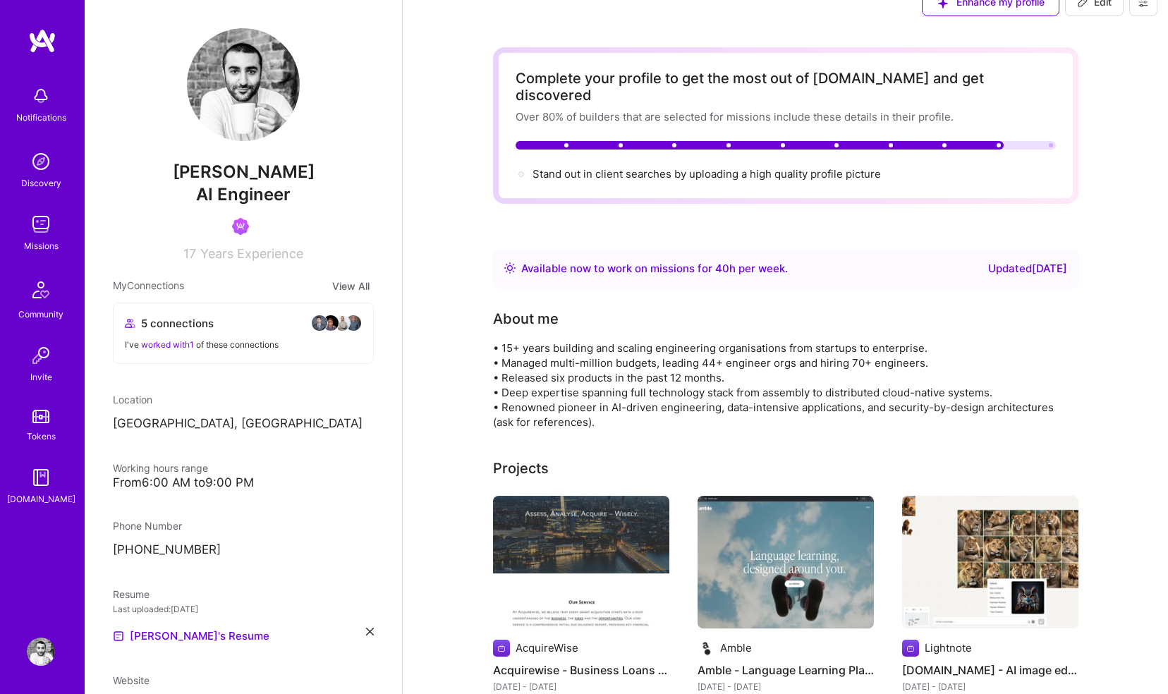
click at [989, 260] on div "Updated 25 days ago" at bounding box center [1028, 268] width 79 height 17
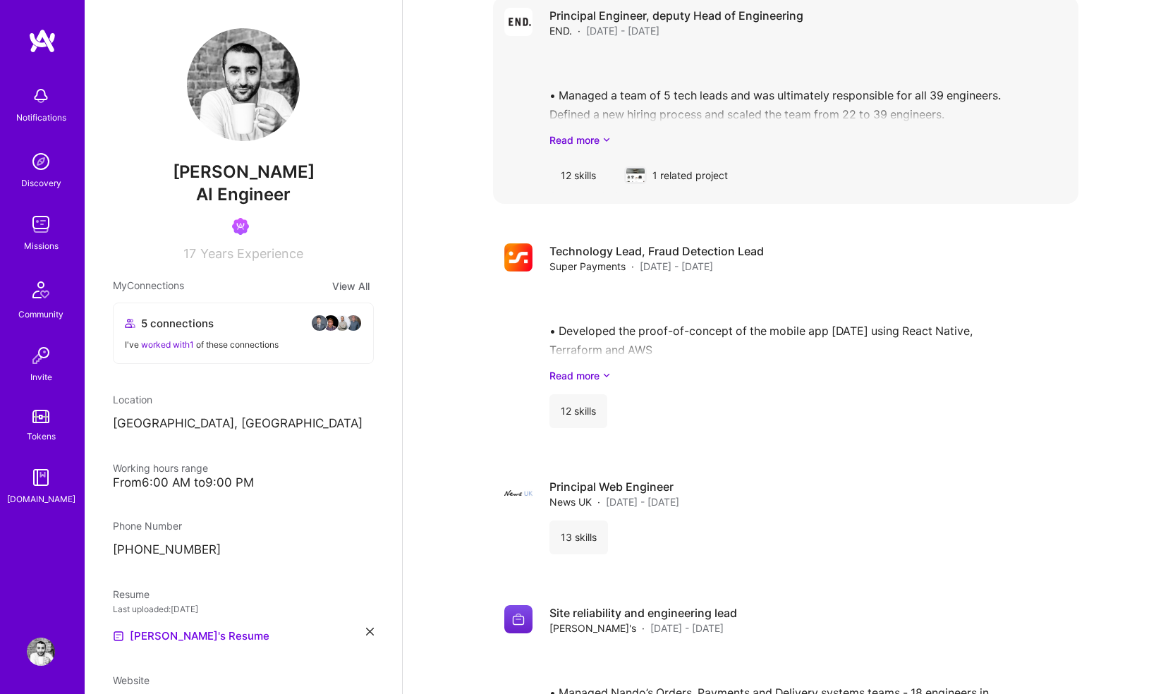
scroll to position [1585, 0]
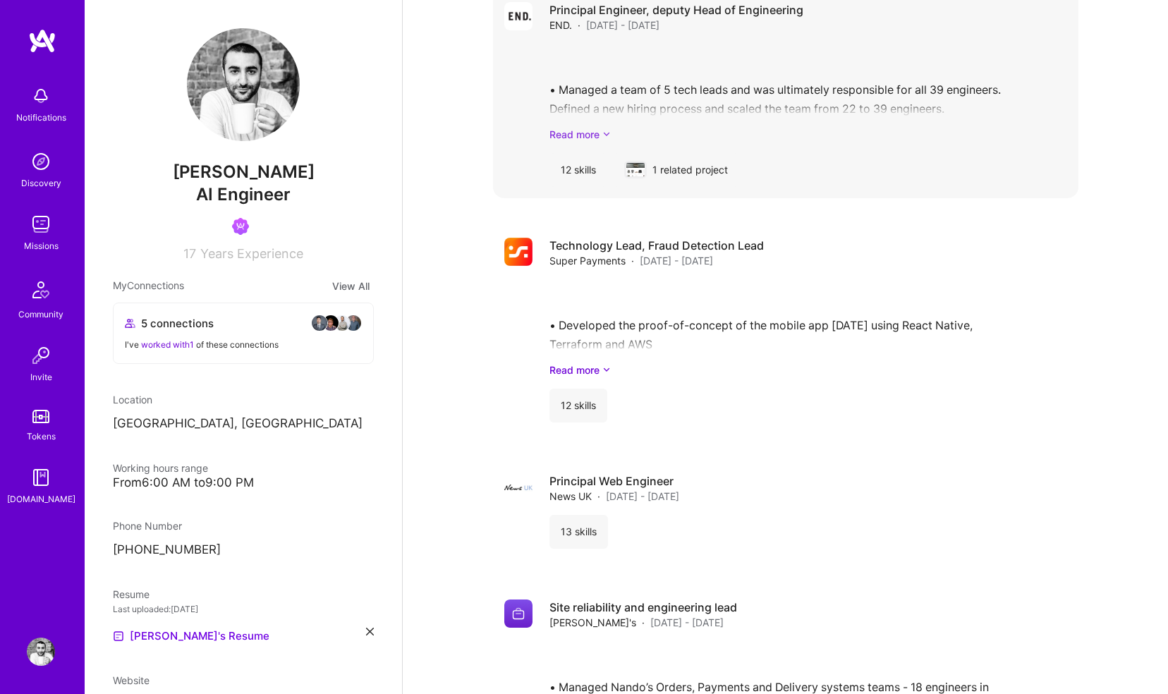
click at [632, 127] on link "Read more" at bounding box center [809, 134] width 518 height 15
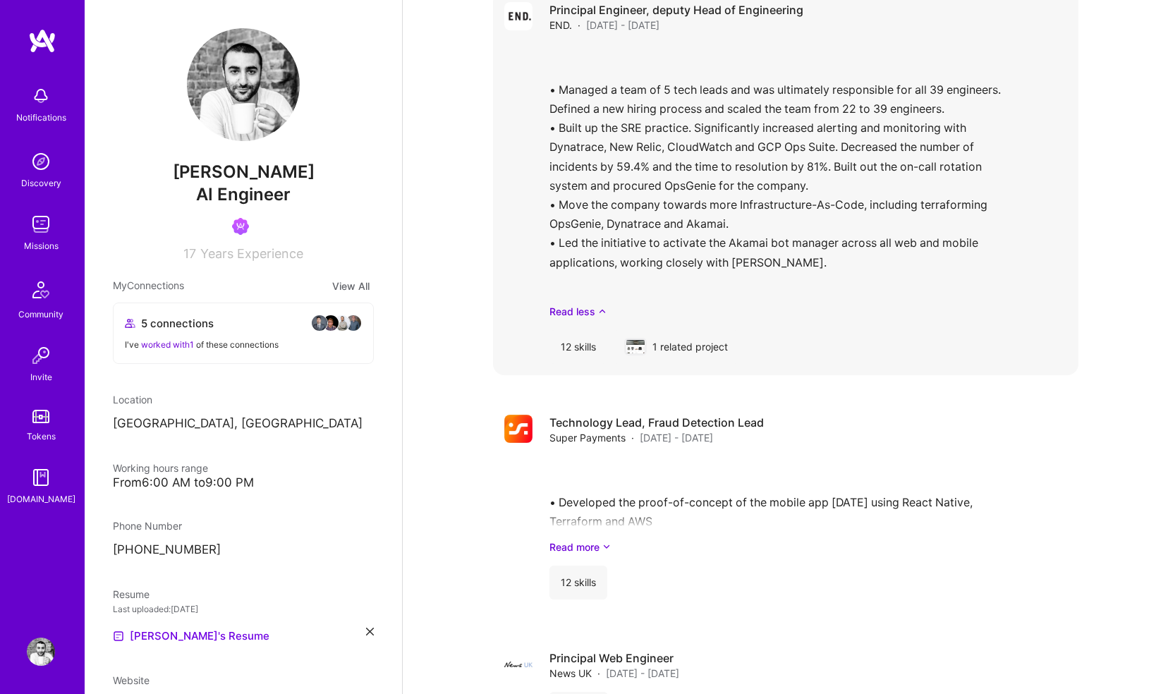
click at [638, 232] on div "• Managed a team of 5 tech leads and was ultimately responsible for all 39 engi…" at bounding box center [809, 181] width 518 height 275
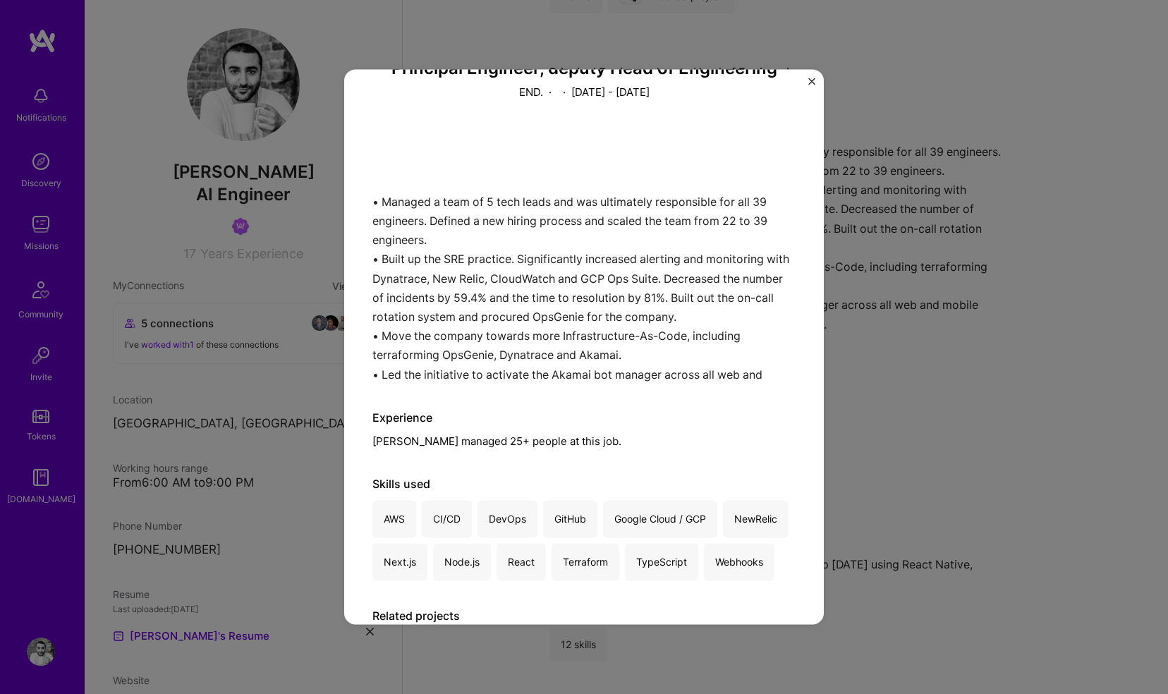
scroll to position [173, 0]
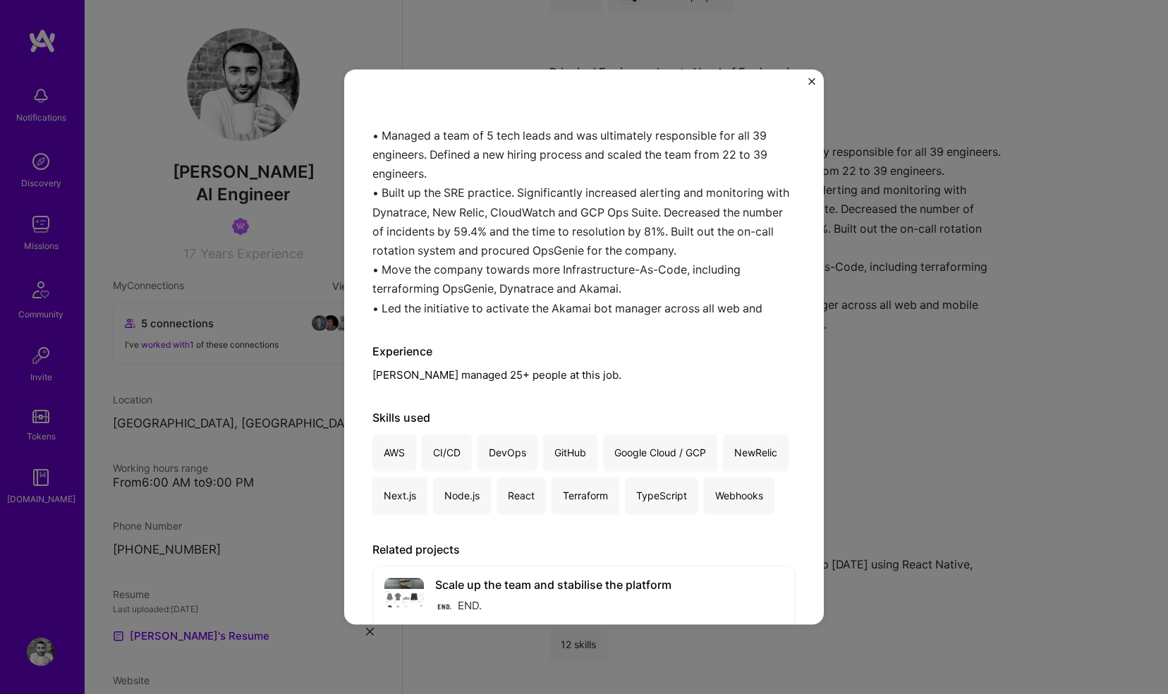
click at [809, 78] on img "Close" at bounding box center [812, 81] width 7 height 7
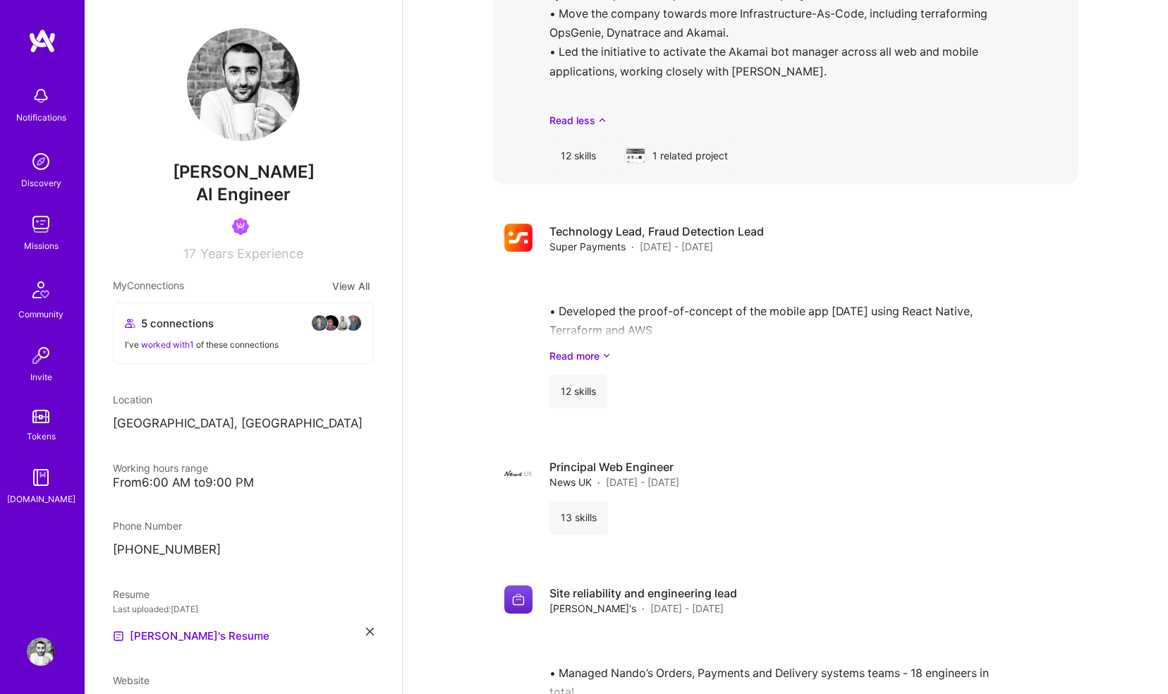
scroll to position [1793, 0]
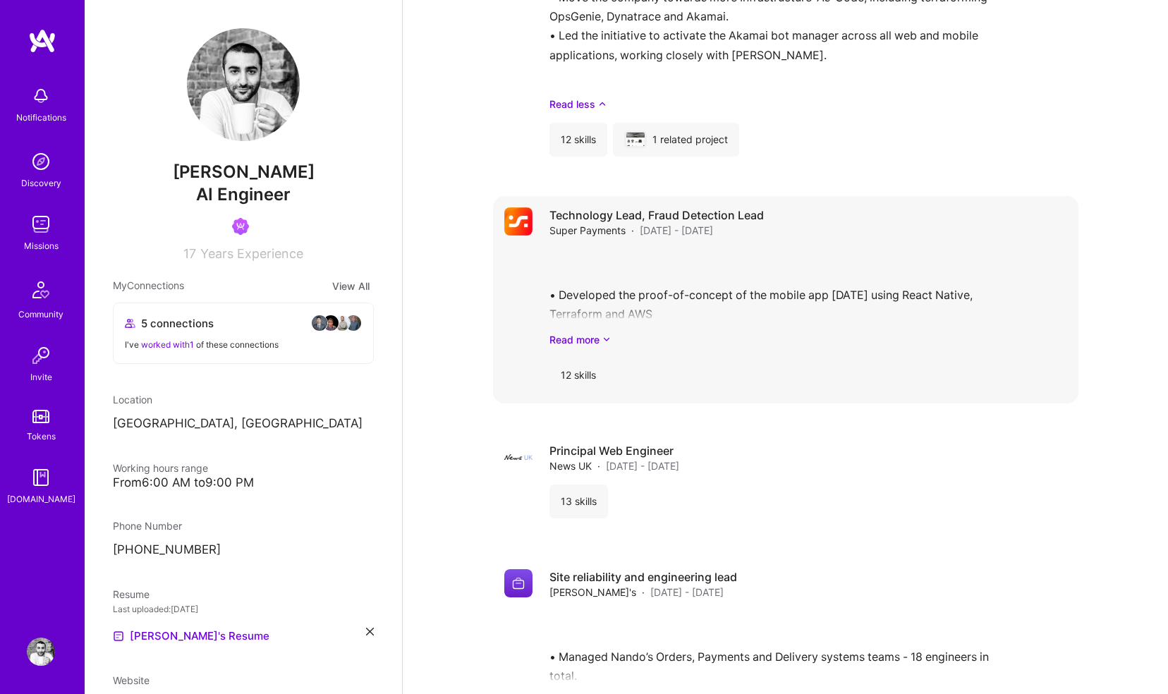
click at [706, 221] on div "Technology Lead, Fraud Detection Lead Super Payments · May 2022 - Aug 2022 • De…" at bounding box center [809, 299] width 518 height 185
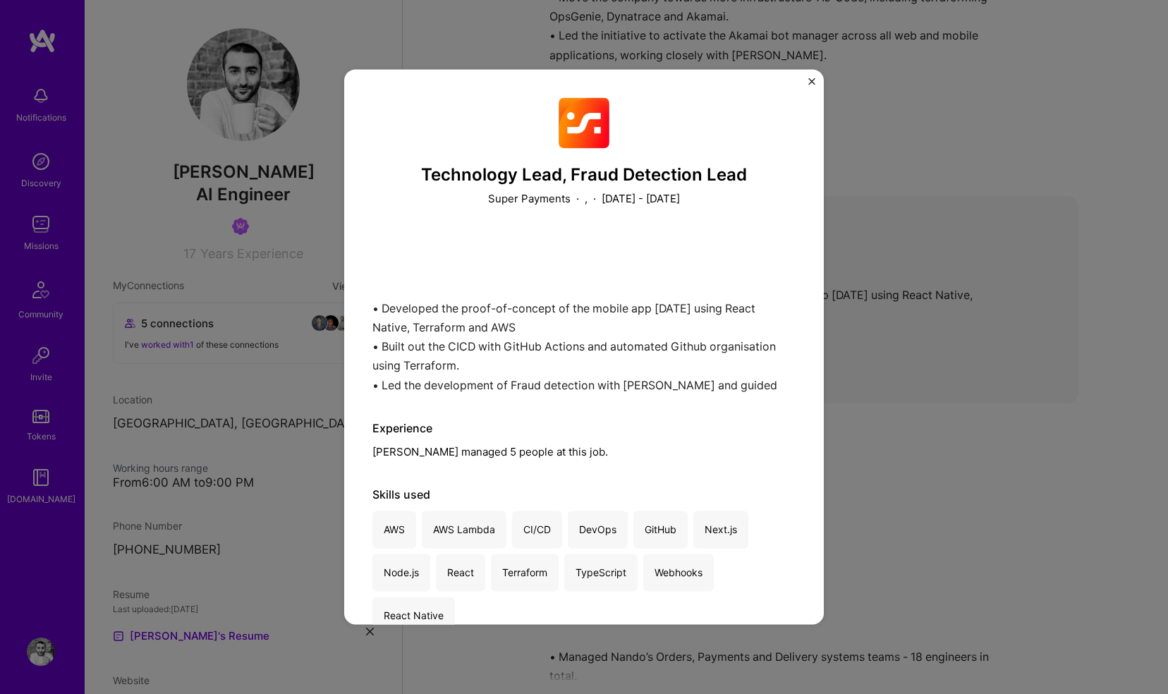
scroll to position [38, 0]
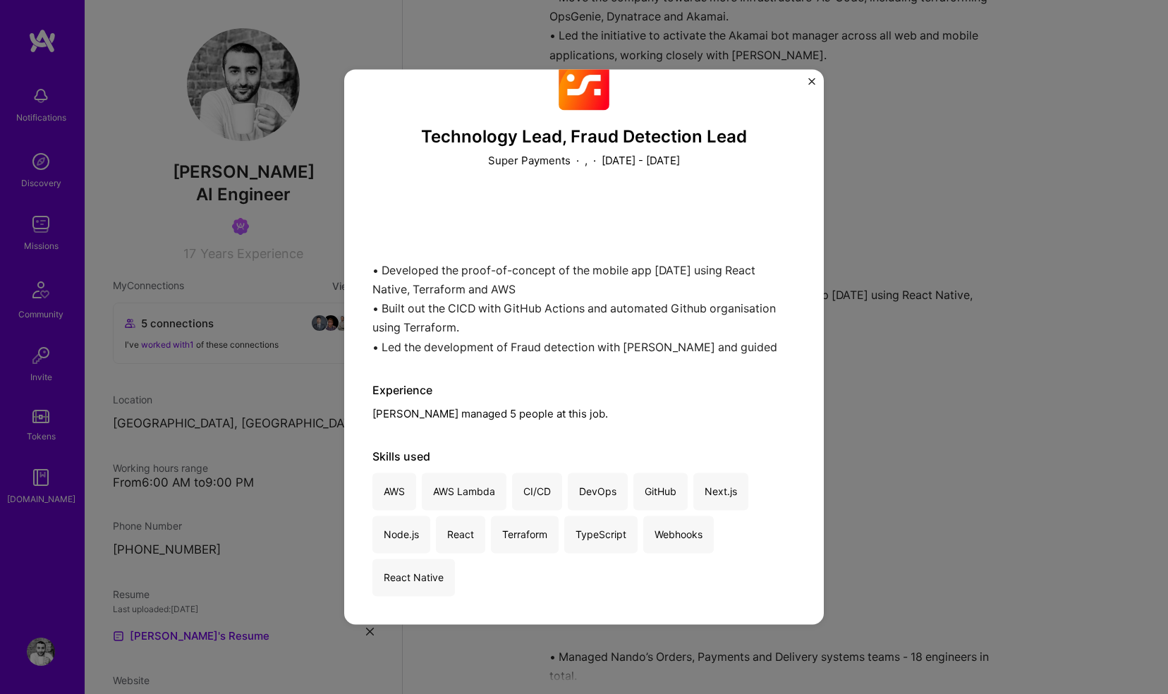
click at [901, 181] on div "Technology Lead, Fraud Detection Lead Super Payments · , · May 2022 - August 20…" at bounding box center [584, 347] width 1168 height 694
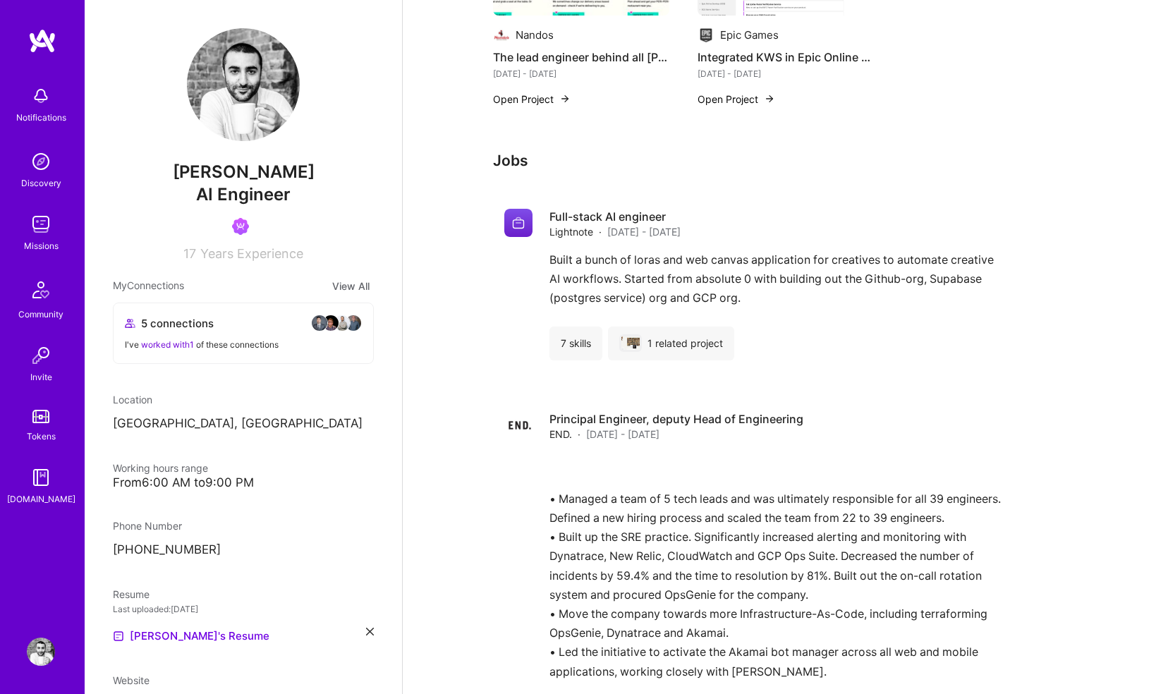
scroll to position [1171, 0]
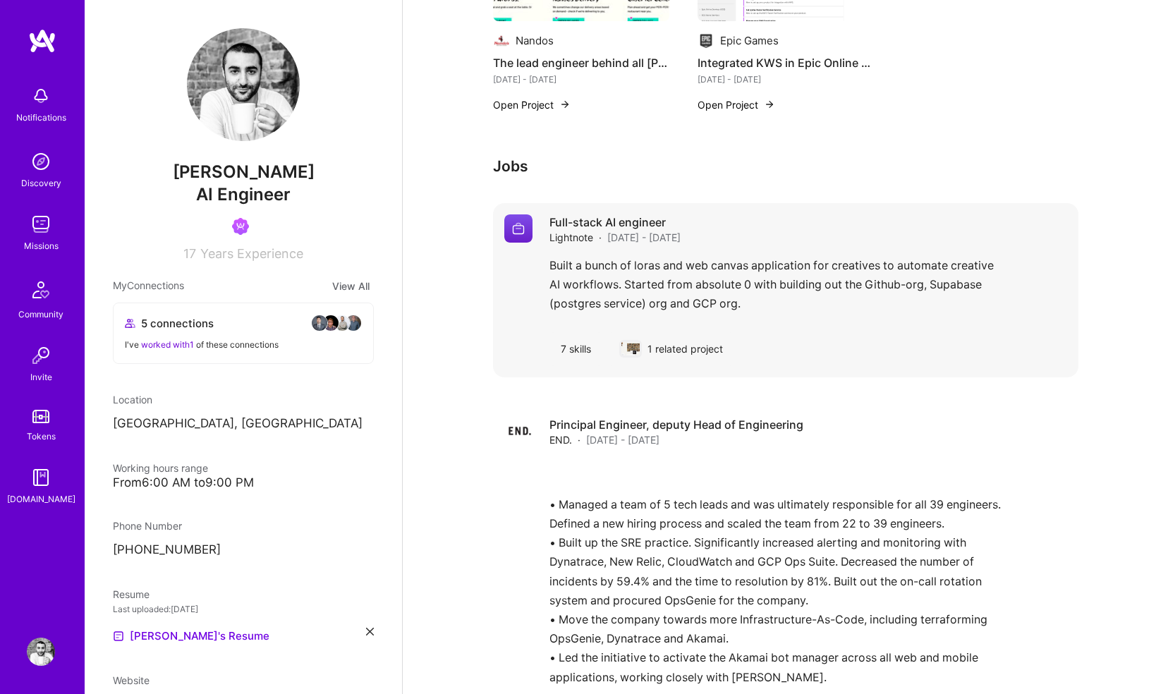
click at [838, 215] on div "Full-stack AI engineer Lightnote · Jun 2024 - Sept 2024" at bounding box center [809, 230] width 518 height 30
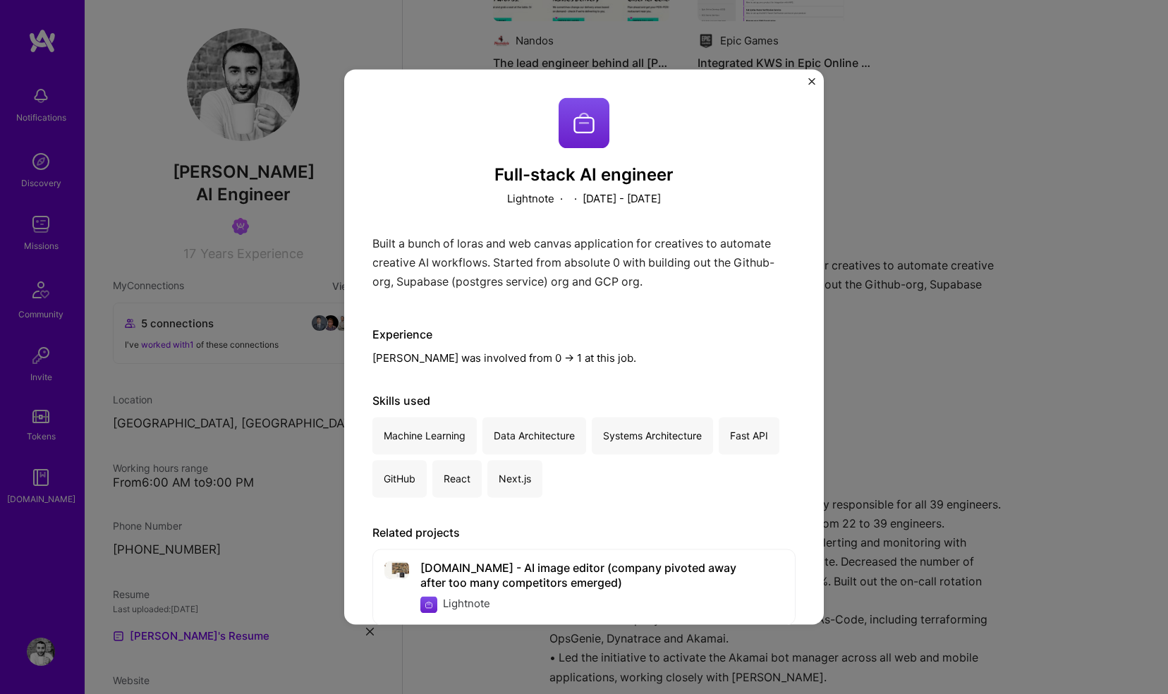
click at [893, 178] on div "Full-stack AI engineer Lightnote · · June 2024 - September 2024 Built a bunch o…" at bounding box center [584, 347] width 1168 height 694
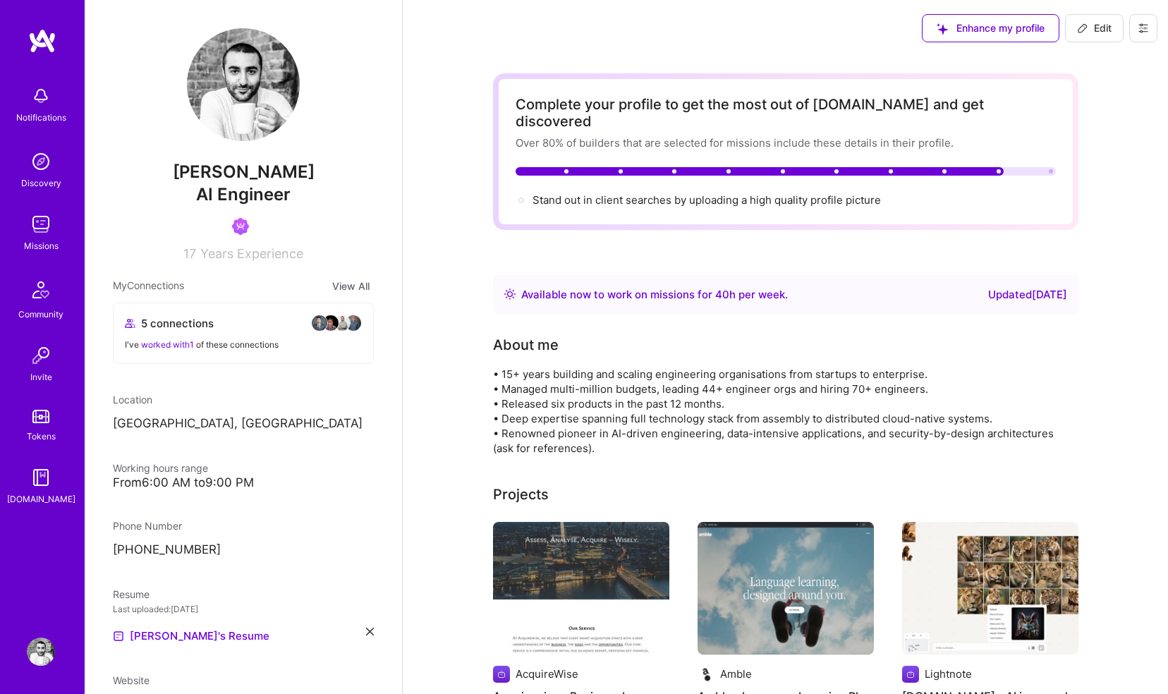
click at [338, 291] on button "View All" at bounding box center [351, 286] width 46 height 16
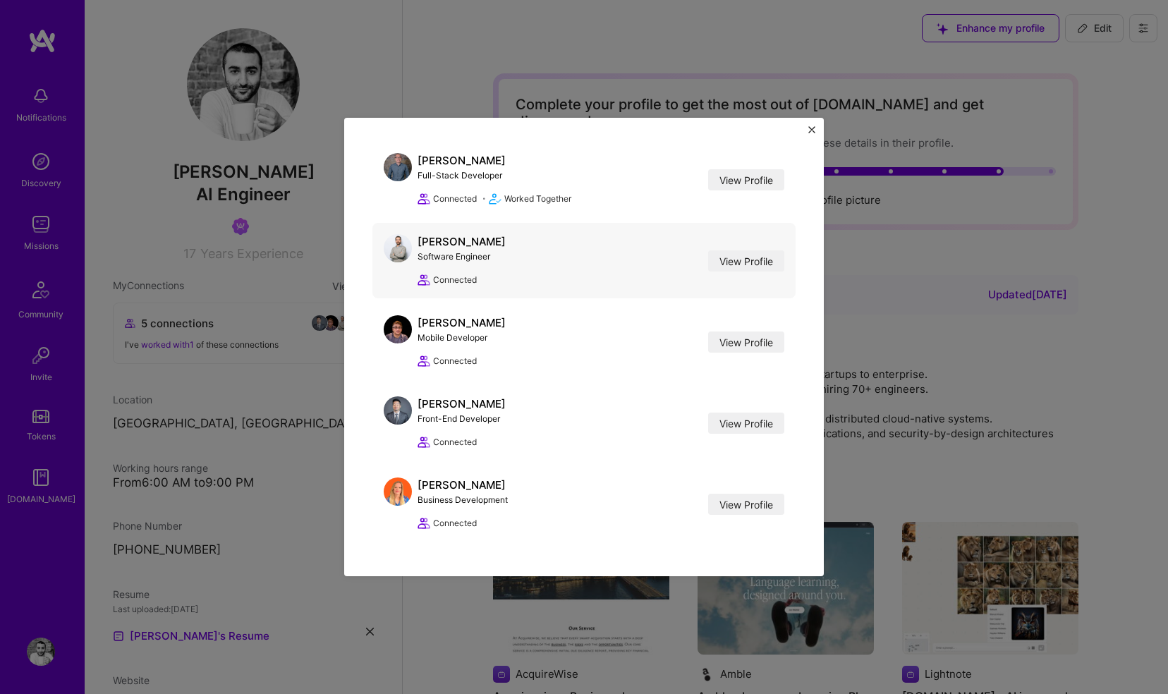
scroll to position [12, 0]
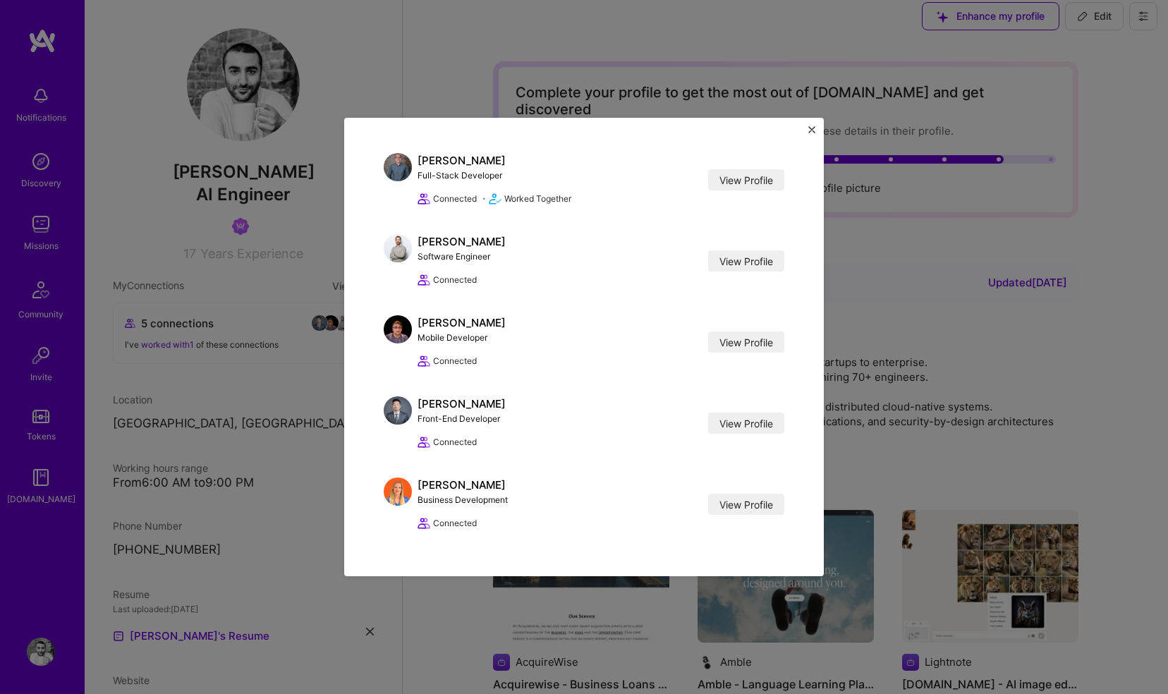
click at [210, 253] on div "My Connections Ian Pridham Full-Stack Developer View Profile Connected • Worked…" at bounding box center [584, 347] width 1168 height 694
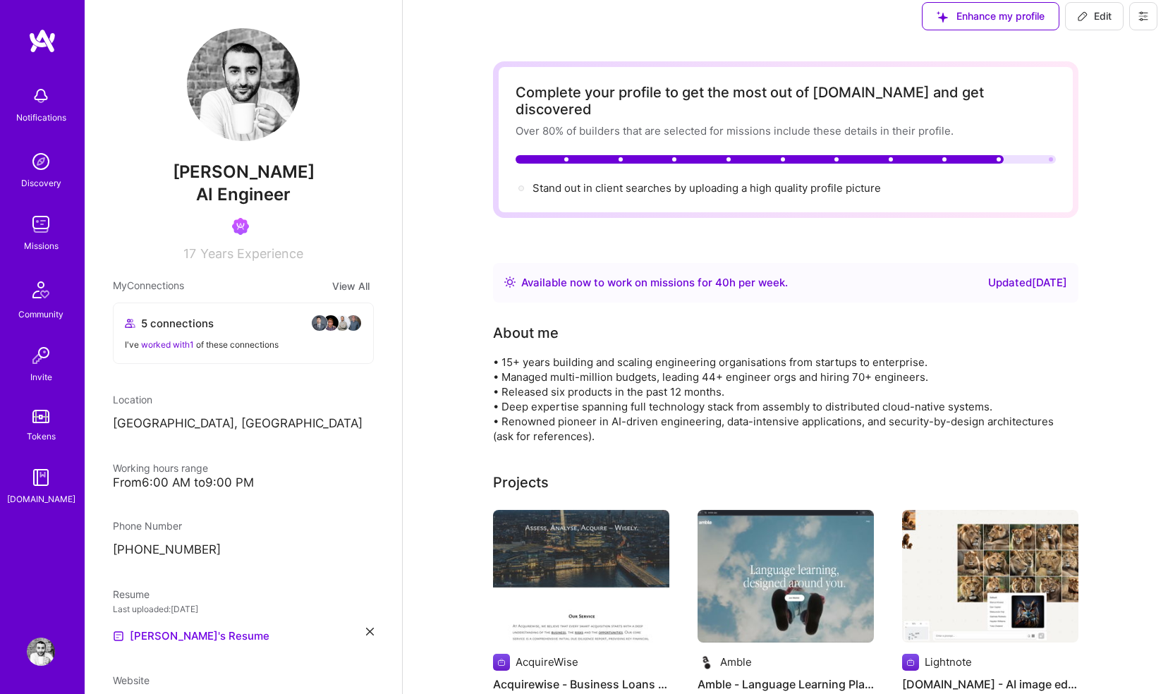
click at [49, 101] on img at bounding box center [41, 96] width 28 height 28
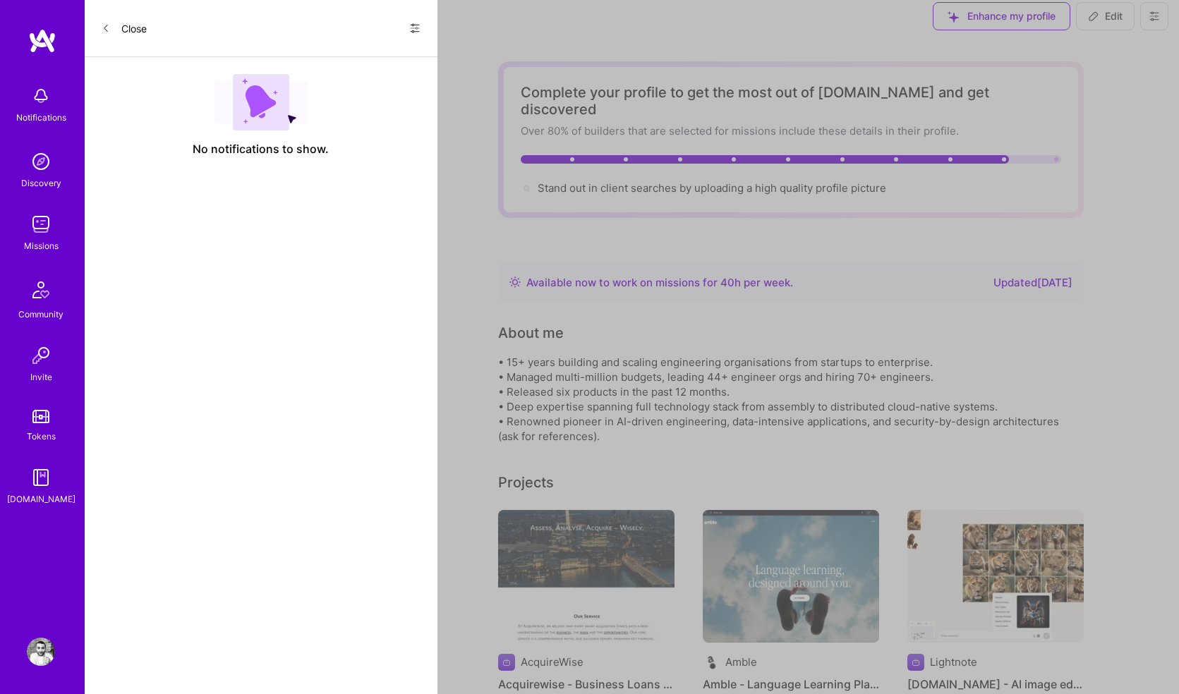
click at [108, 26] on icon at bounding box center [106, 28] width 8 height 8
